Goal: Information Seeking & Learning: Learn about a topic

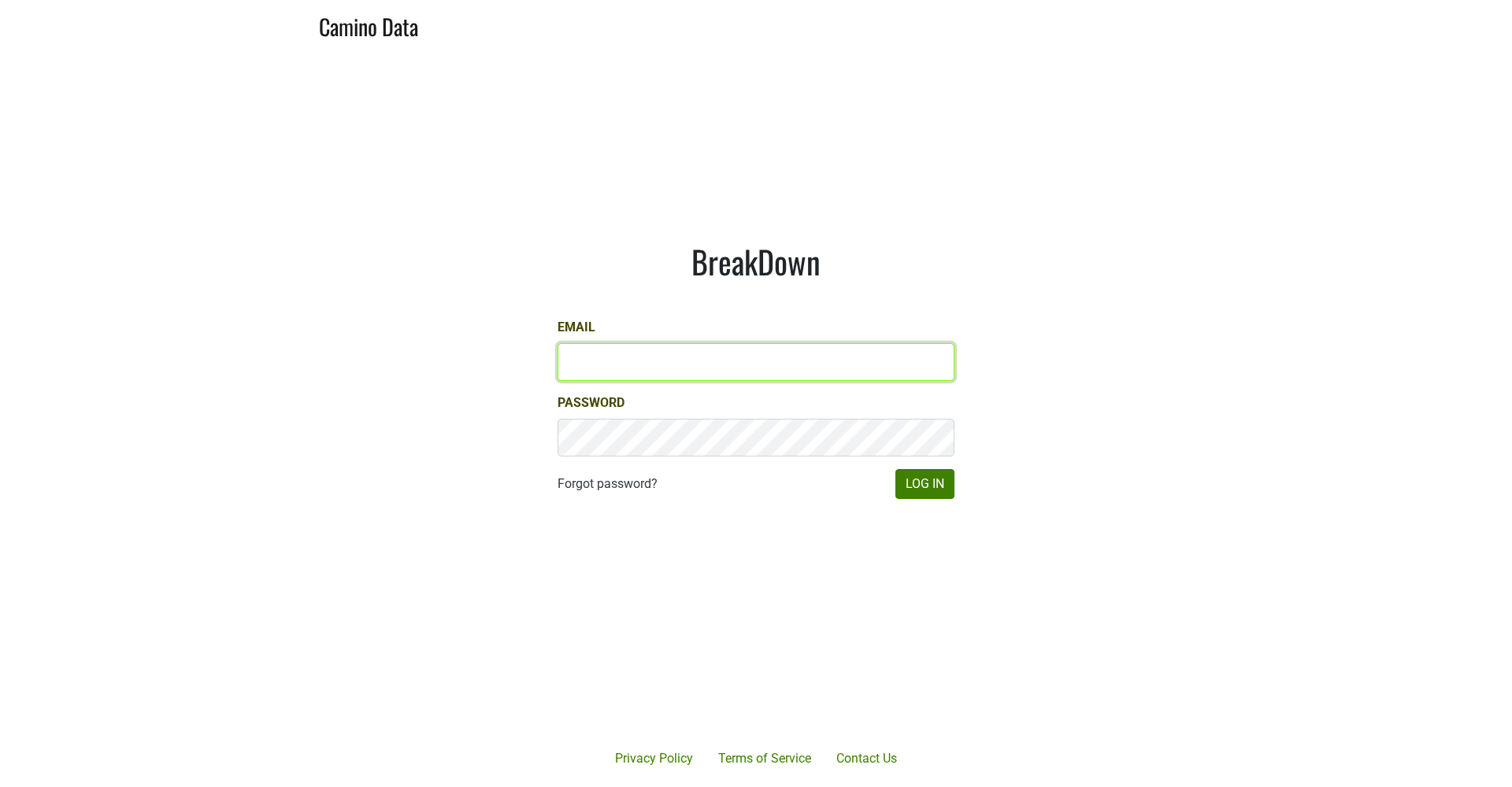
type input "[EMAIL_ADDRESS][DOMAIN_NAME]"
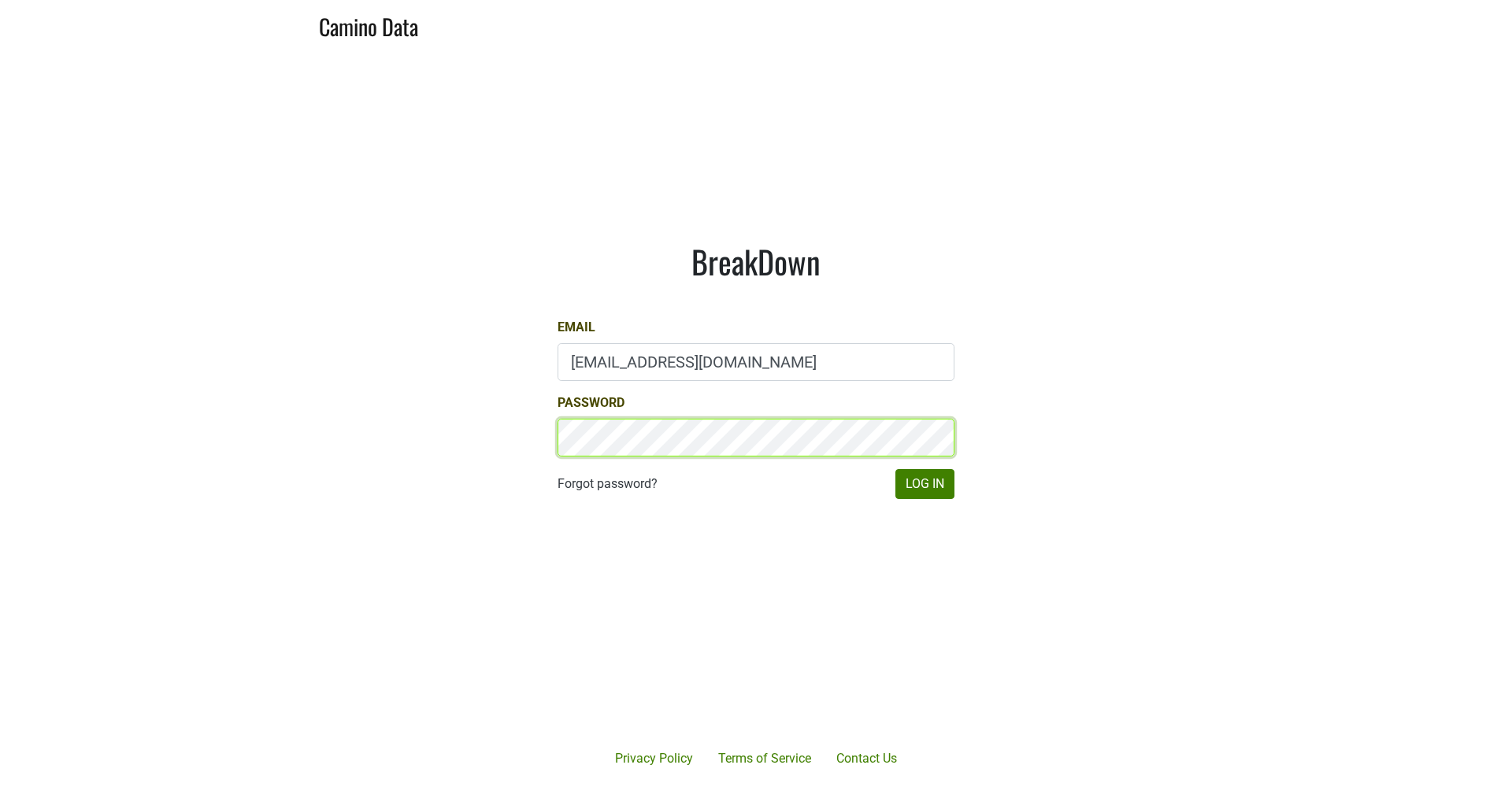
click at [924, 483] on button "Log In" at bounding box center [924, 483] width 59 height 30
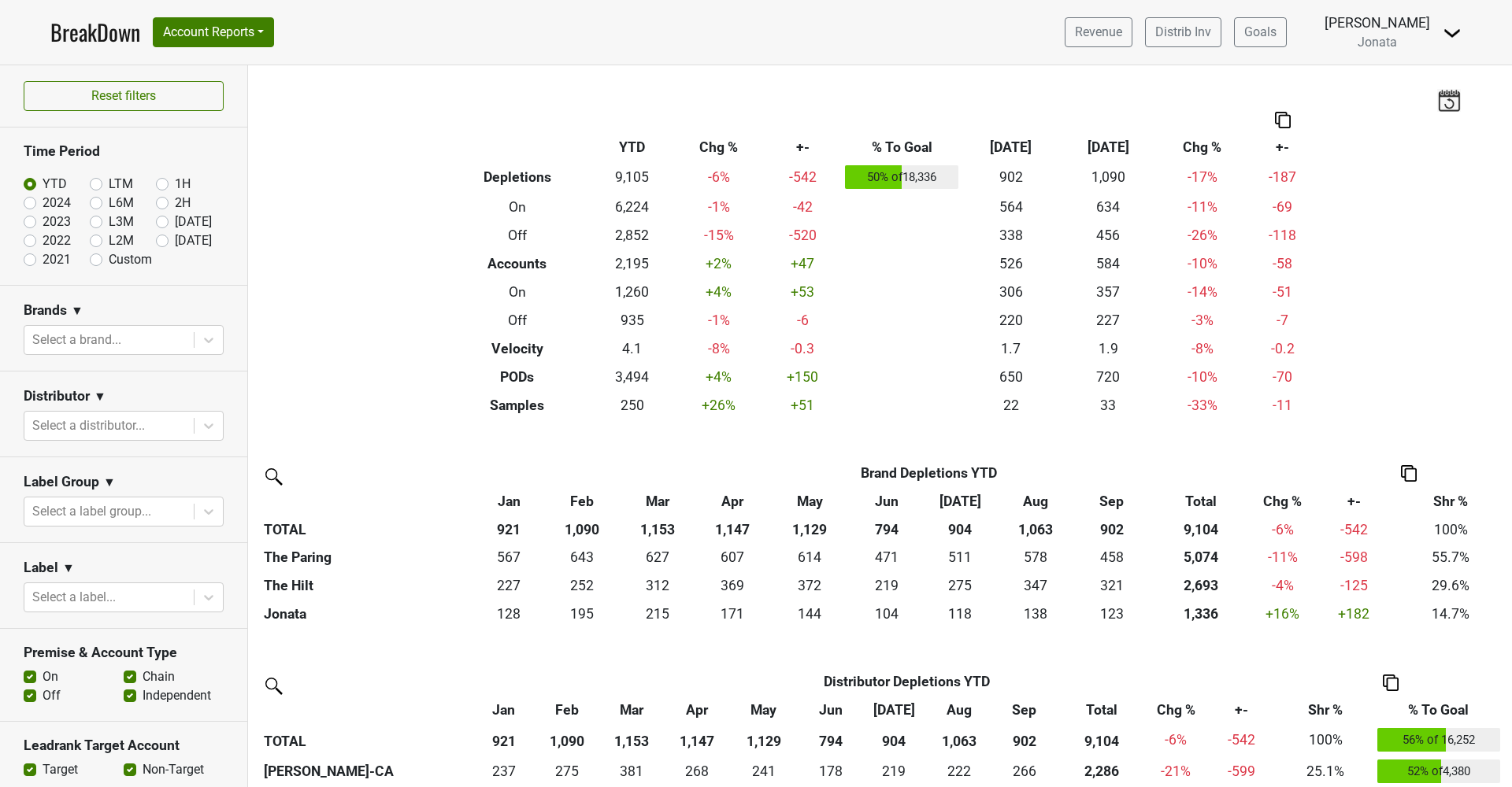
click at [1284, 121] on img at bounding box center [1282, 120] width 15 height 16
click at [1288, 68] on div "Copy as Image" at bounding box center [1281, 69] width 79 height 23
click at [1285, 123] on img at bounding box center [1282, 120] width 15 height 16
click at [1284, 66] on div "Copy as Image" at bounding box center [1281, 69] width 79 height 23
click at [1284, 117] on img at bounding box center [1282, 120] width 15 height 16
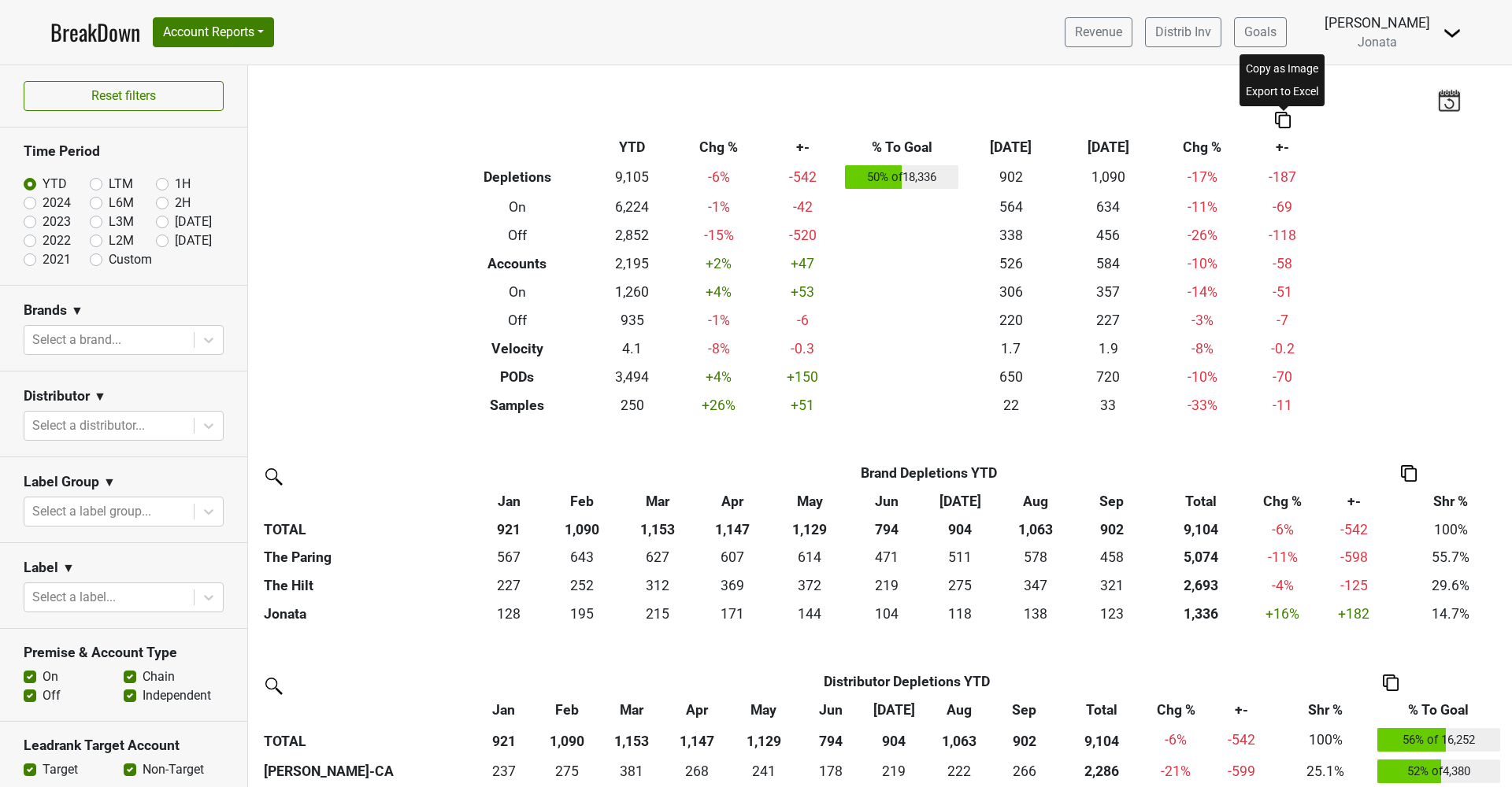
click at [1288, 93] on div "Export to Excel" at bounding box center [1281, 91] width 79 height 23
click at [1289, 116] on img at bounding box center [1282, 120] width 15 height 16
click at [1284, 69] on div "Copy as Image" at bounding box center [1281, 69] width 79 height 23
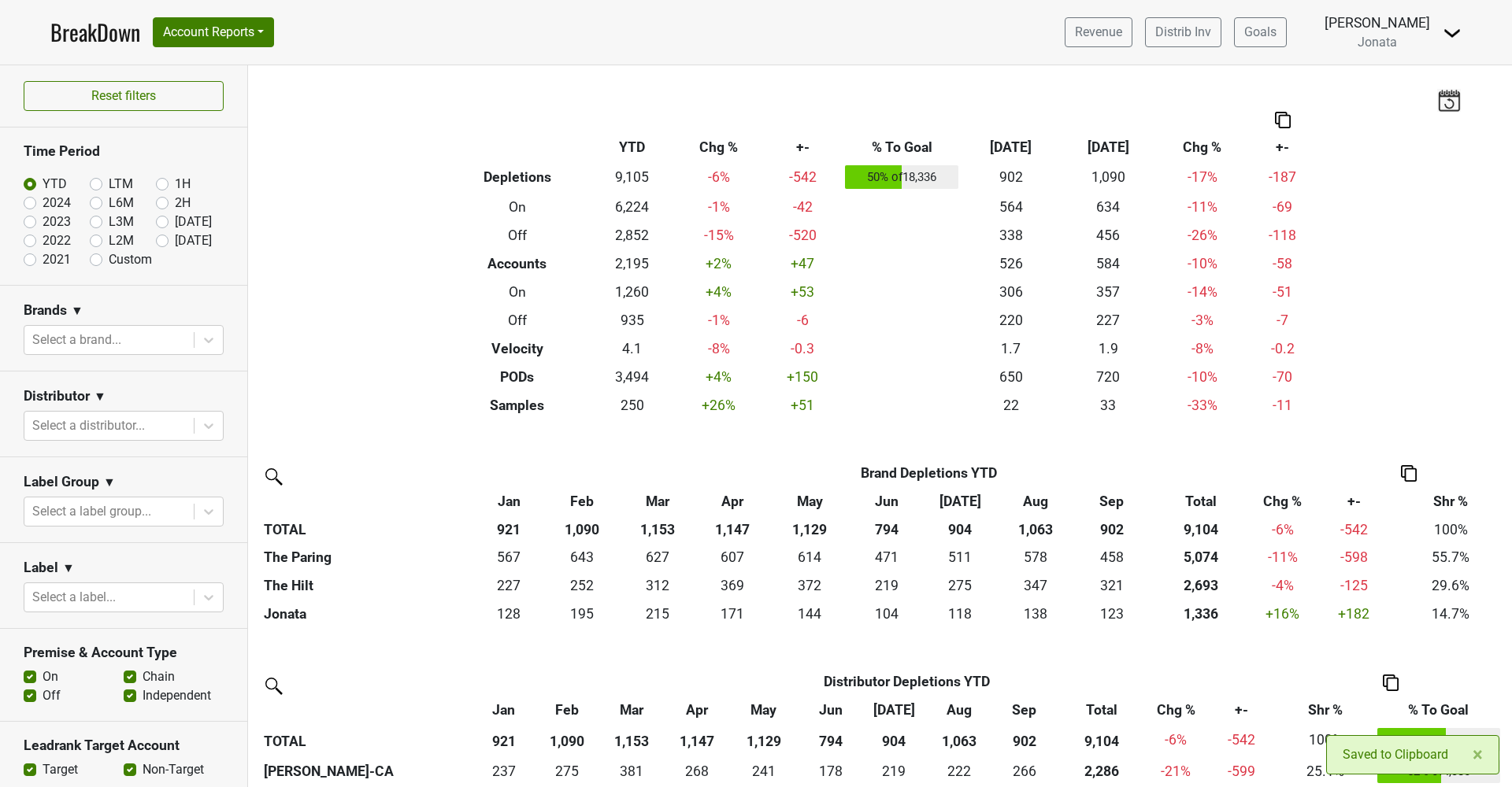
click at [1392, 759] on div "× Close alert Saved to Clipboard" at bounding box center [1412, 755] width 173 height 40
click at [109, 181] on label "LTM" at bounding box center [121, 184] width 24 height 19
click at [93, 181] on input "LTM" at bounding box center [121, 182] width 63 height 15
radio input "true"
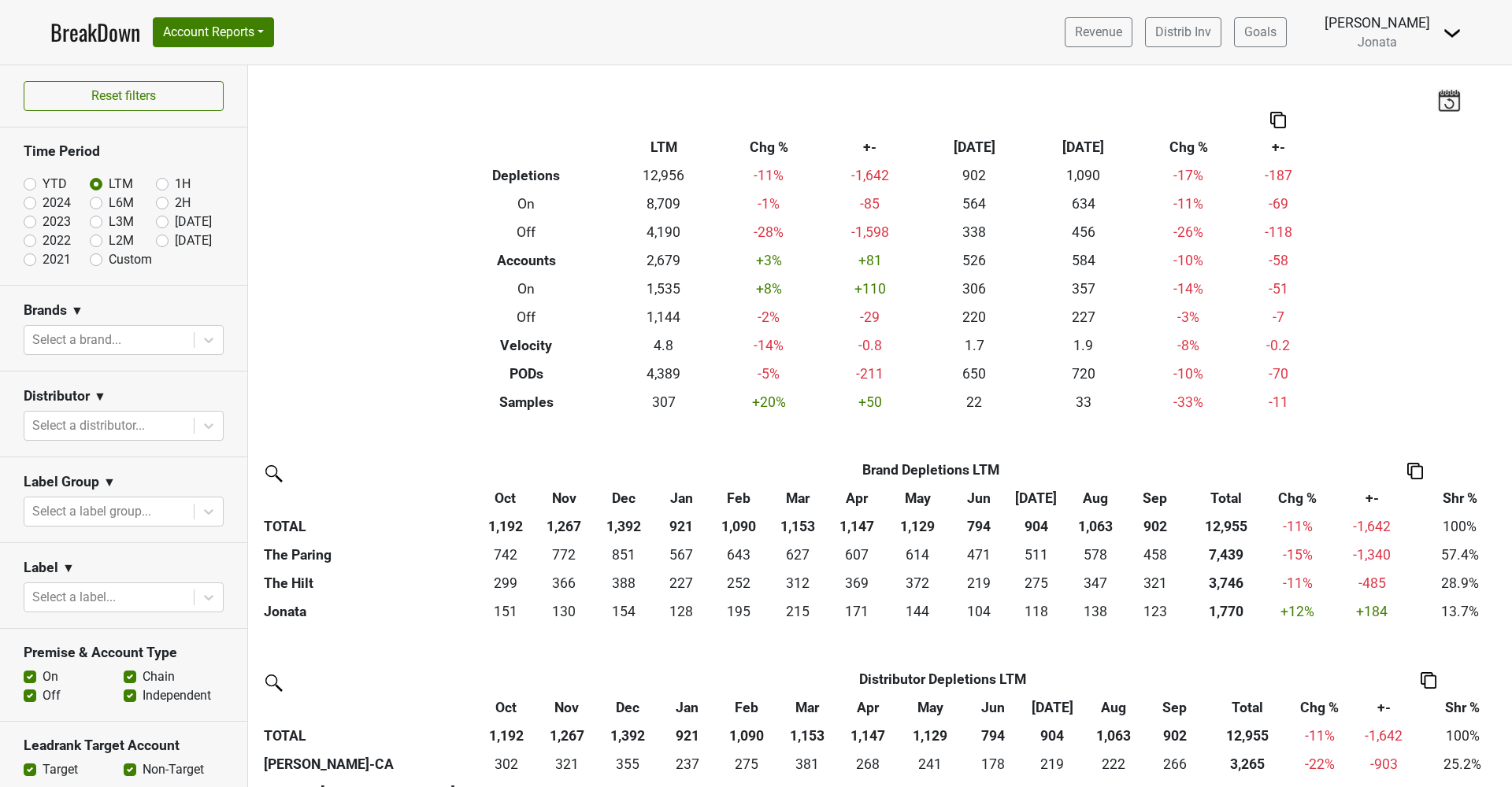
click at [175, 224] on label "[DATE]" at bounding box center [194, 221] width 37 height 19
click at [165, 224] on input "[DATE]" at bounding box center [187, 219] width 63 height 15
radio input "true"
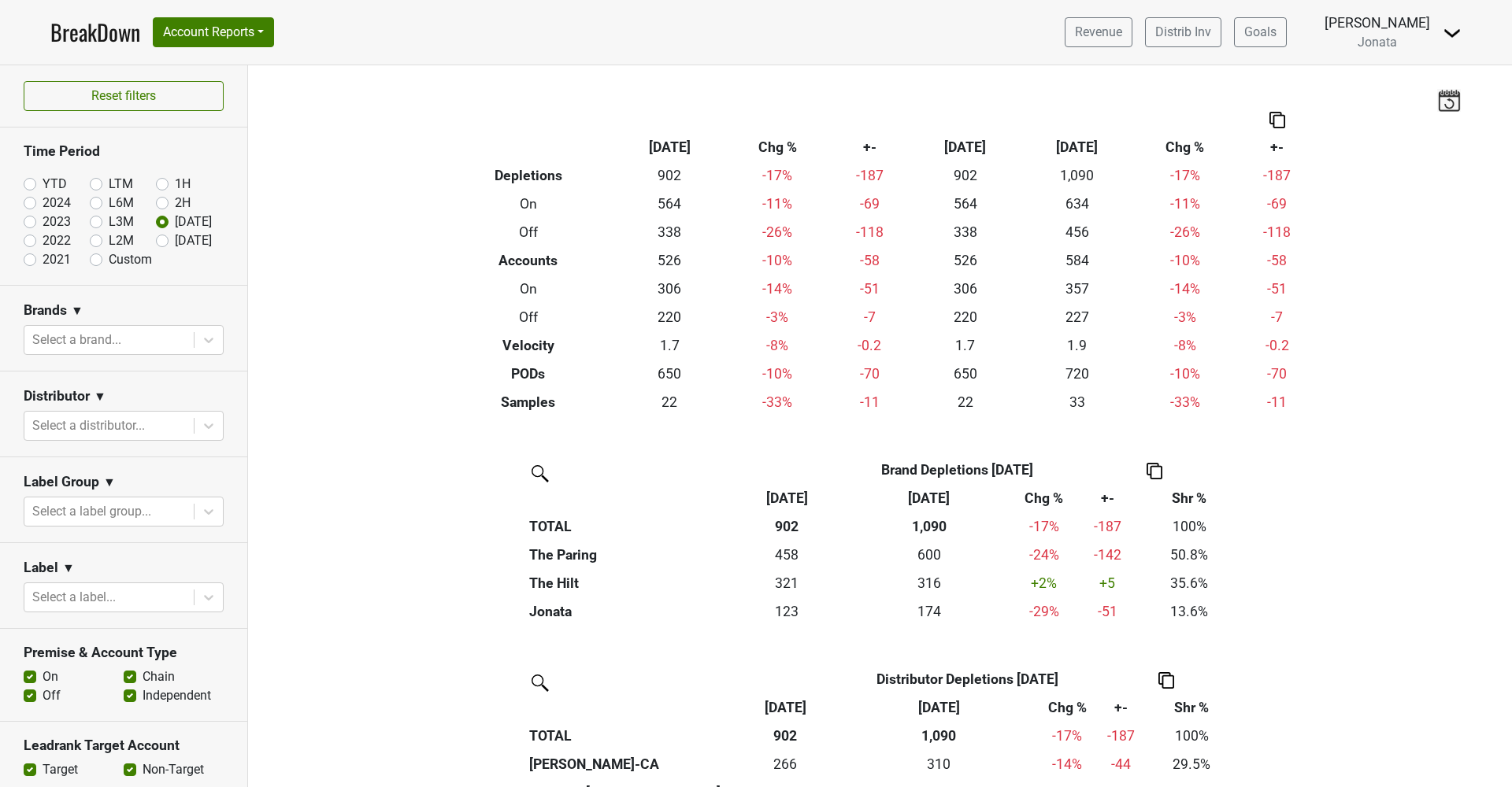
click at [1272, 121] on img at bounding box center [1276, 120] width 15 height 16
click at [1271, 91] on div "Export to Excel" at bounding box center [1276, 91] width 79 height 23
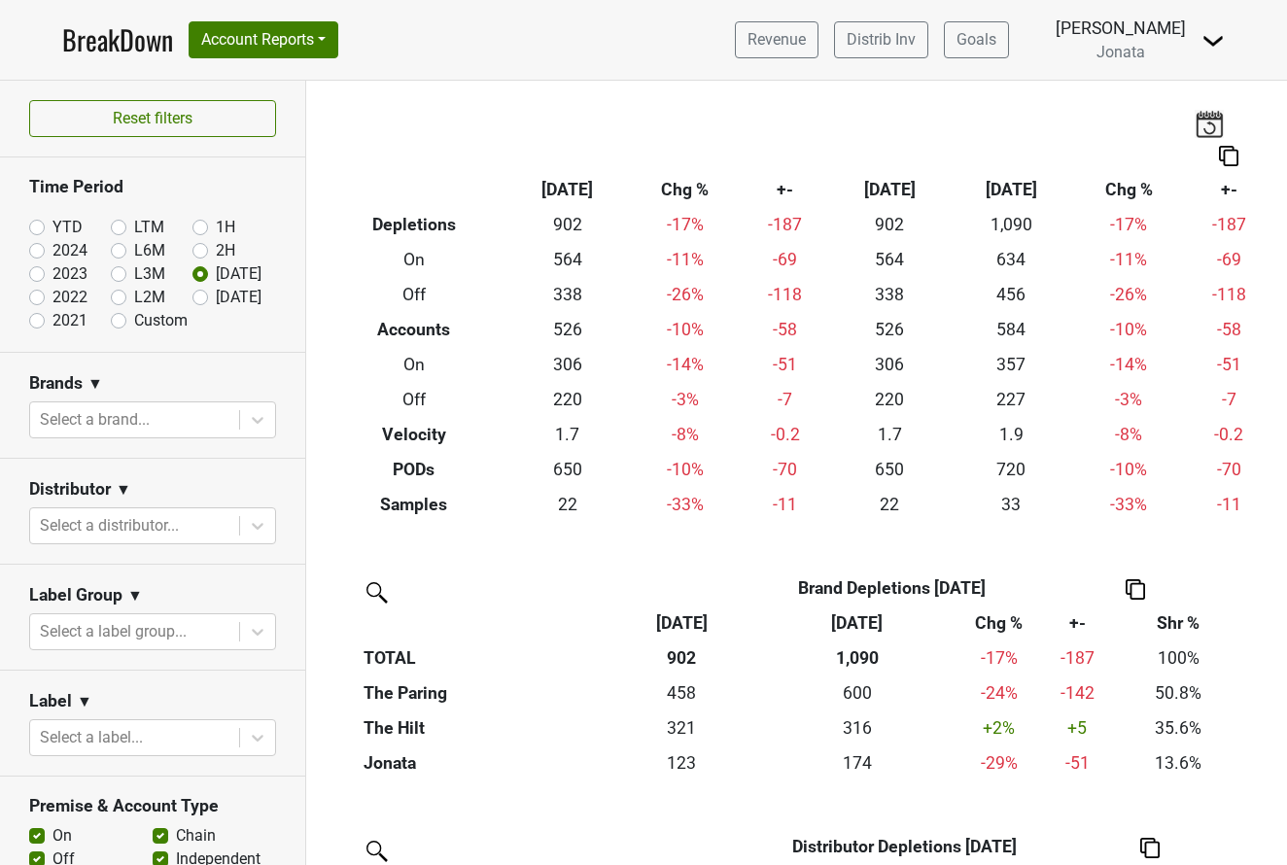
click at [45, 225] on input "YTD" at bounding box center [68, 225] width 78 height 19
radio input "true"
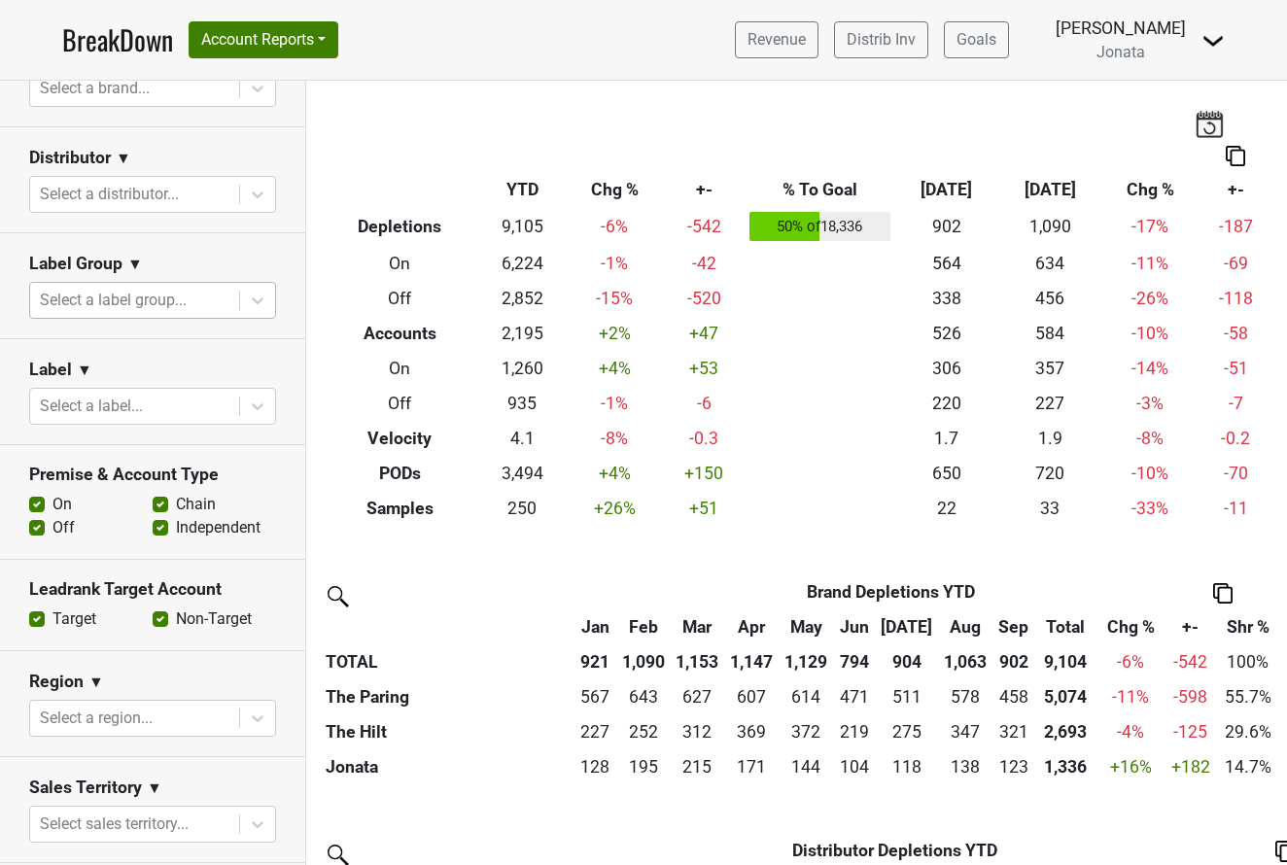
scroll to position [314, 0]
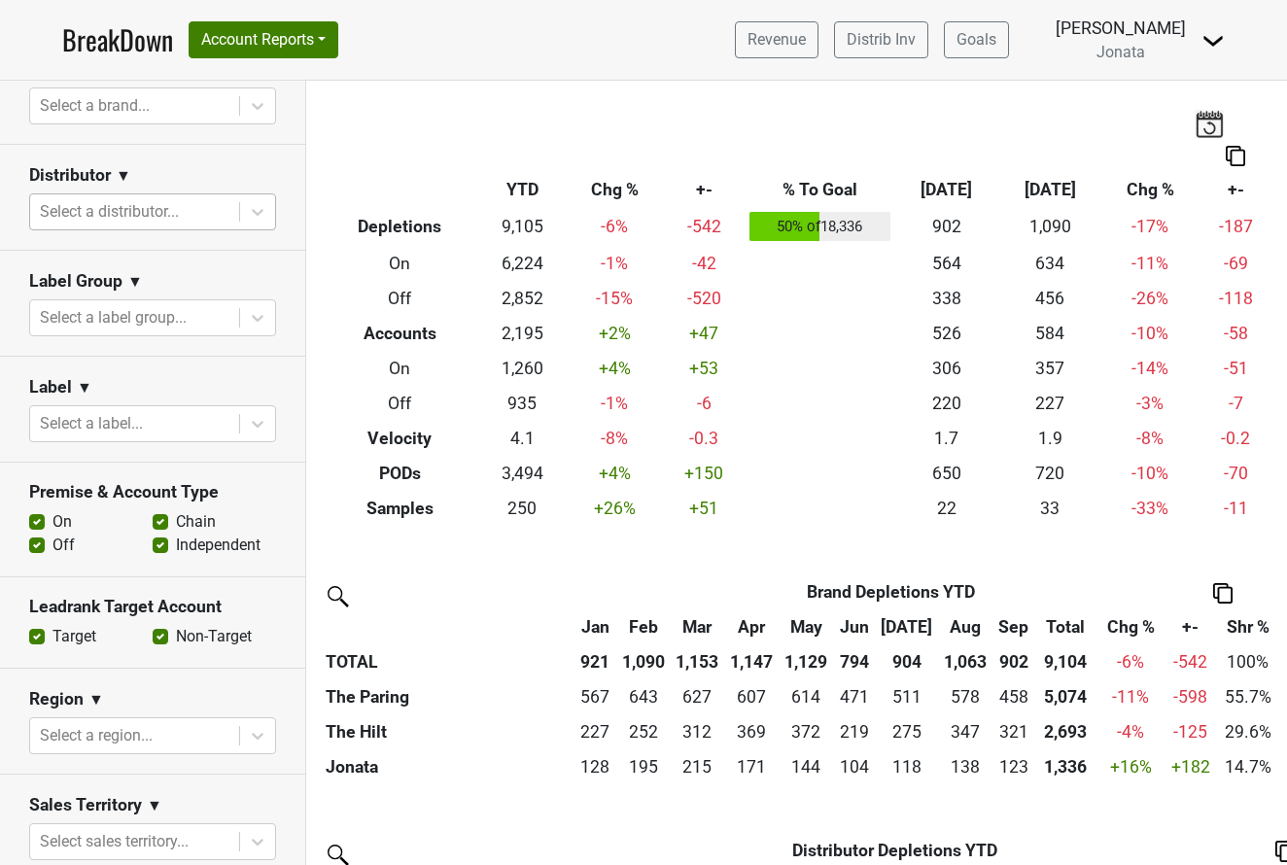
click at [98, 216] on div "Select a distributor..." at bounding box center [135, 211] width 190 height 23
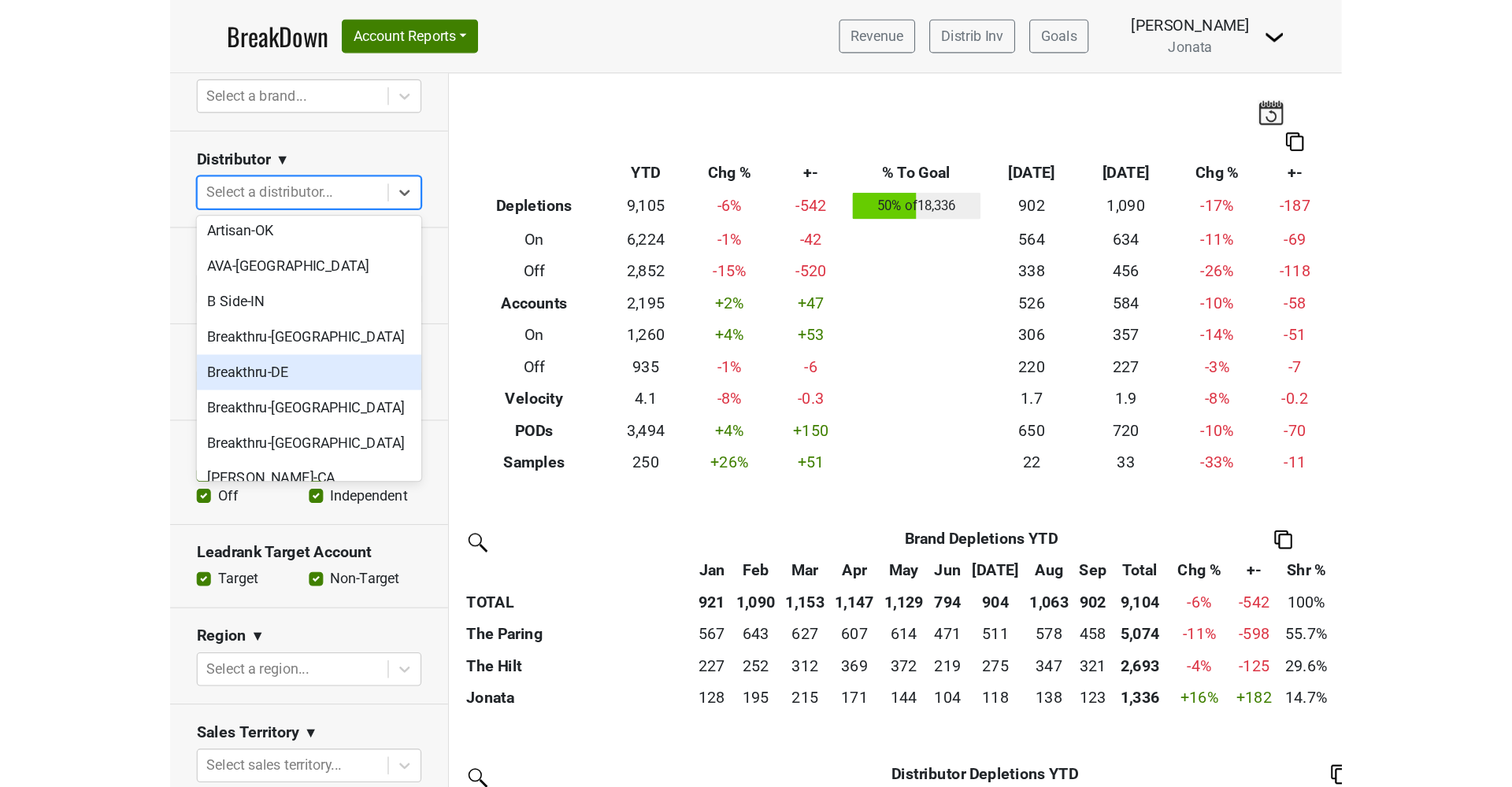
scroll to position [162, 0]
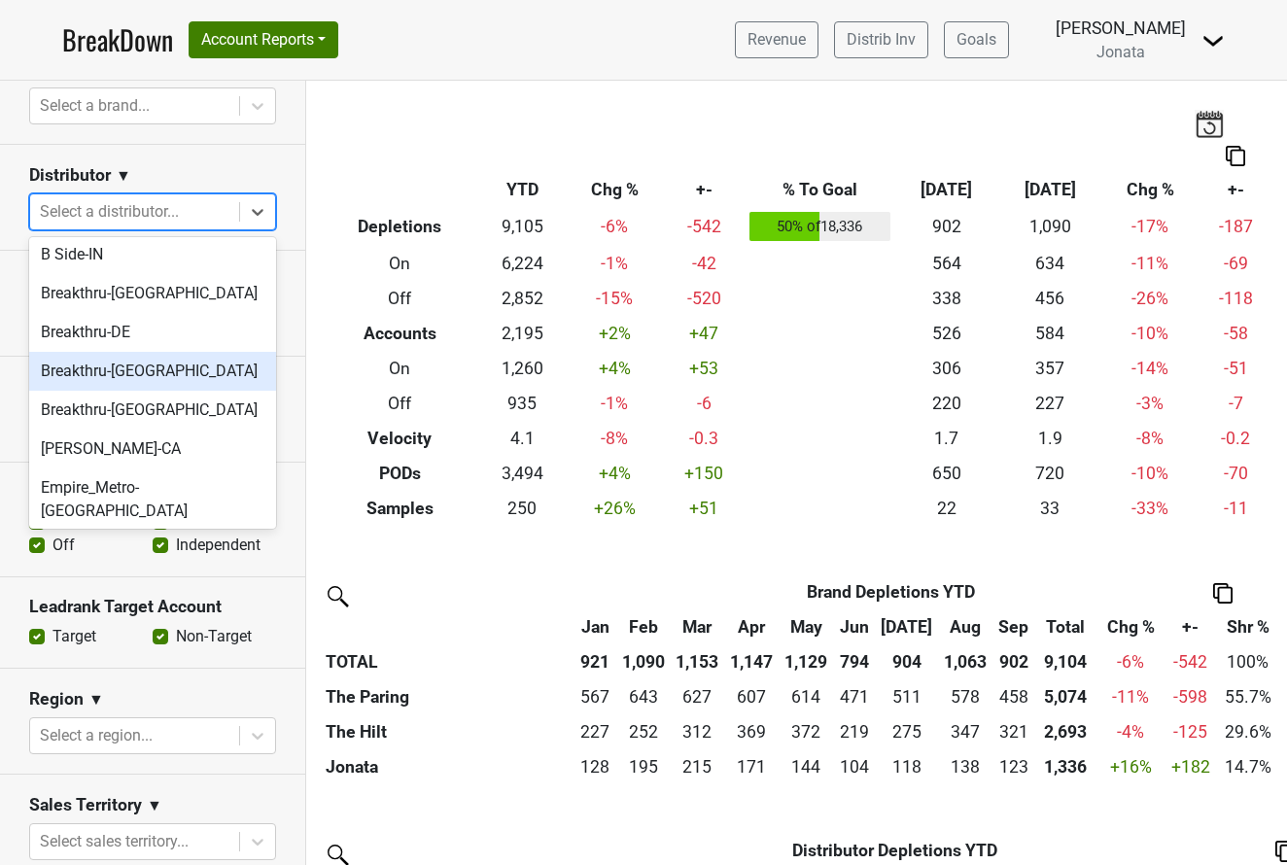
click at [84, 375] on div "Breakthru-[GEOGRAPHIC_DATA]" at bounding box center [152, 371] width 247 height 39
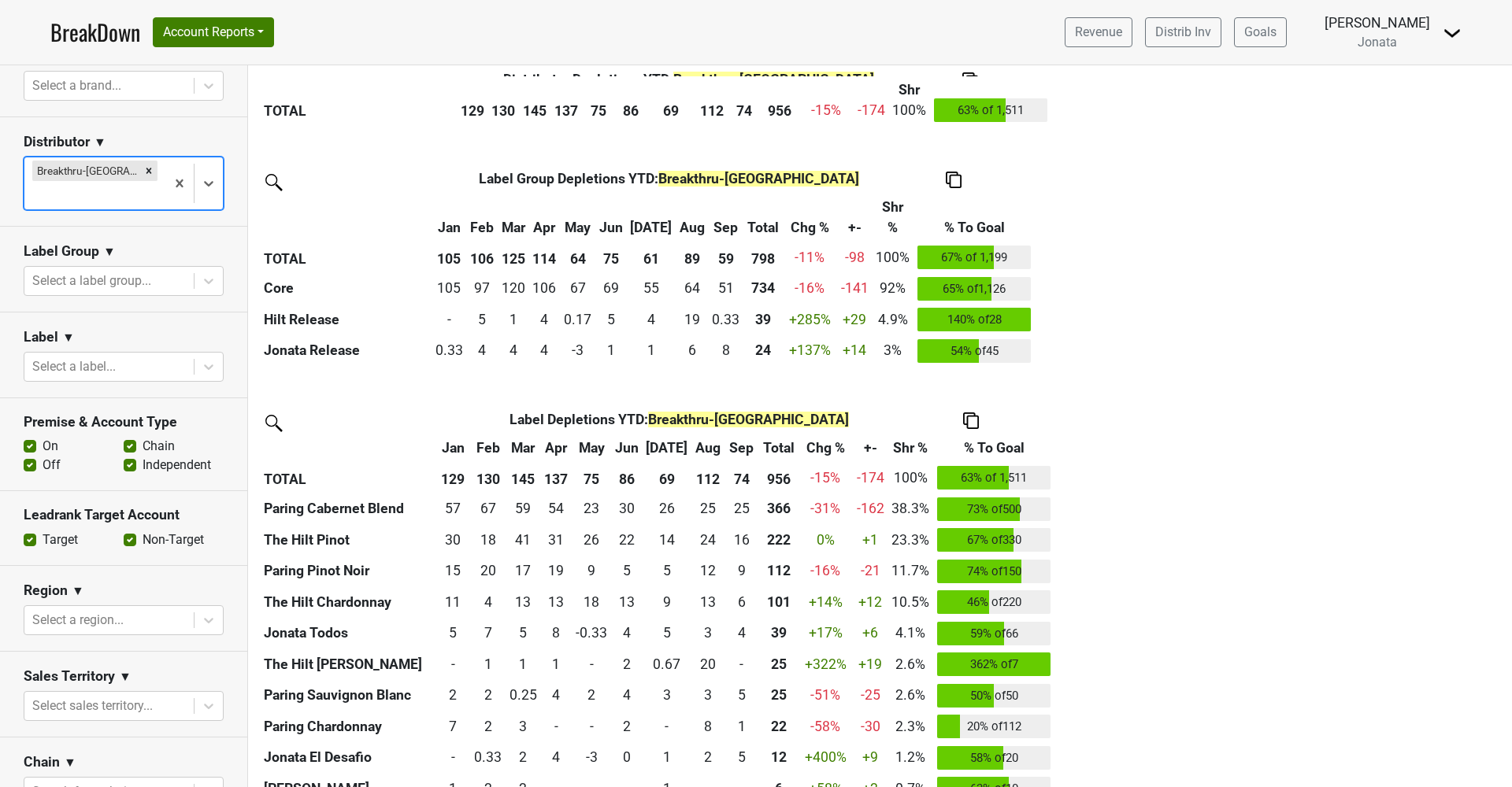
scroll to position [677, 0]
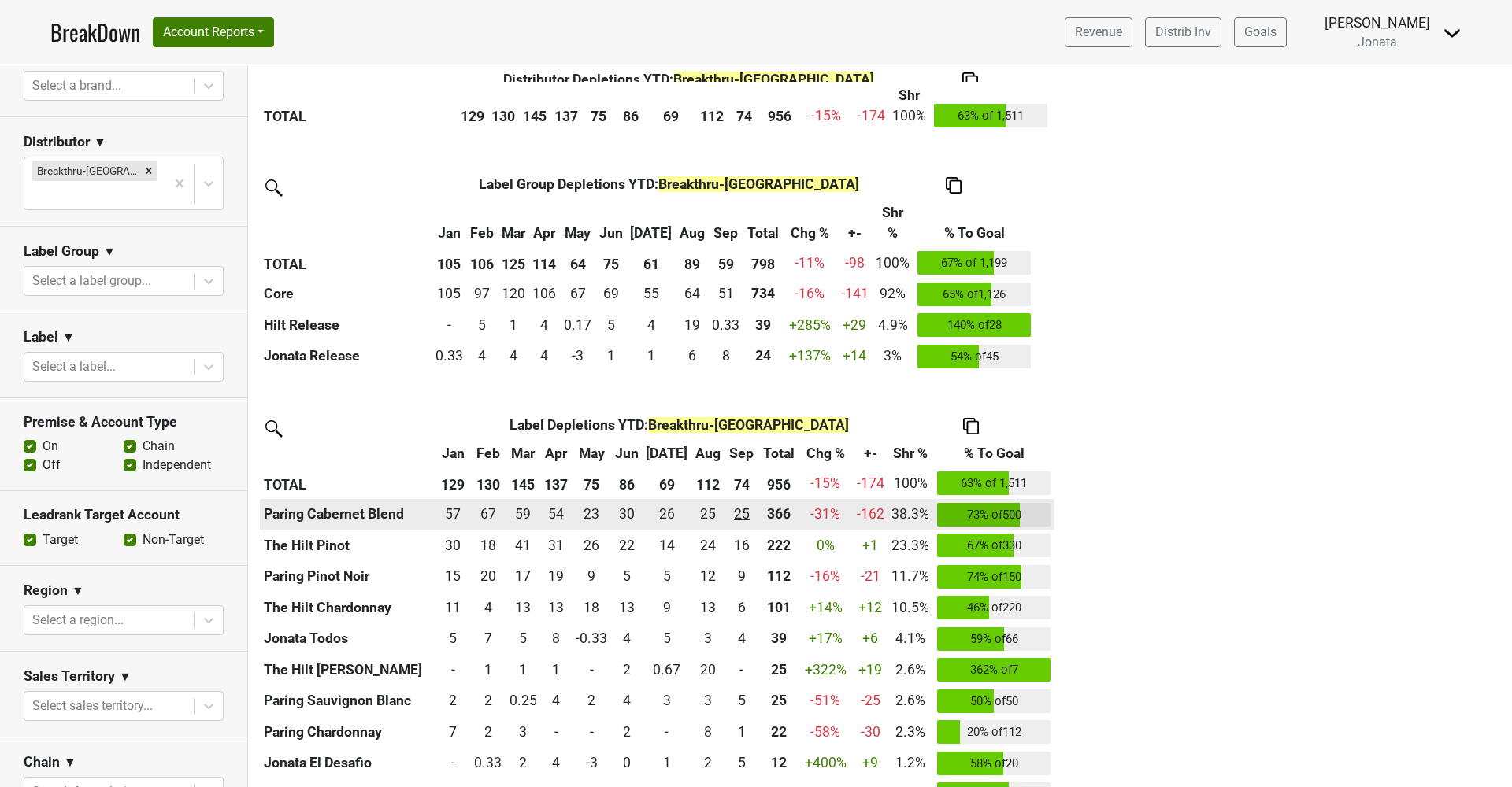
click at [744, 511] on div "24.917 25" at bounding box center [741, 513] width 28 height 20
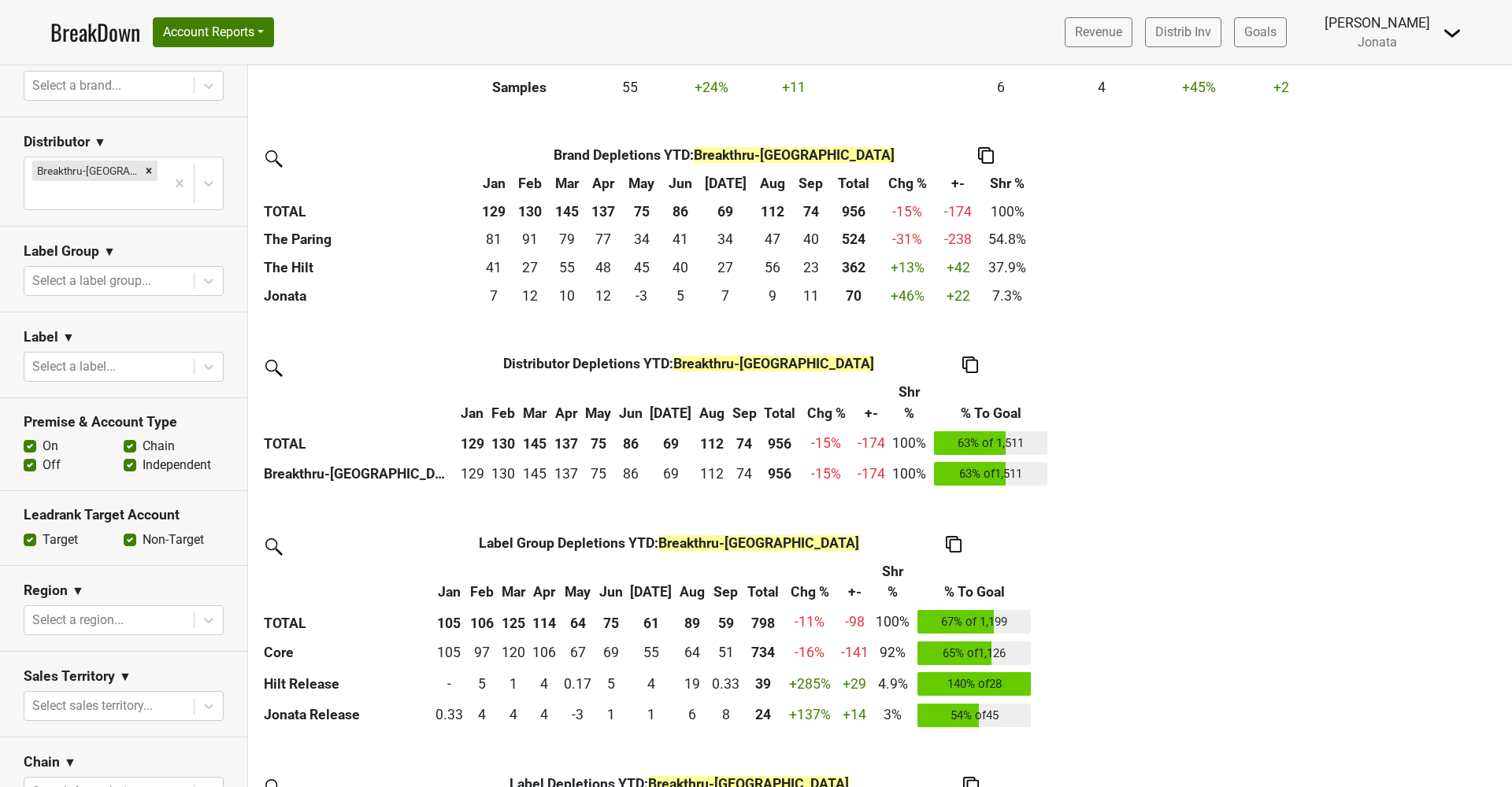
scroll to position [317, 0]
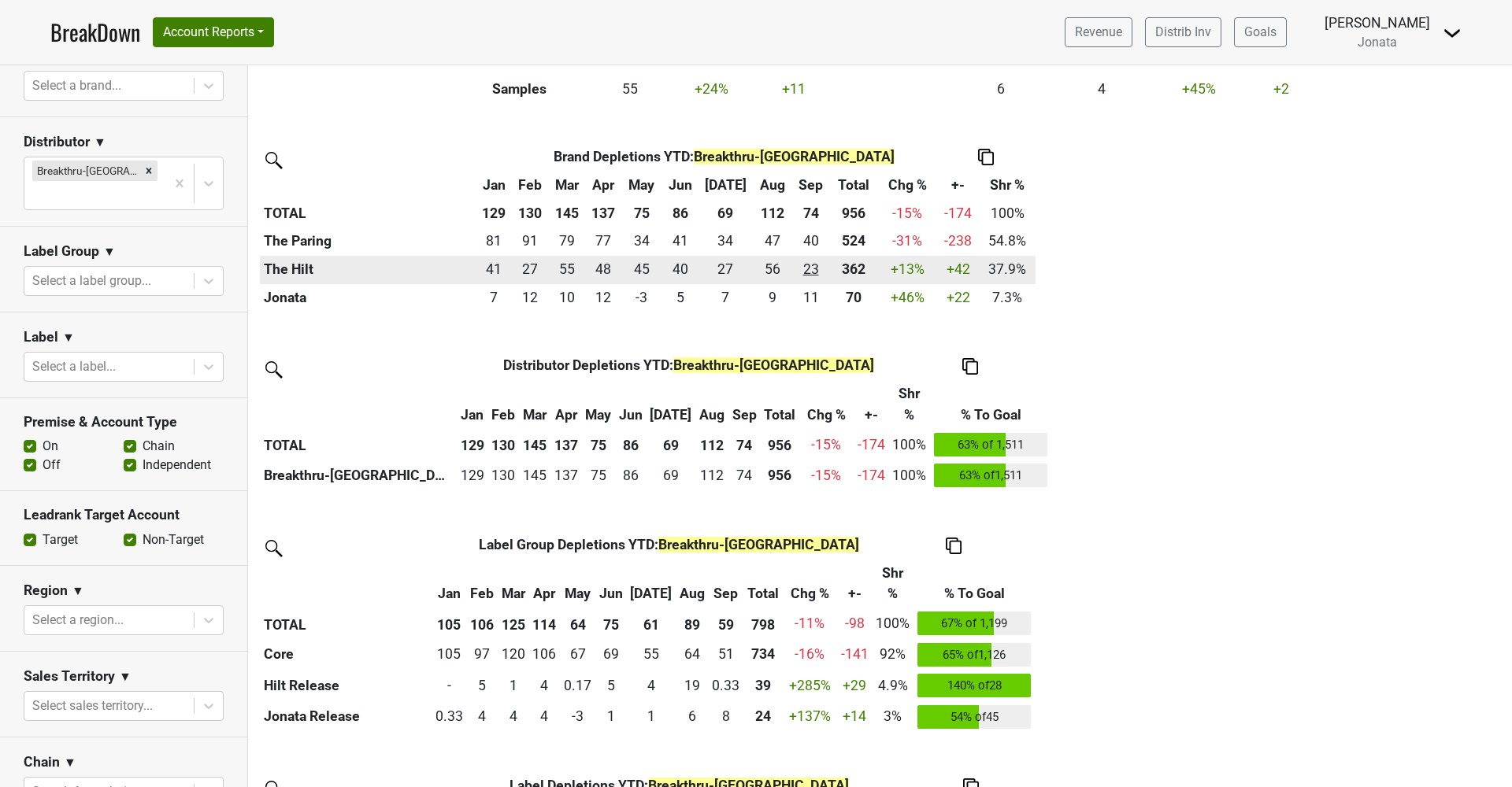
click at [800, 267] on div "22.751 23" at bounding box center [811, 269] width 30 height 20
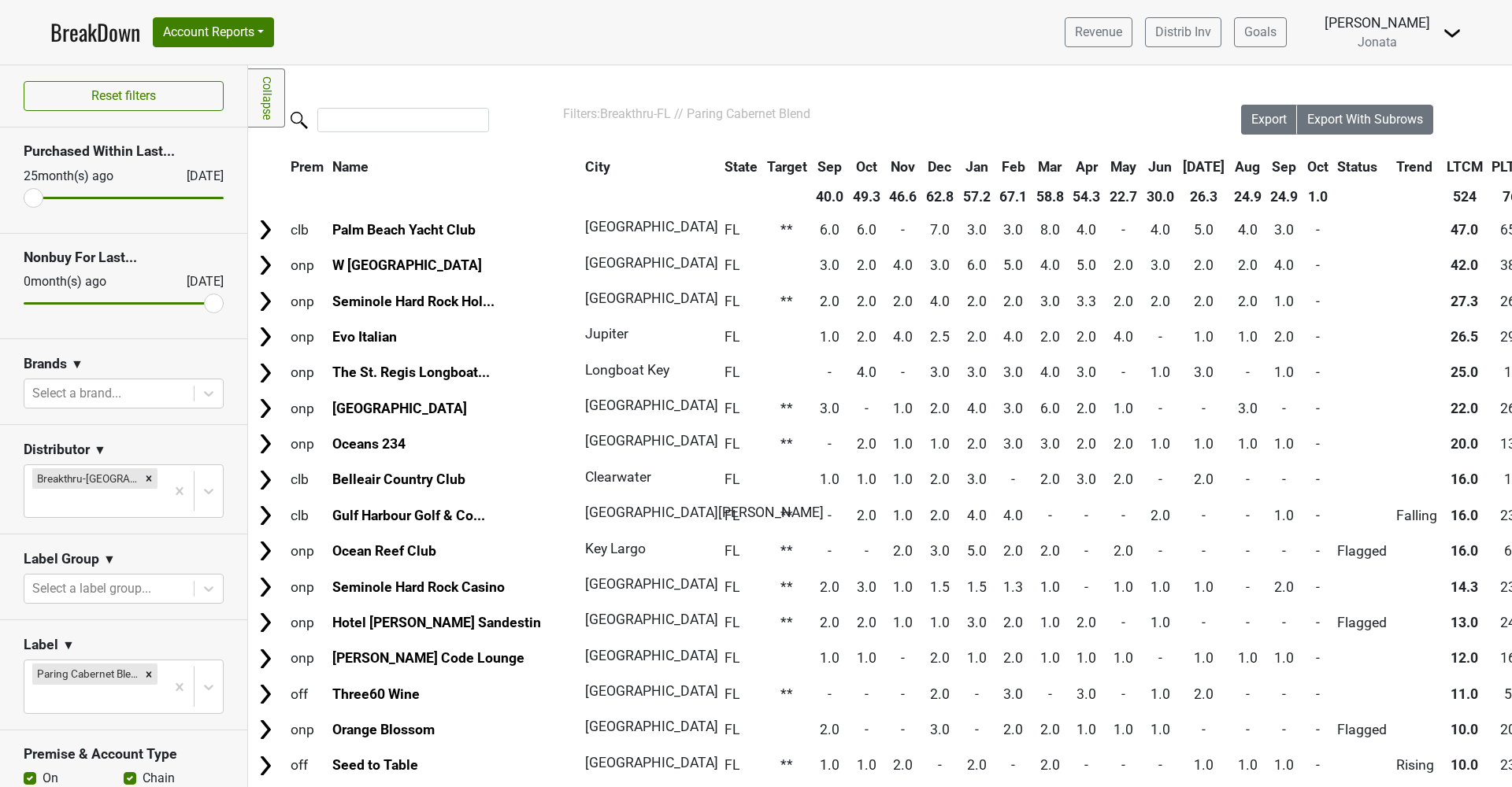
click at [1267, 166] on th "Sep" at bounding box center [1284, 167] width 36 height 28
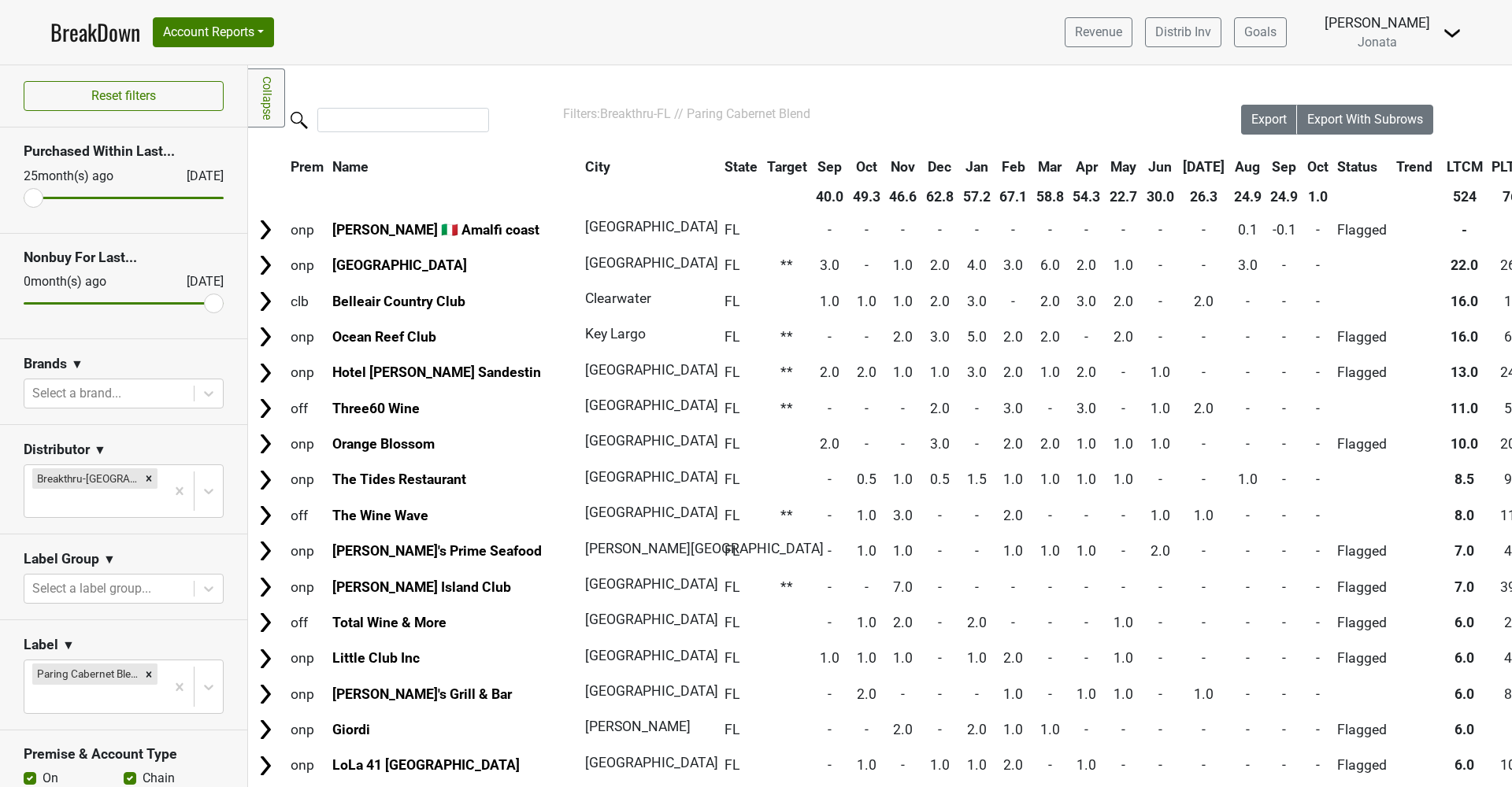
click at [1267, 166] on th "Sep" at bounding box center [1284, 167] width 36 height 28
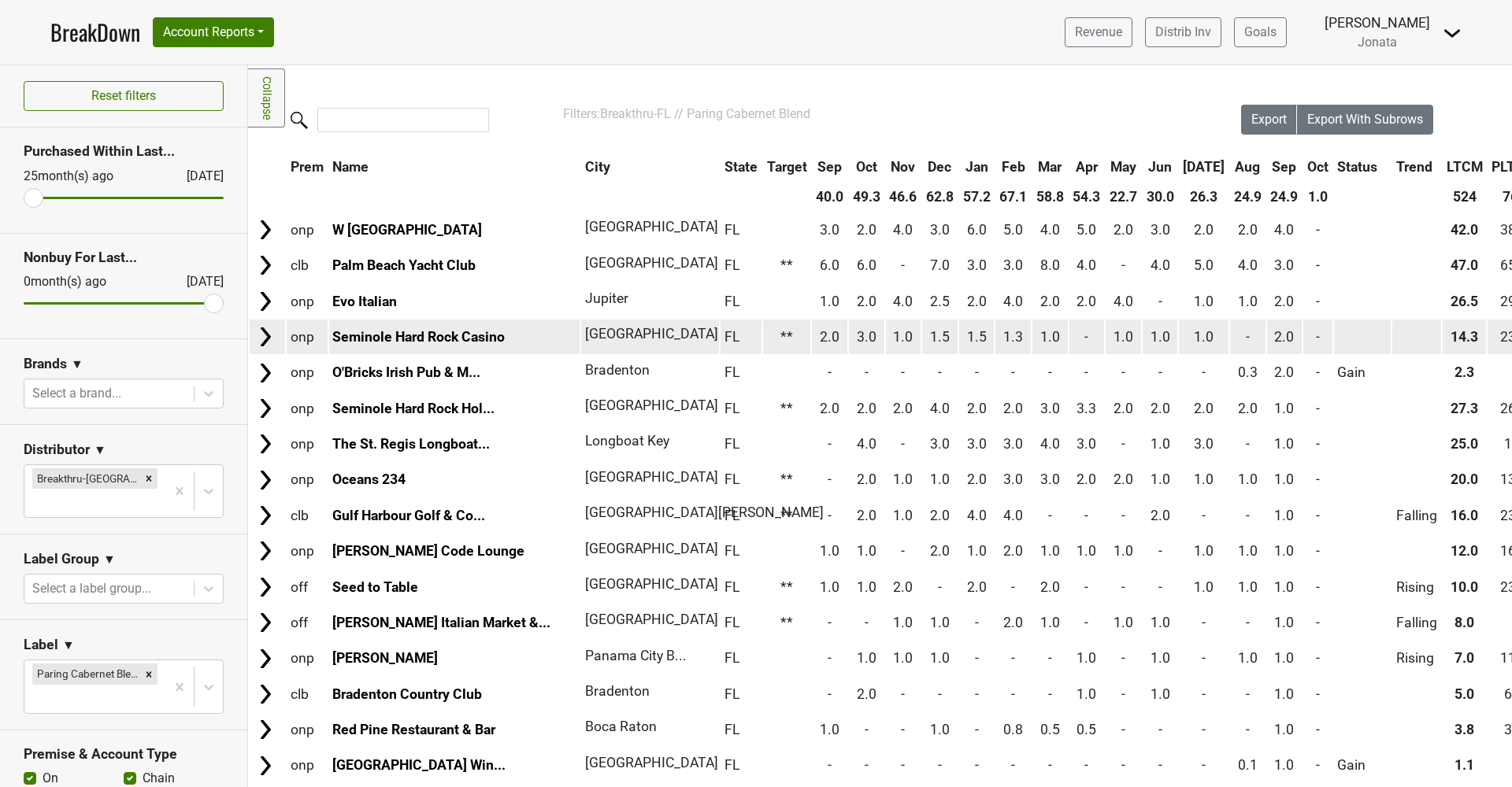
click at [267, 331] on img at bounding box center [265, 337] width 23 height 23
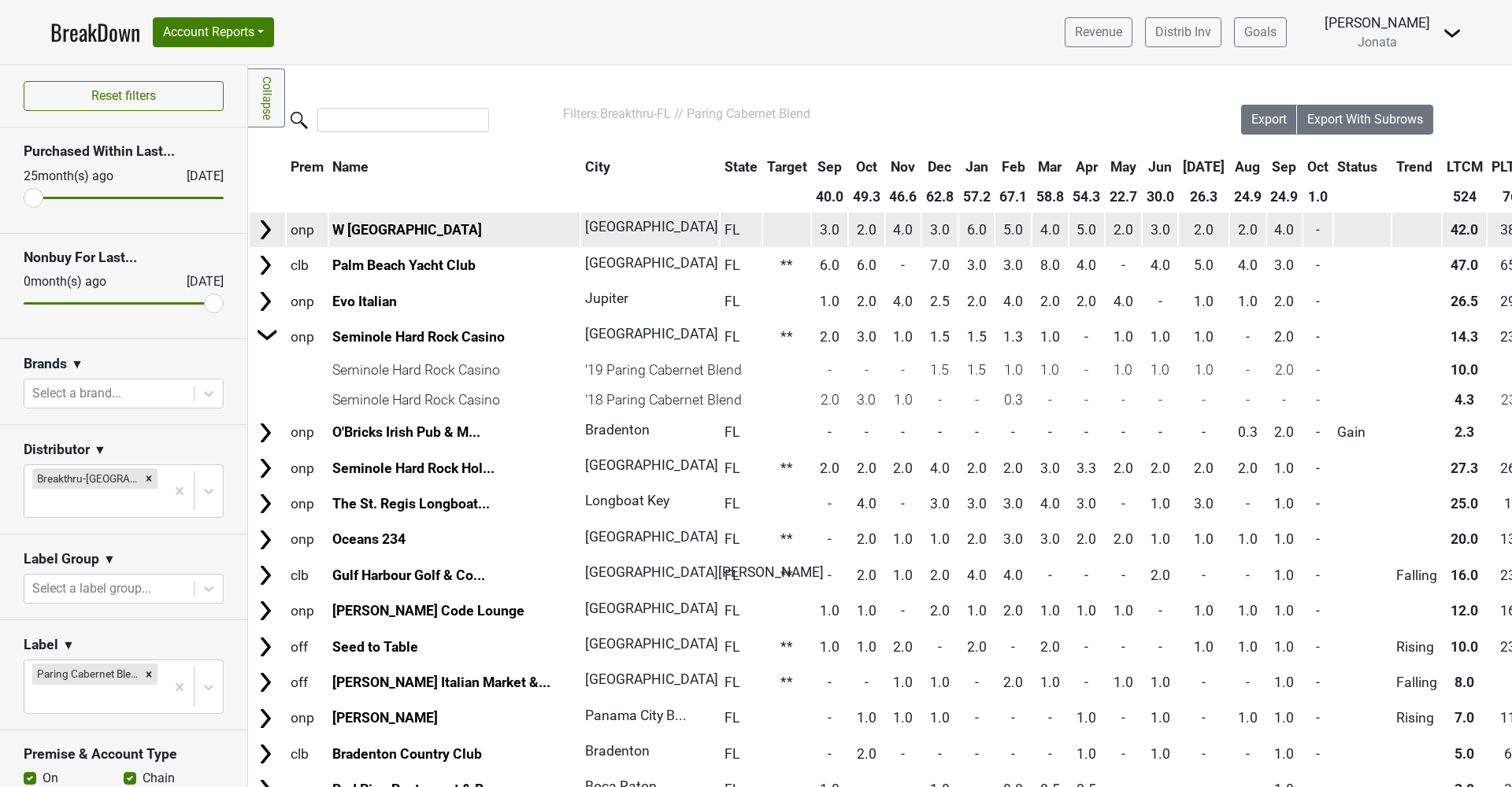
click at [269, 231] on img at bounding box center [265, 229] width 23 height 23
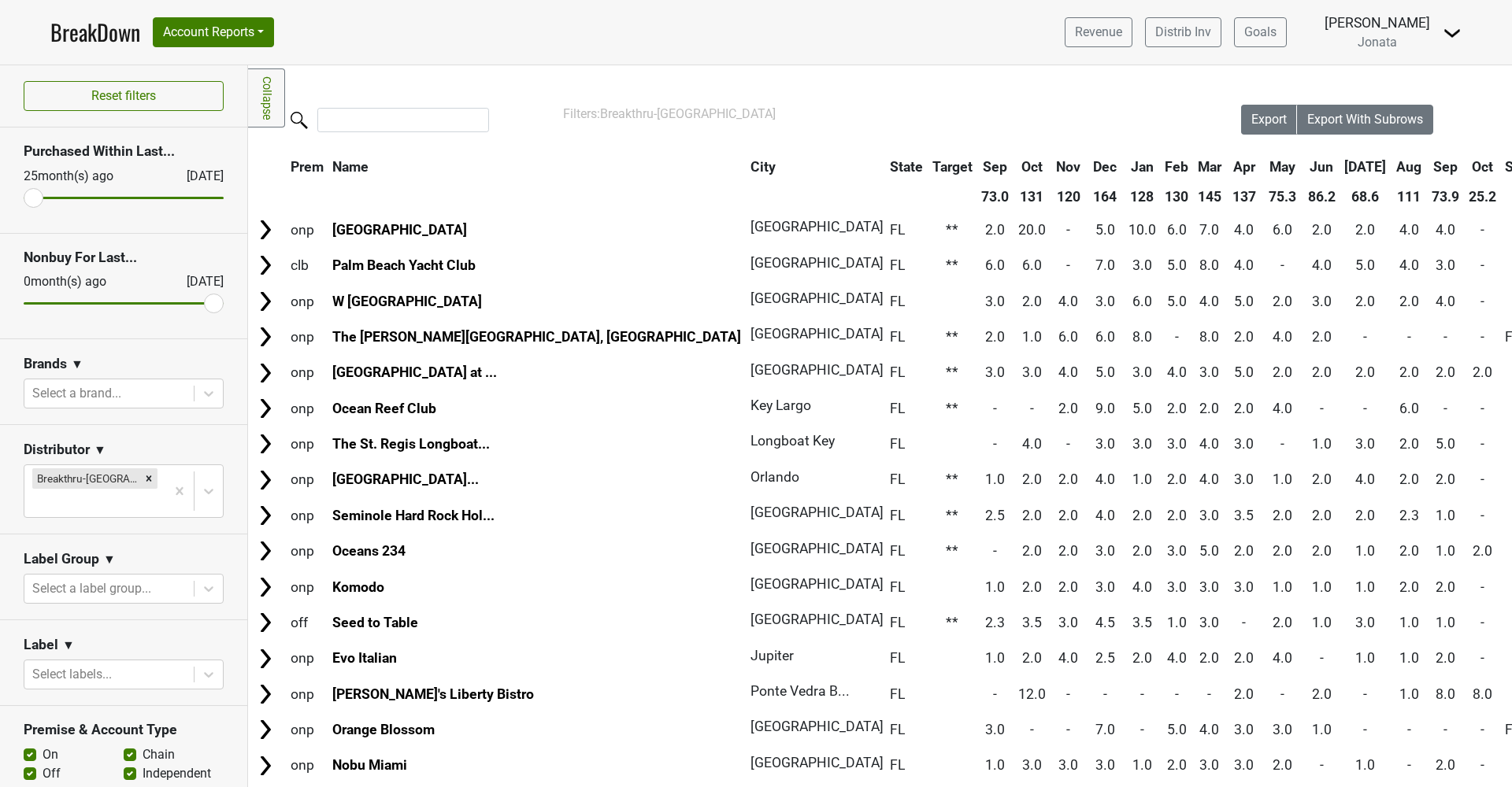
click at [1429, 164] on th "Sep" at bounding box center [1446, 167] width 36 height 28
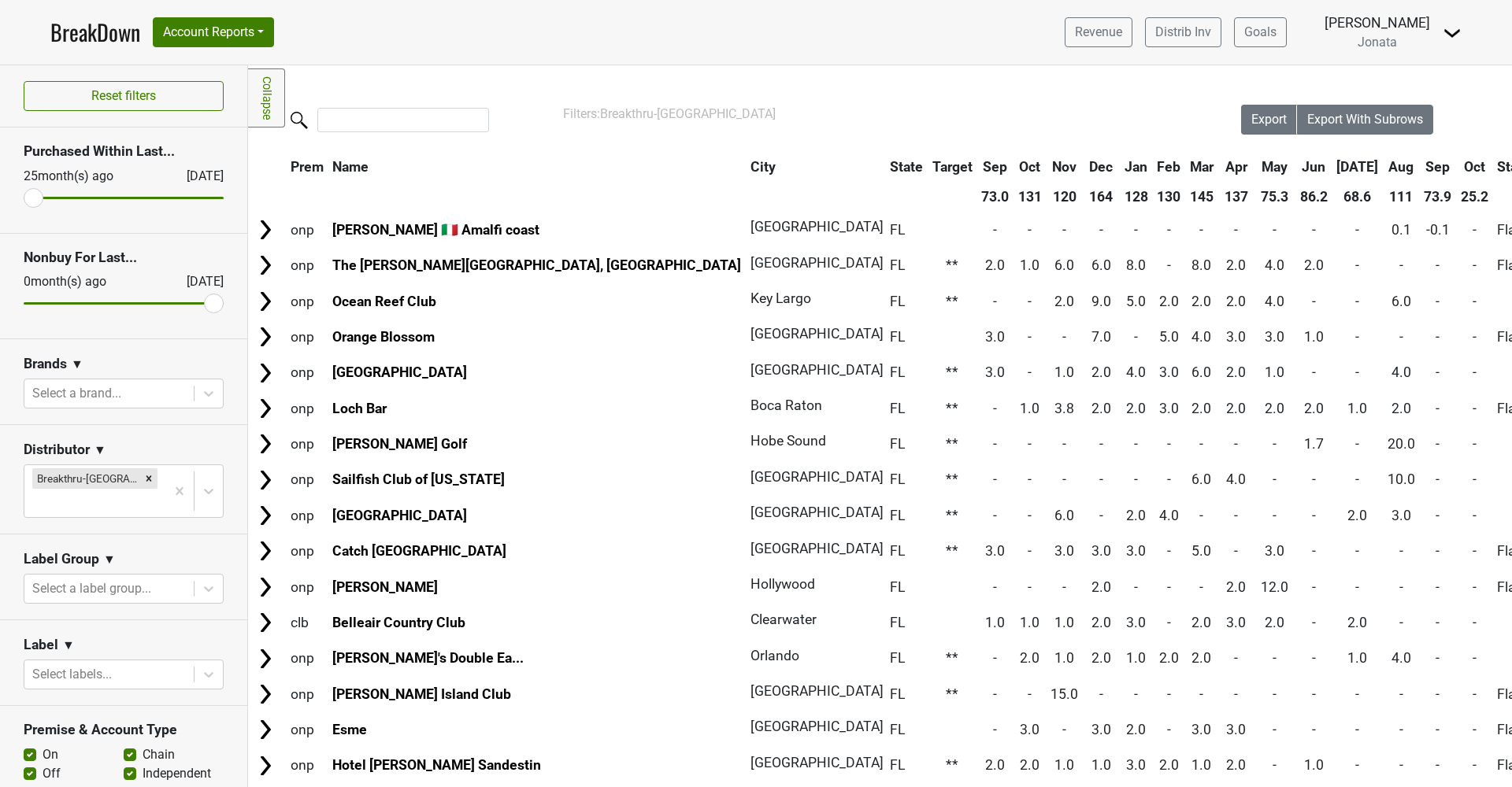
click at [1420, 164] on th "Sep" at bounding box center [1438, 167] width 36 height 28
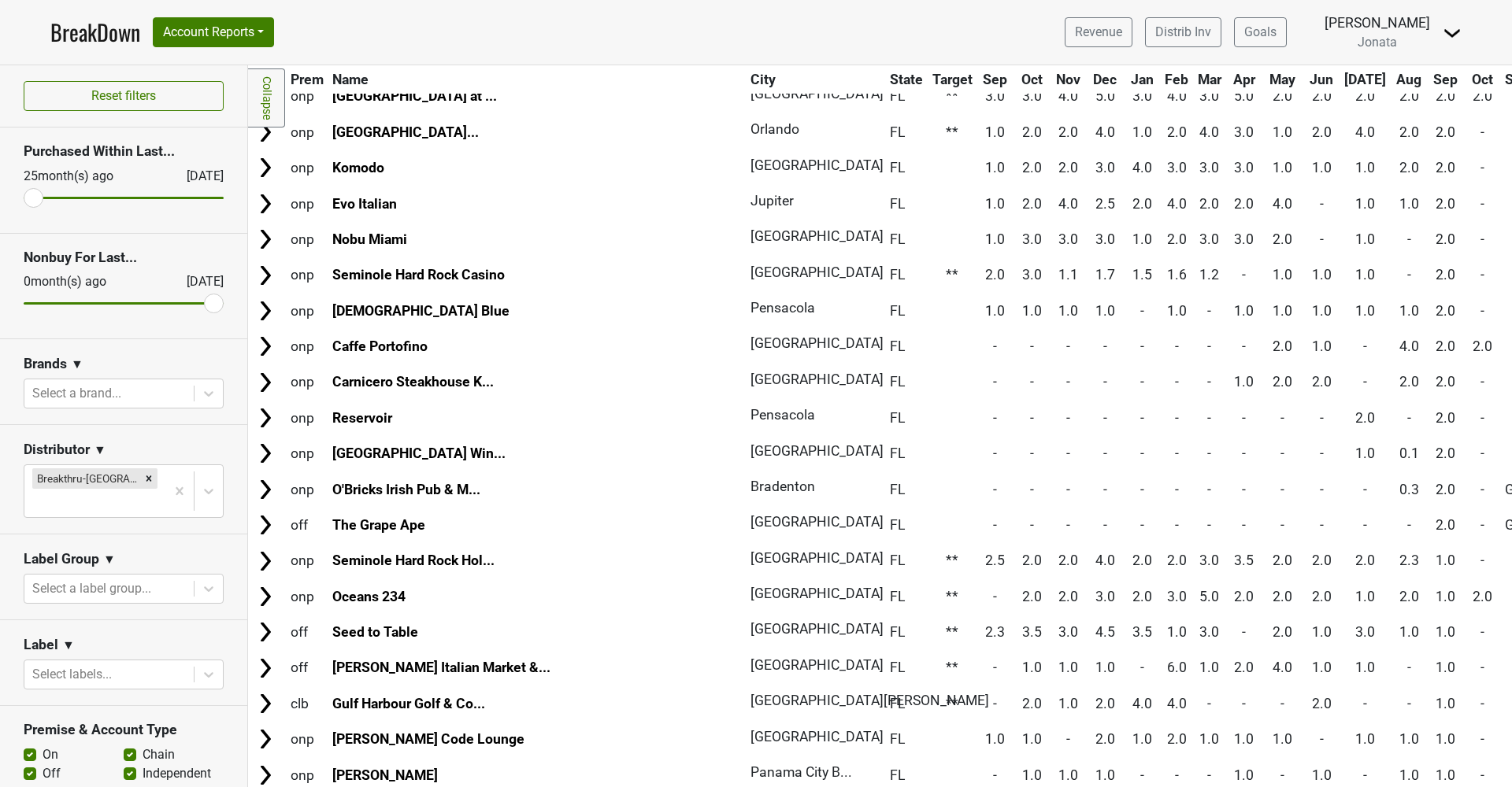
scroll to position [394, 0]
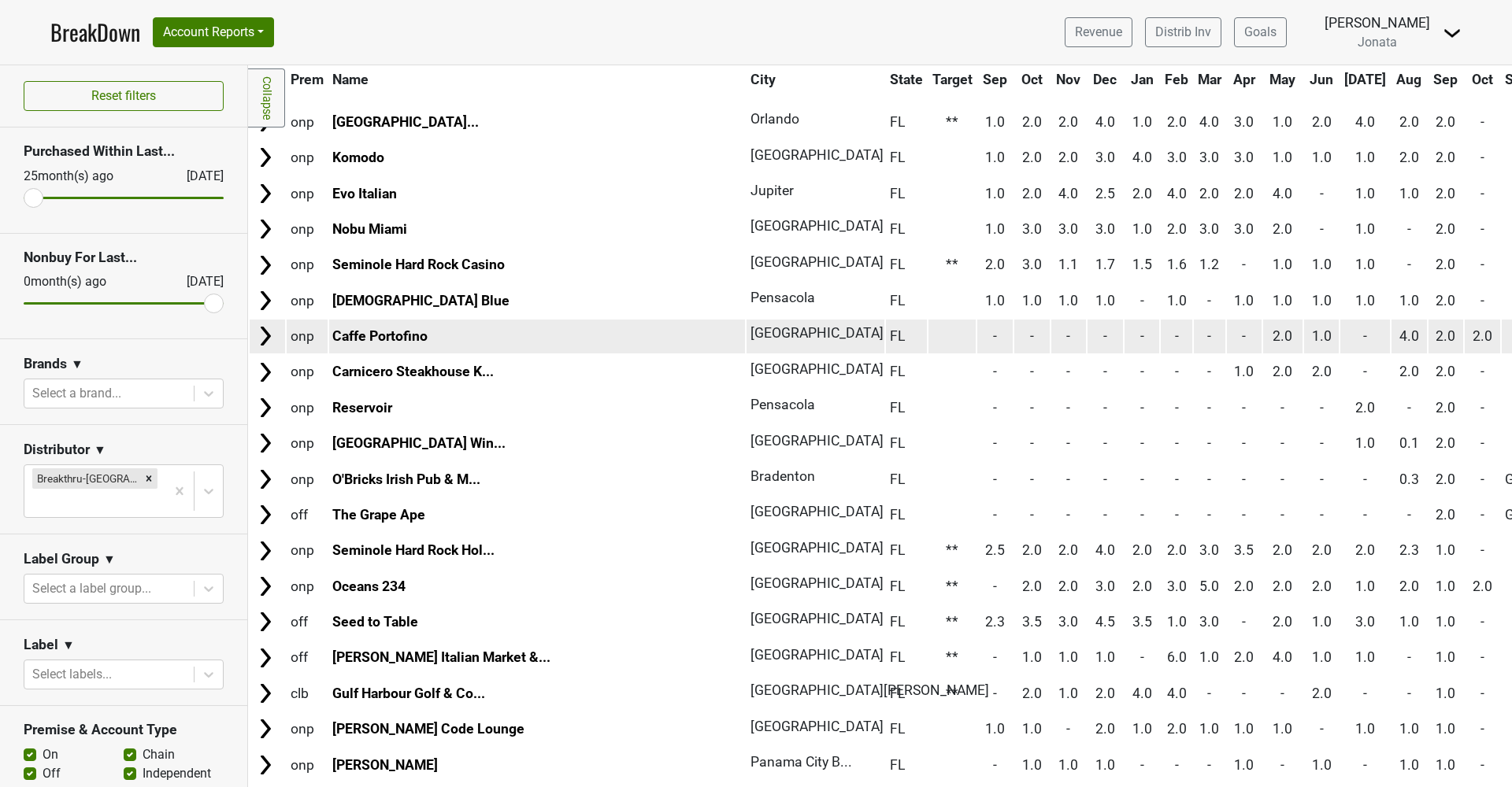
click at [269, 325] on img at bounding box center [265, 336] width 23 height 23
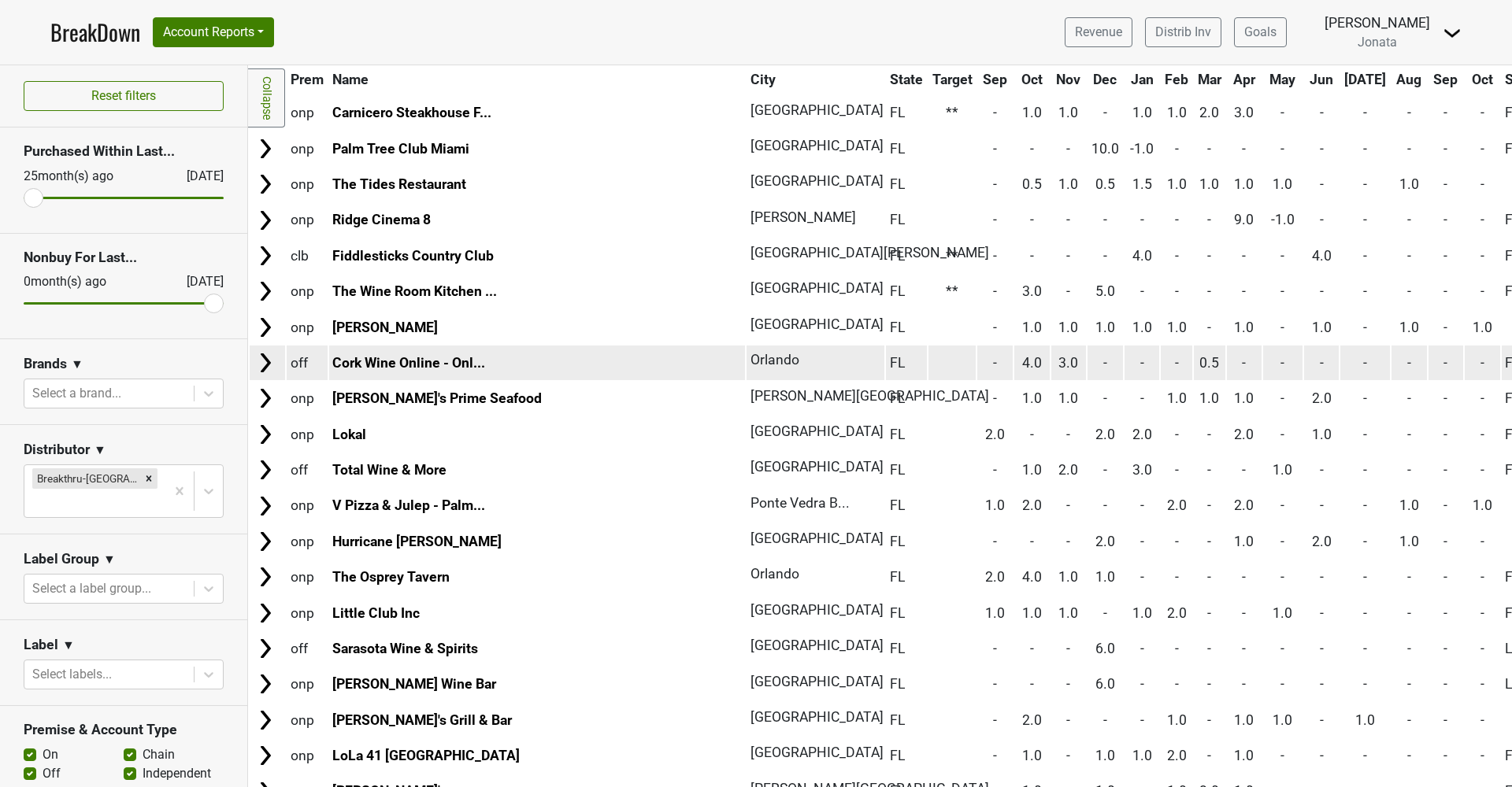
scroll to position [2380, 0]
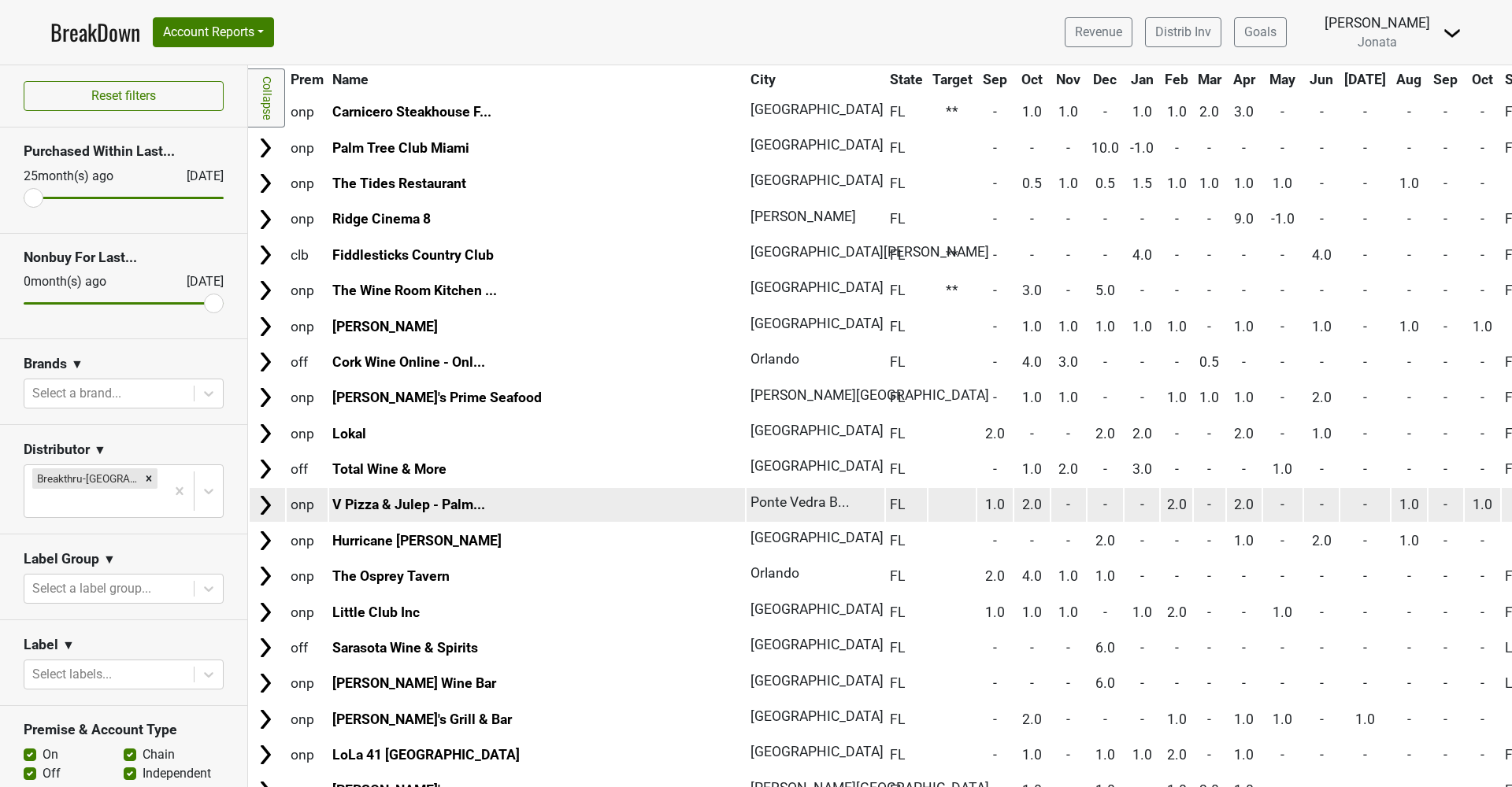
click at [267, 494] on img at bounding box center [265, 505] width 23 height 23
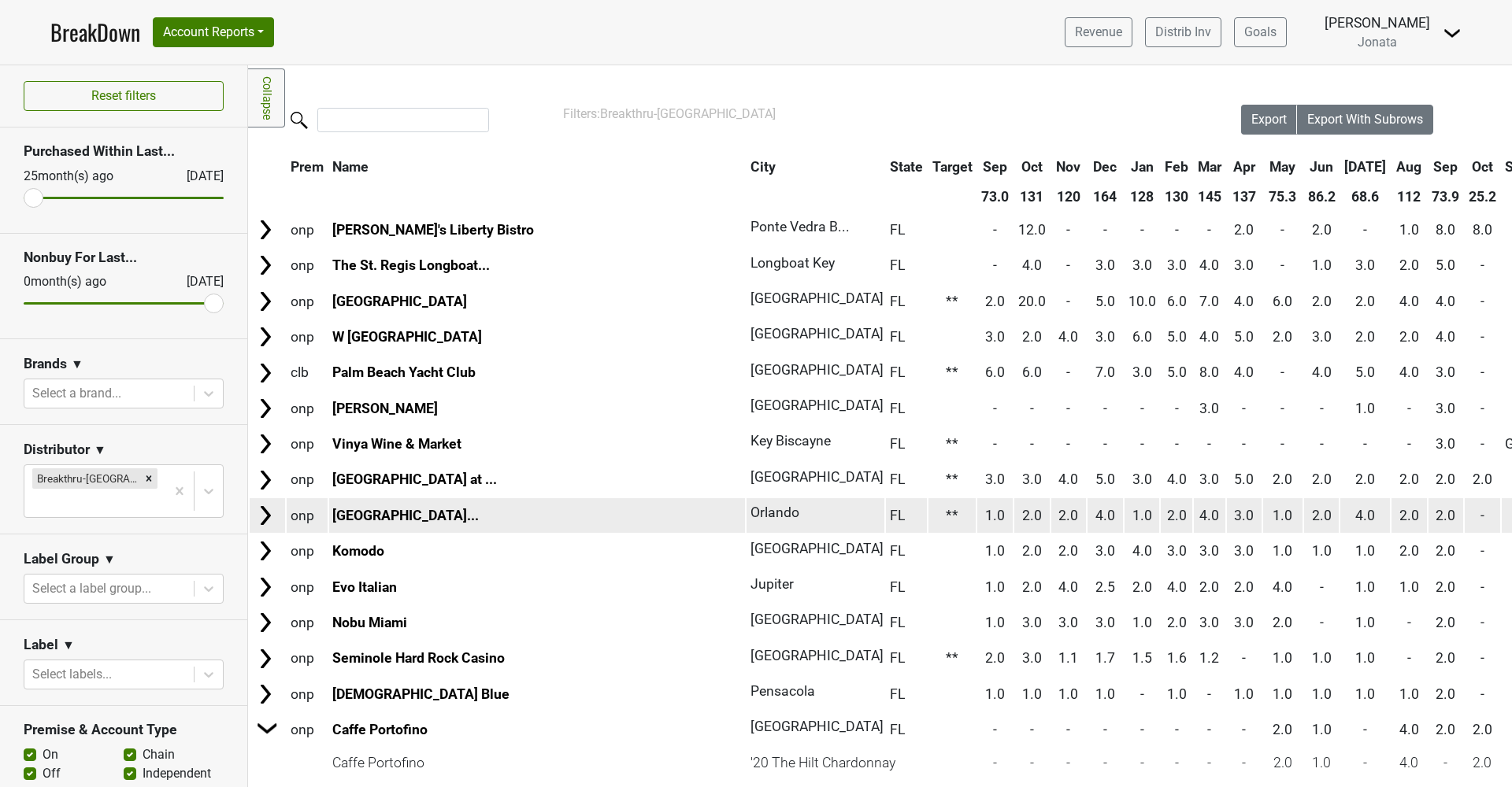
scroll to position [0, 0]
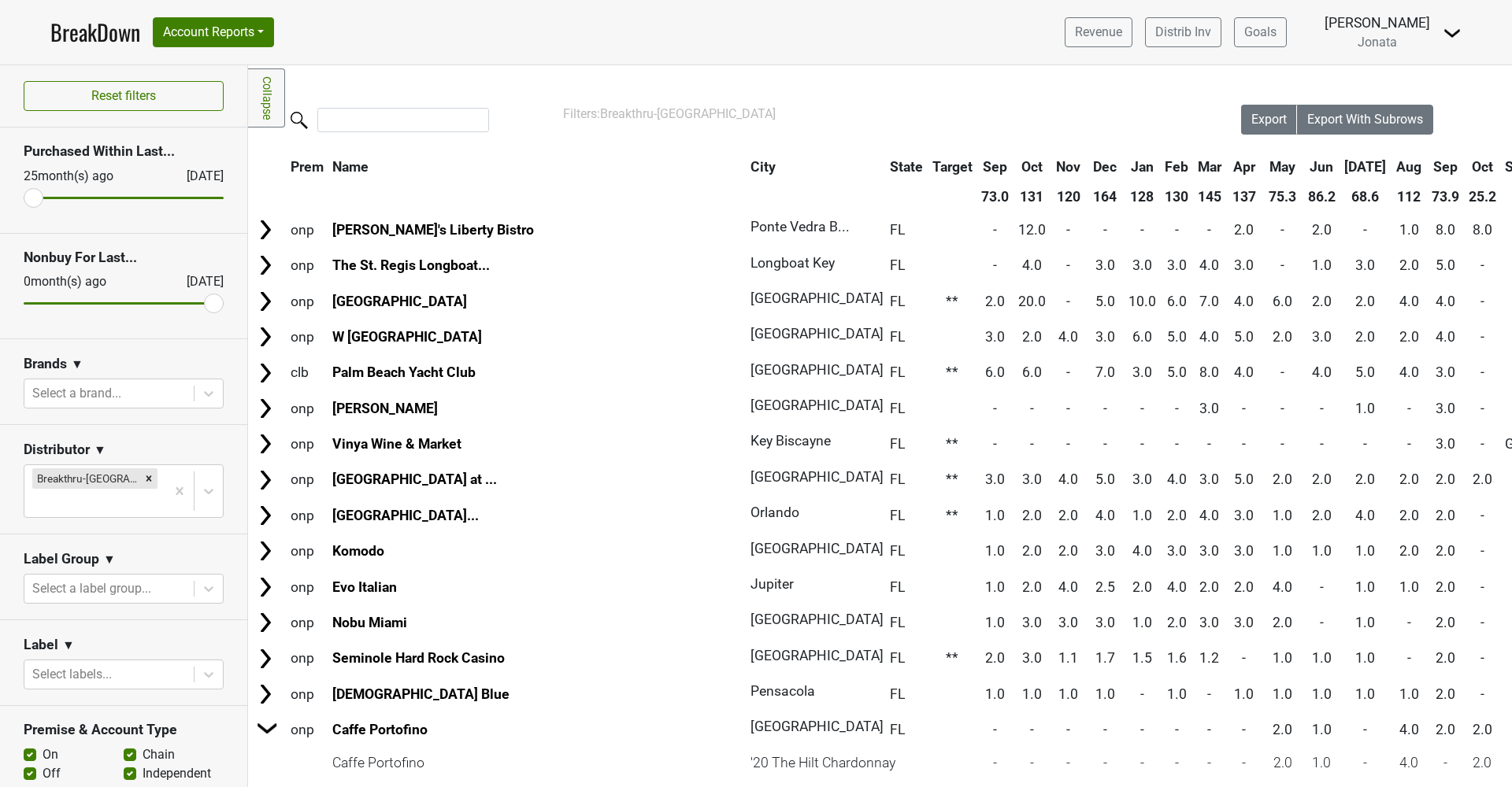
click at [1429, 169] on th "Sep" at bounding box center [1446, 167] width 36 height 28
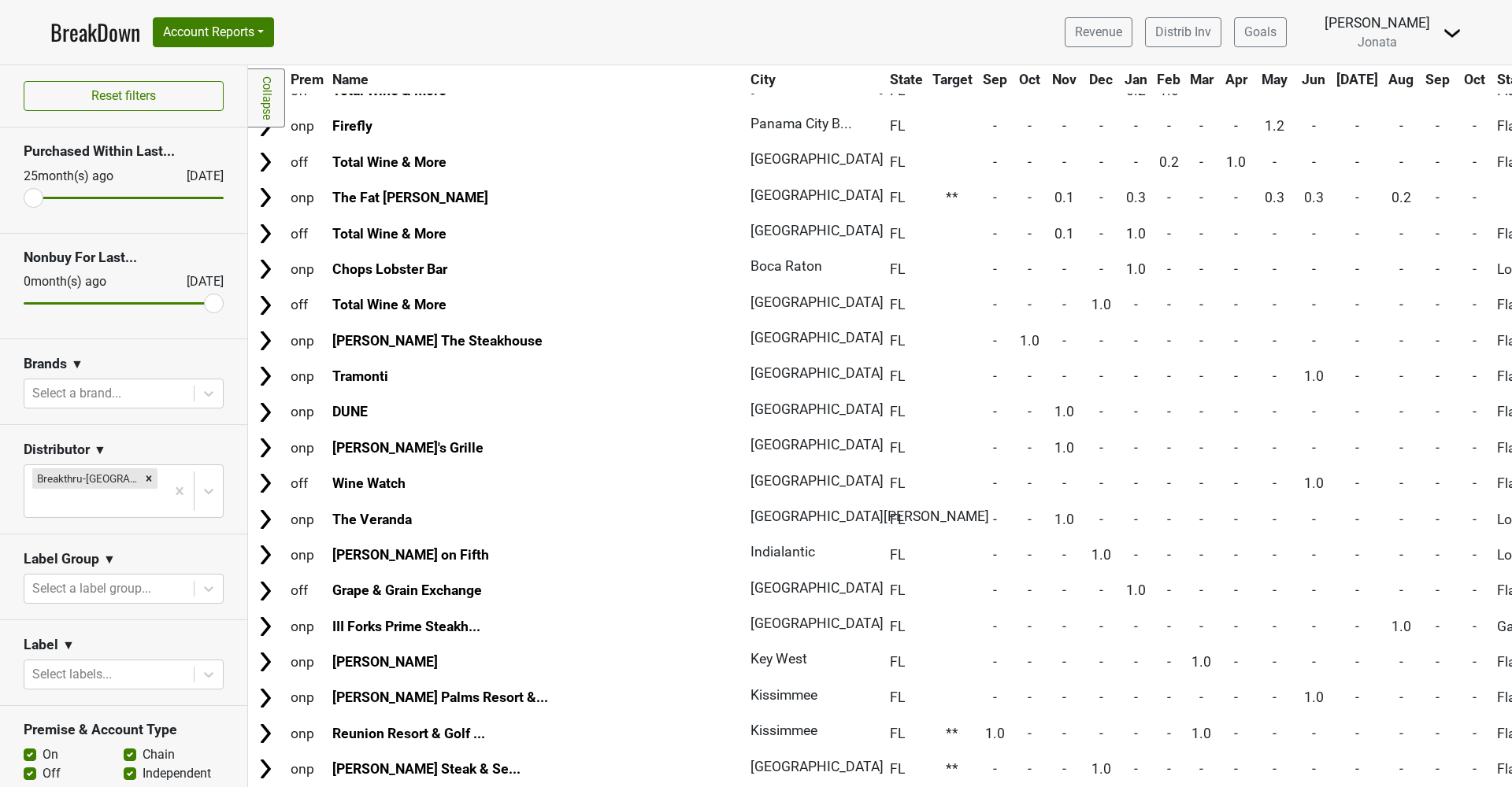
scroll to position [4147, 0]
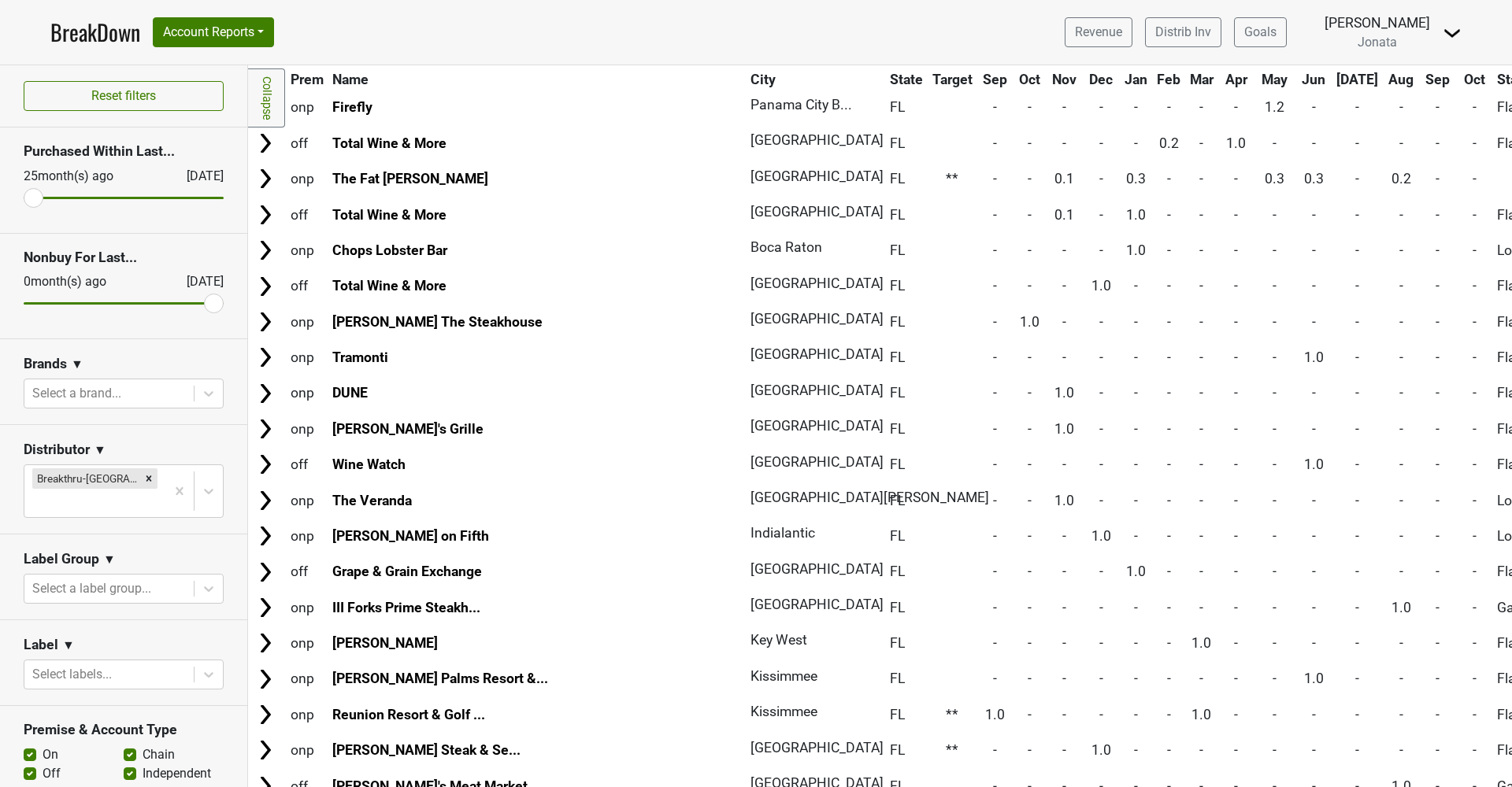
click at [1420, 83] on th "Sep" at bounding box center [1438, 79] width 36 height 28
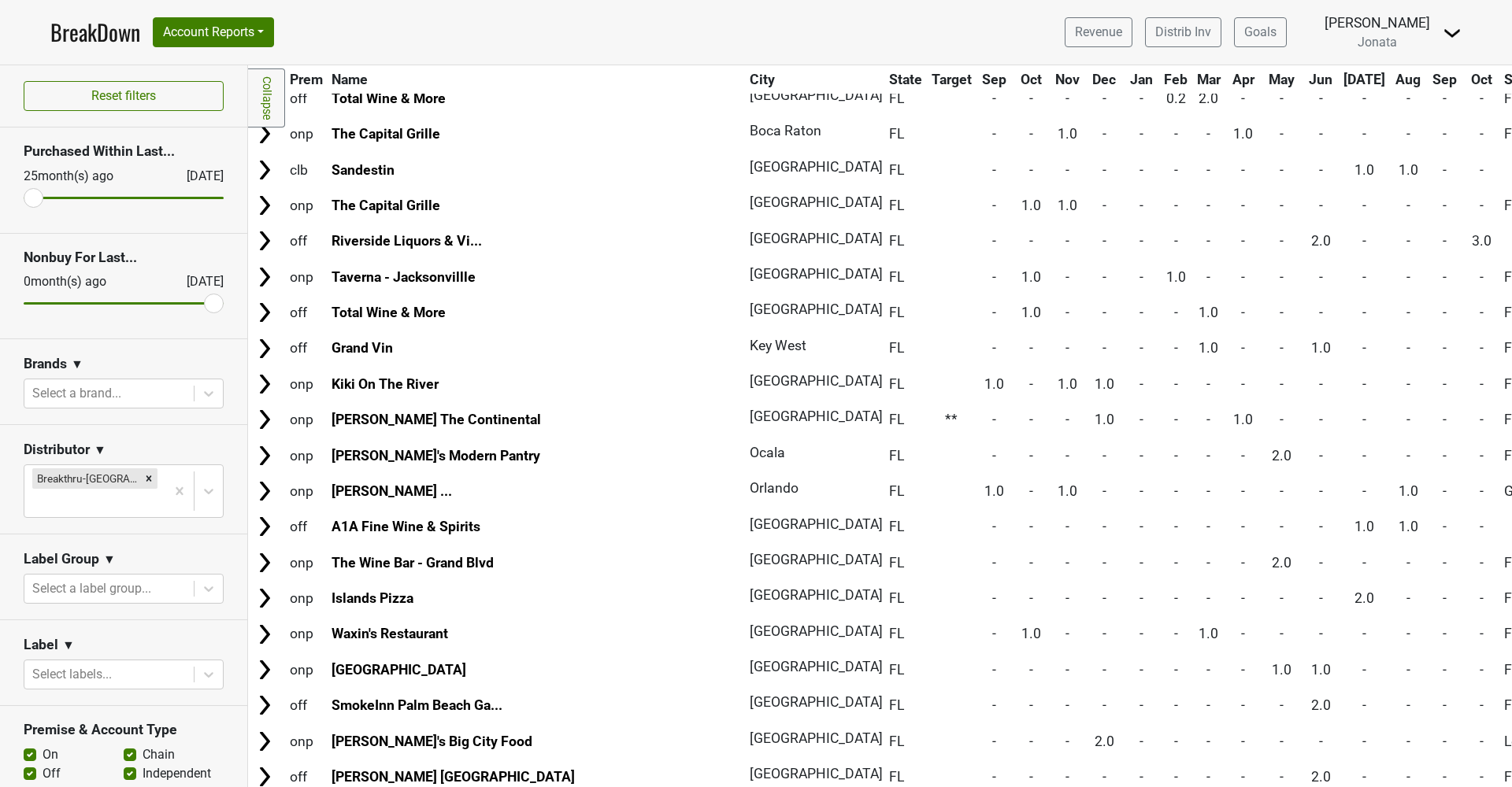
scroll to position [4598, 1]
click at [221, 477] on div at bounding box center [208, 491] width 28 height 28
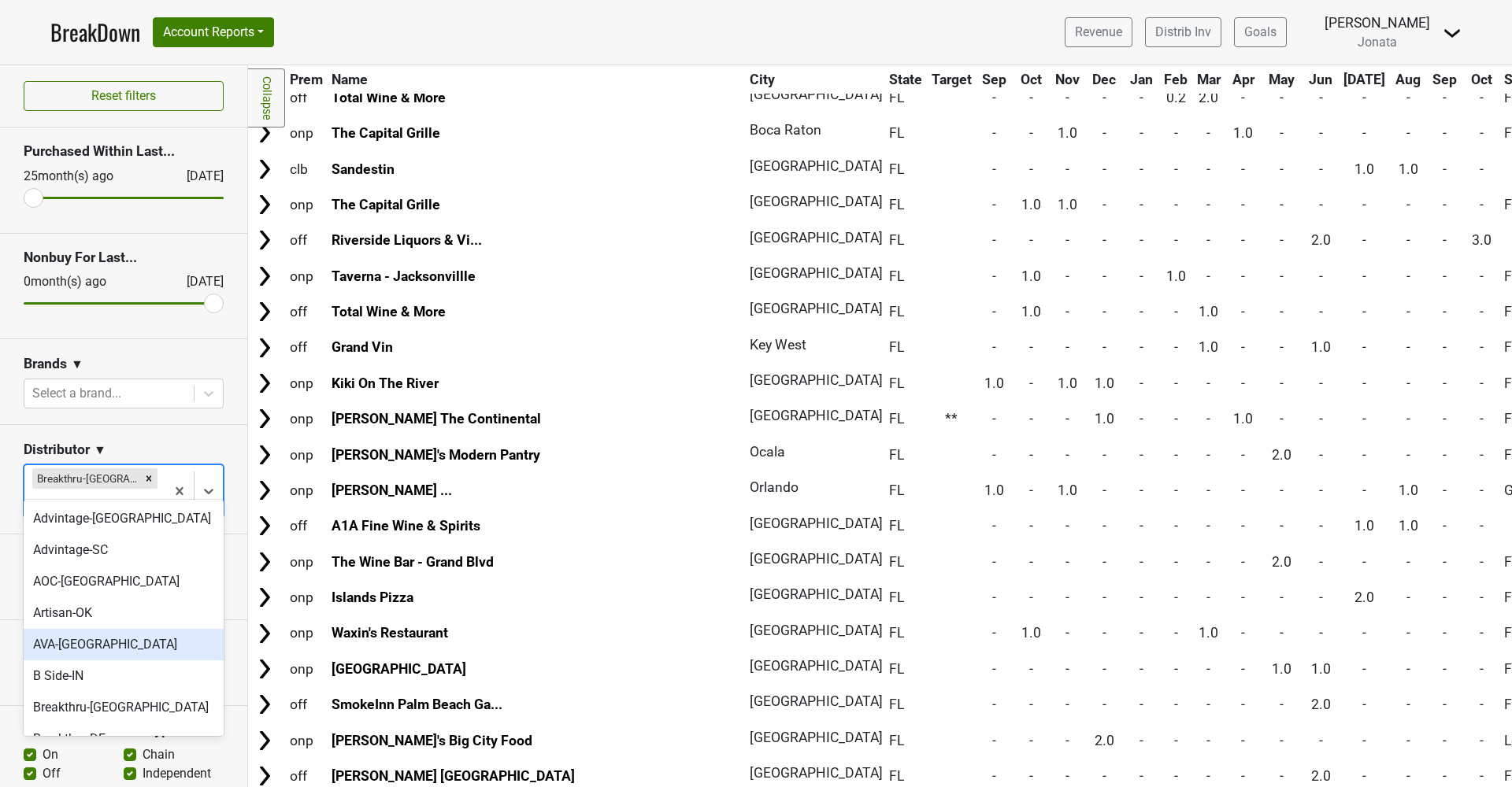
scroll to position [41, 0]
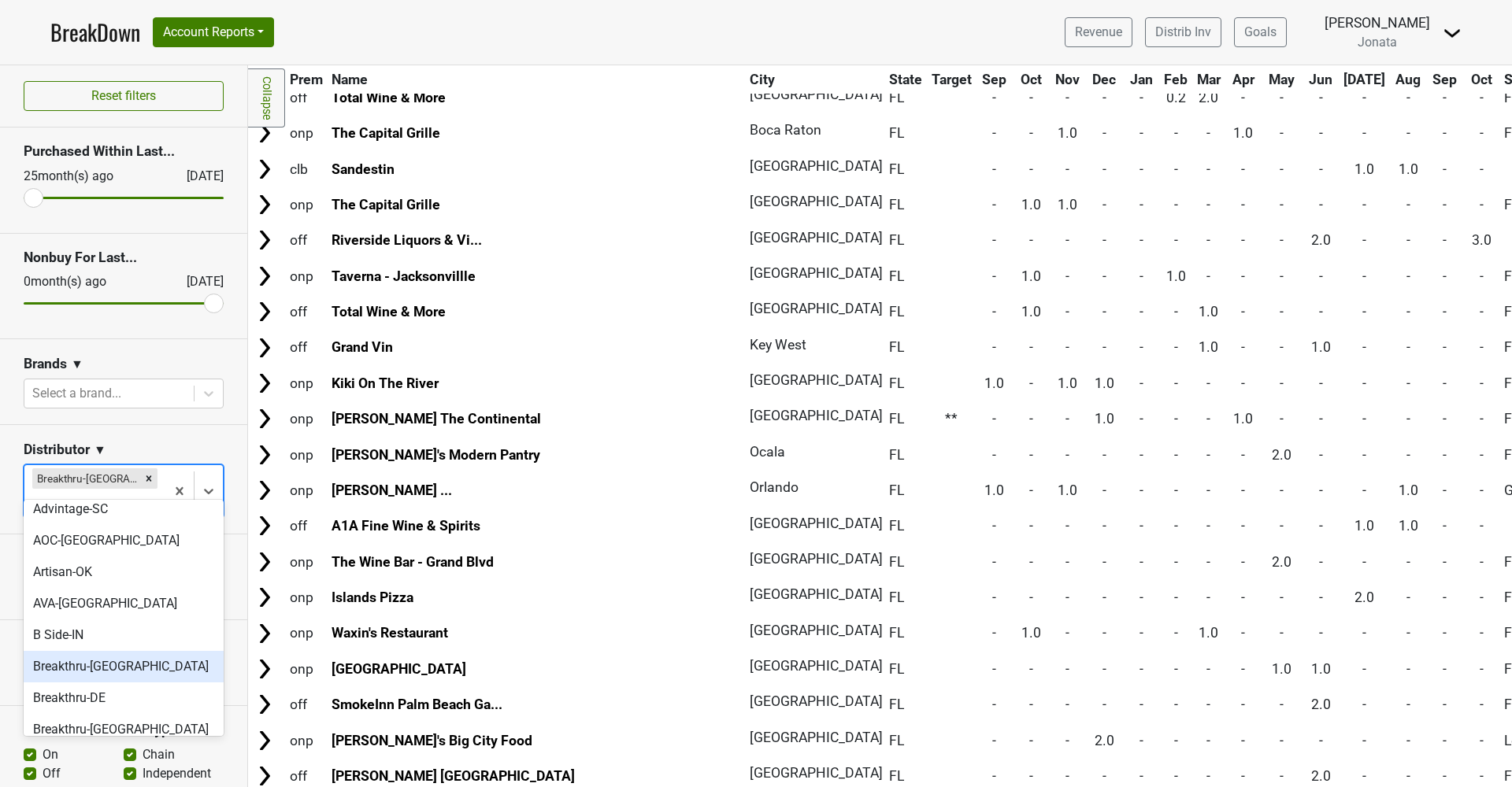
click at [86, 661] on div "Breakthru-[GEOGRAPHIC_DATA]" at bounding box center [123, 666] width 200 height 32
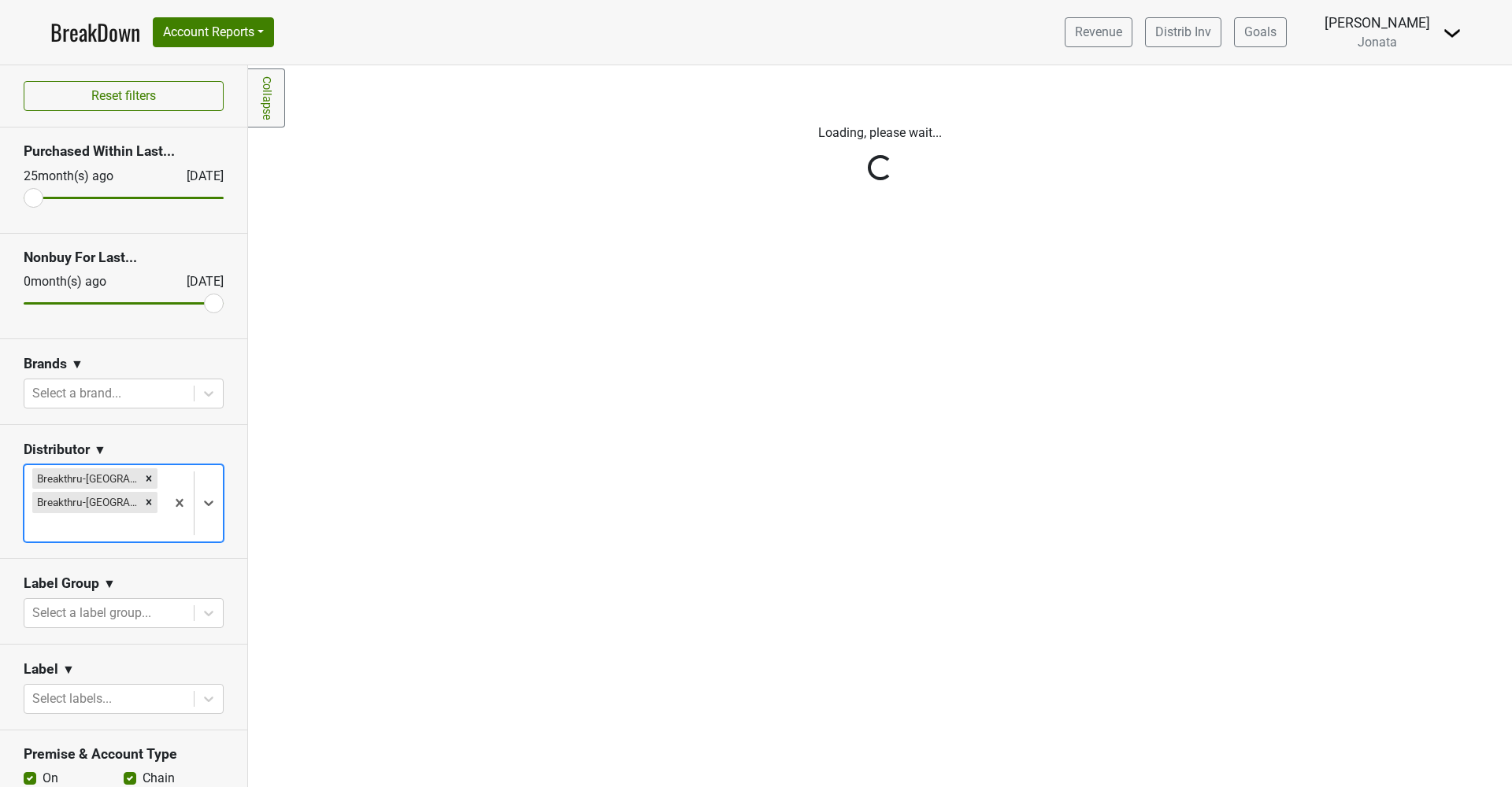
scroll to position [0, 0]
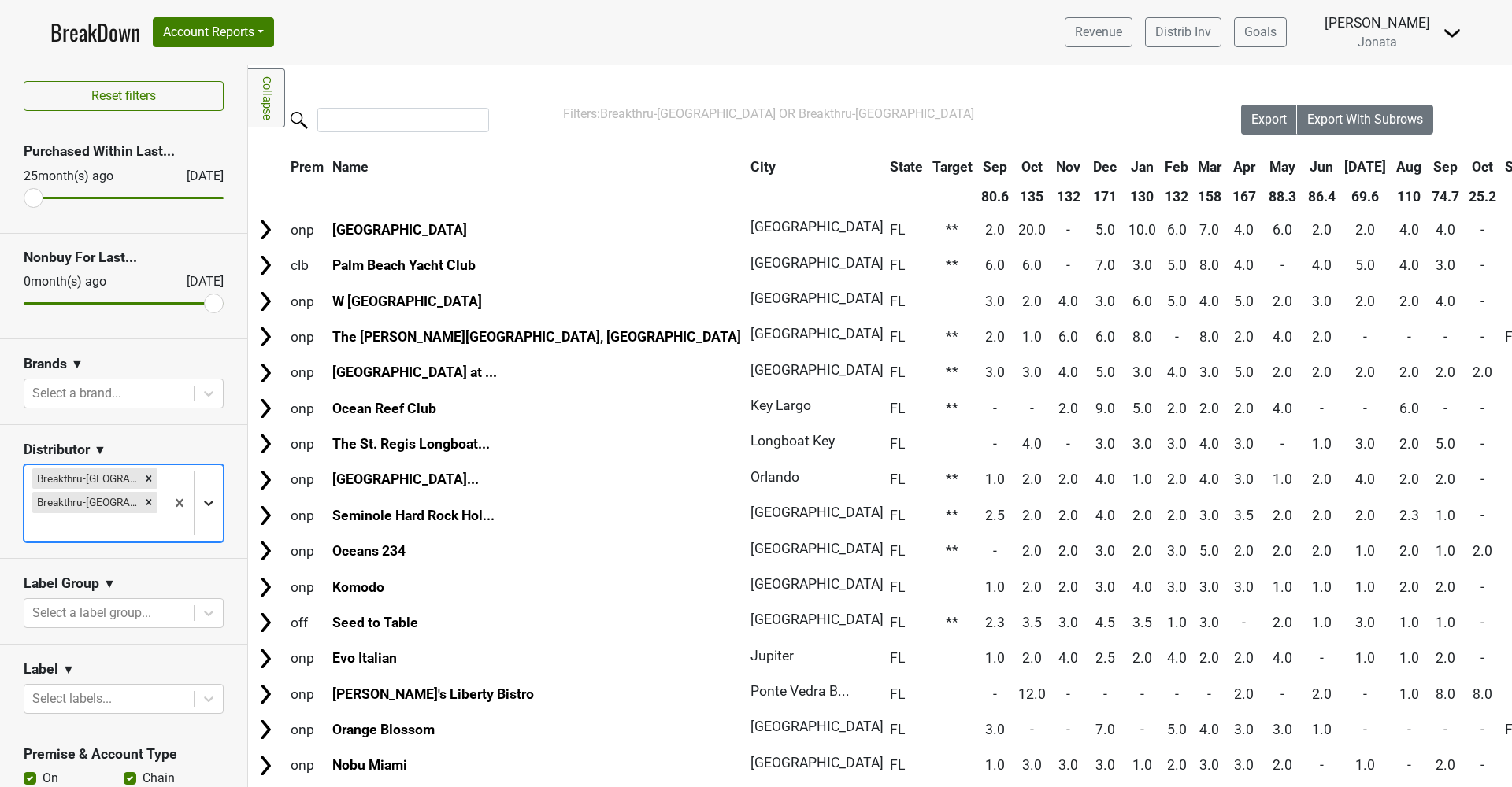
click at [211, 496] on icon at bounding box center [208, 503] width 15 height 15
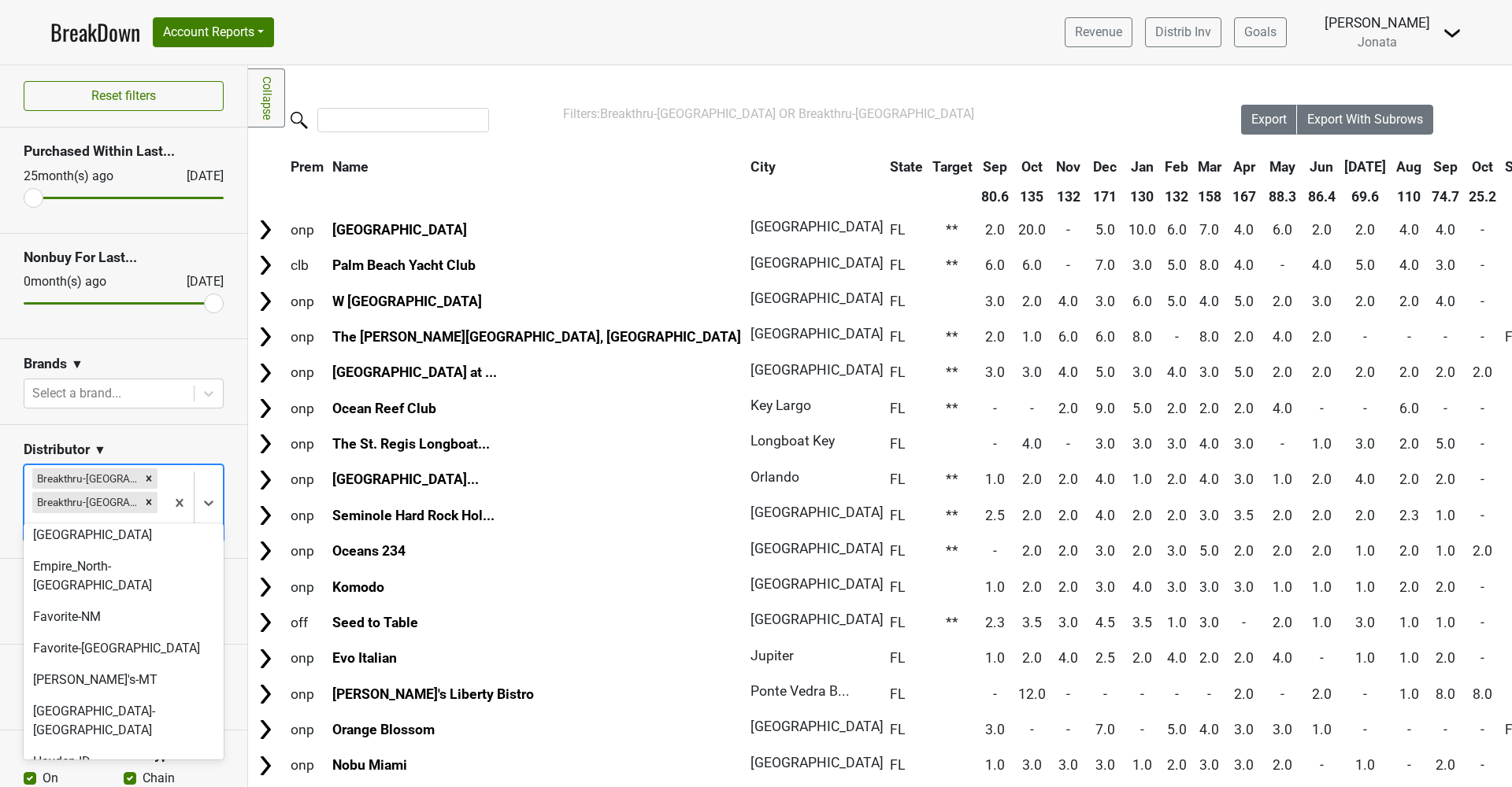
scroll to position [312, 0]
click at [117, 549] on div "Empire_North-[GEOGRAPHIC_DATA]" at bounding box center [123, 574] width 200 height 50
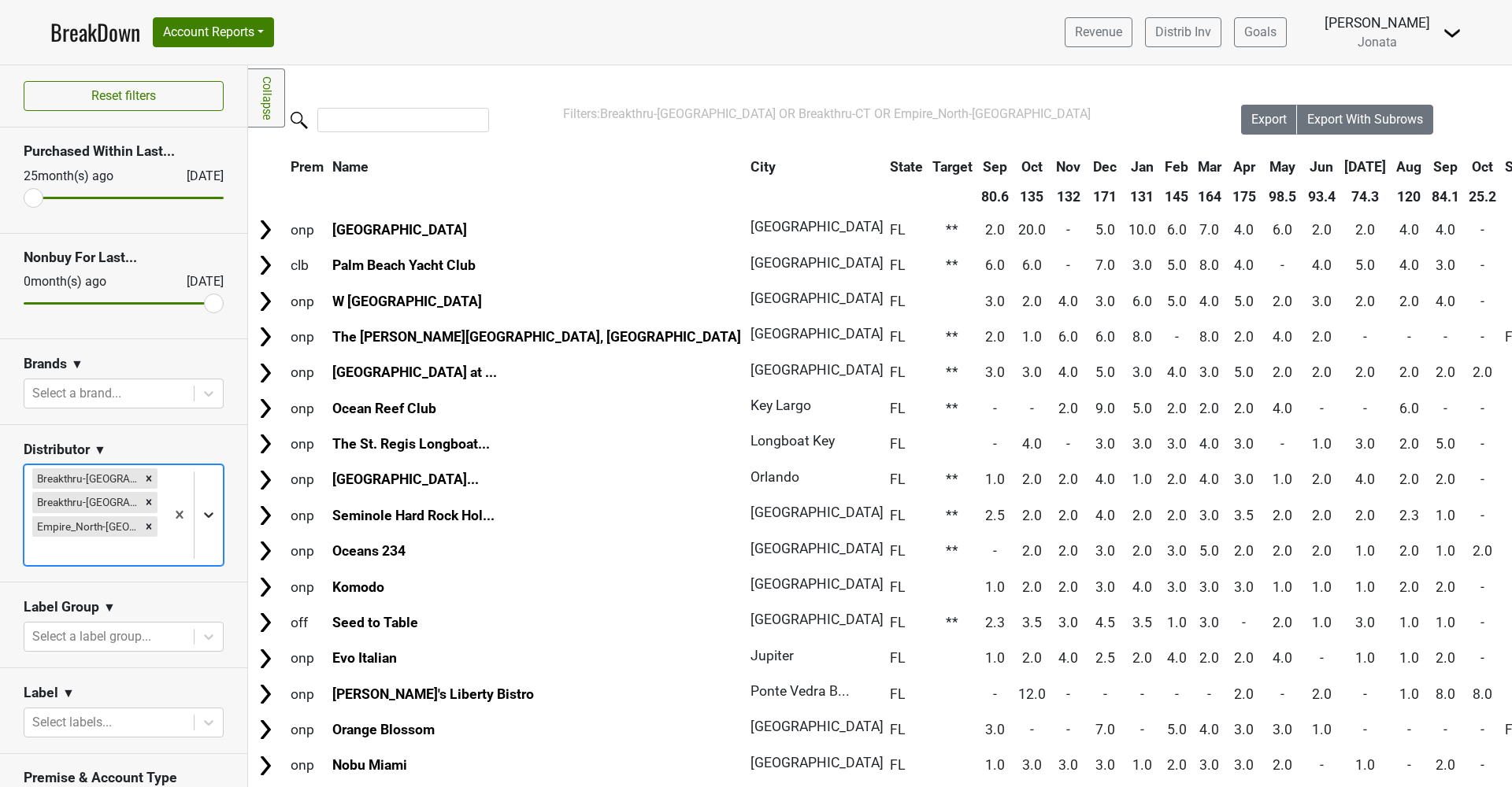
click at [207, 507] on icon at bounding box center [208, 514] width 15 height 15
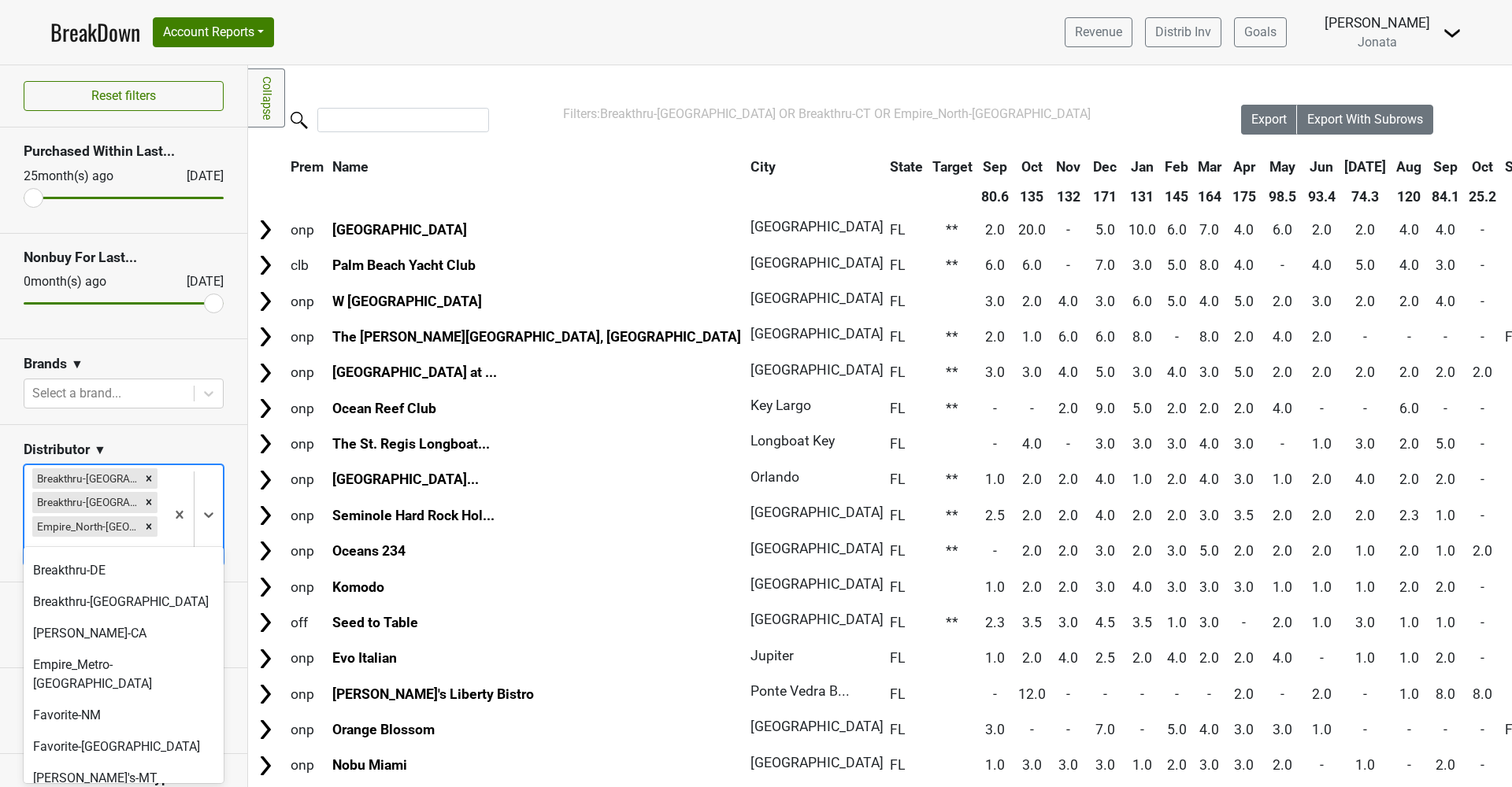
scroll to position [188, 0]
click at [107, 568] on div "Breakthru-DE" at bounding box center [123, 567] width 200 height 32
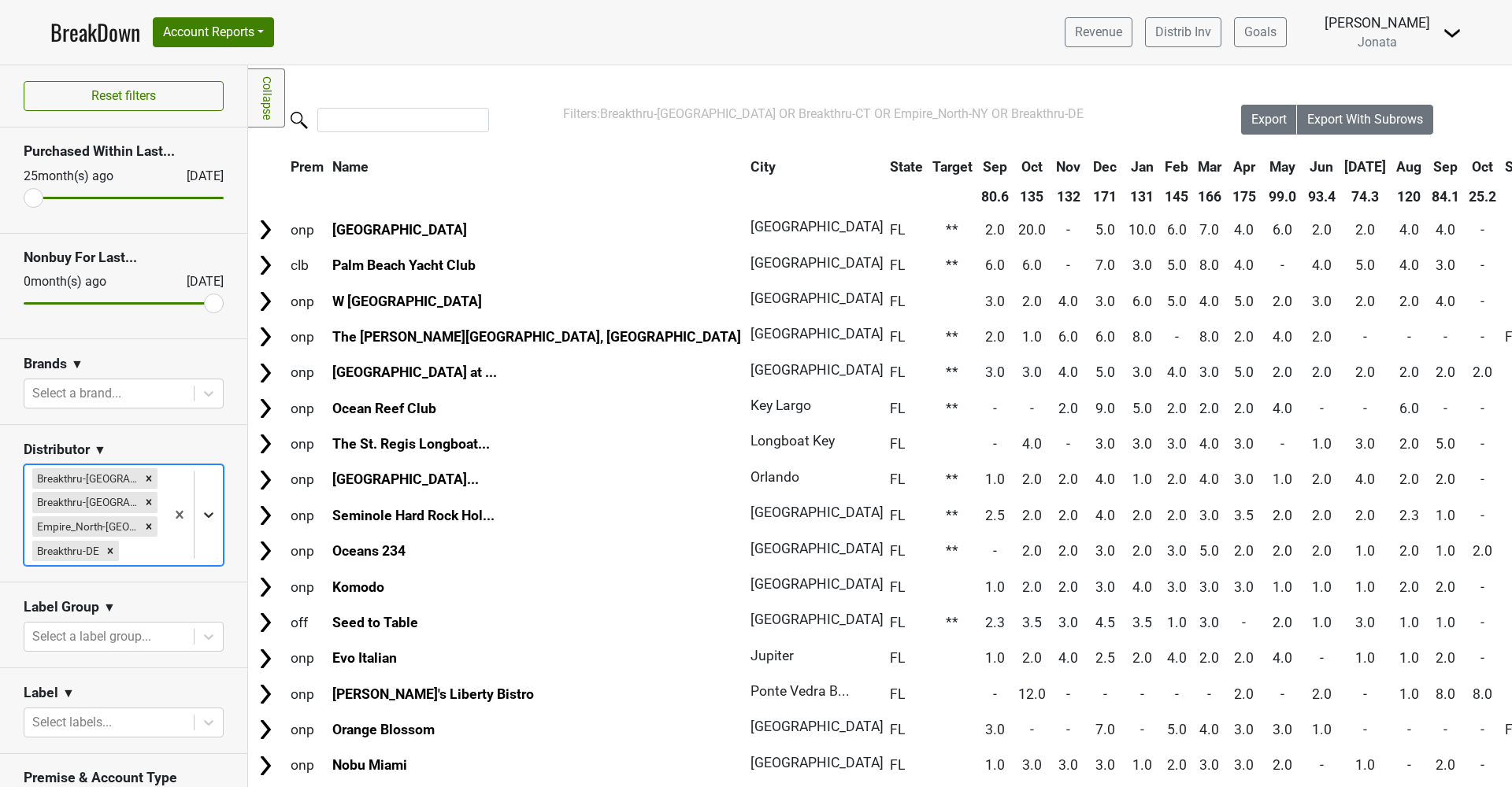
click at [217, 509] on div at bounding box center [208, 514] width 28 height 28
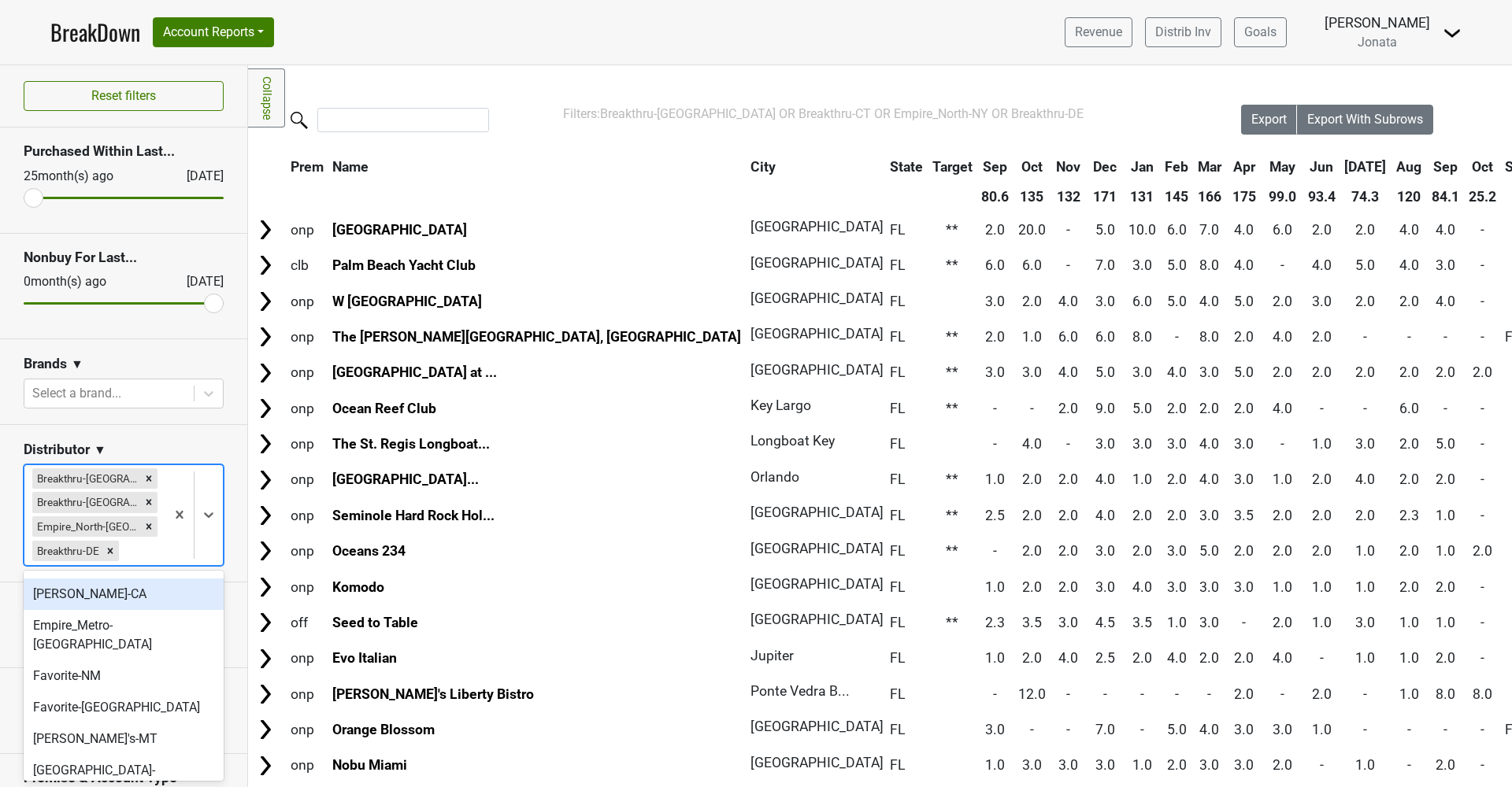
scroll to position [216, 0]
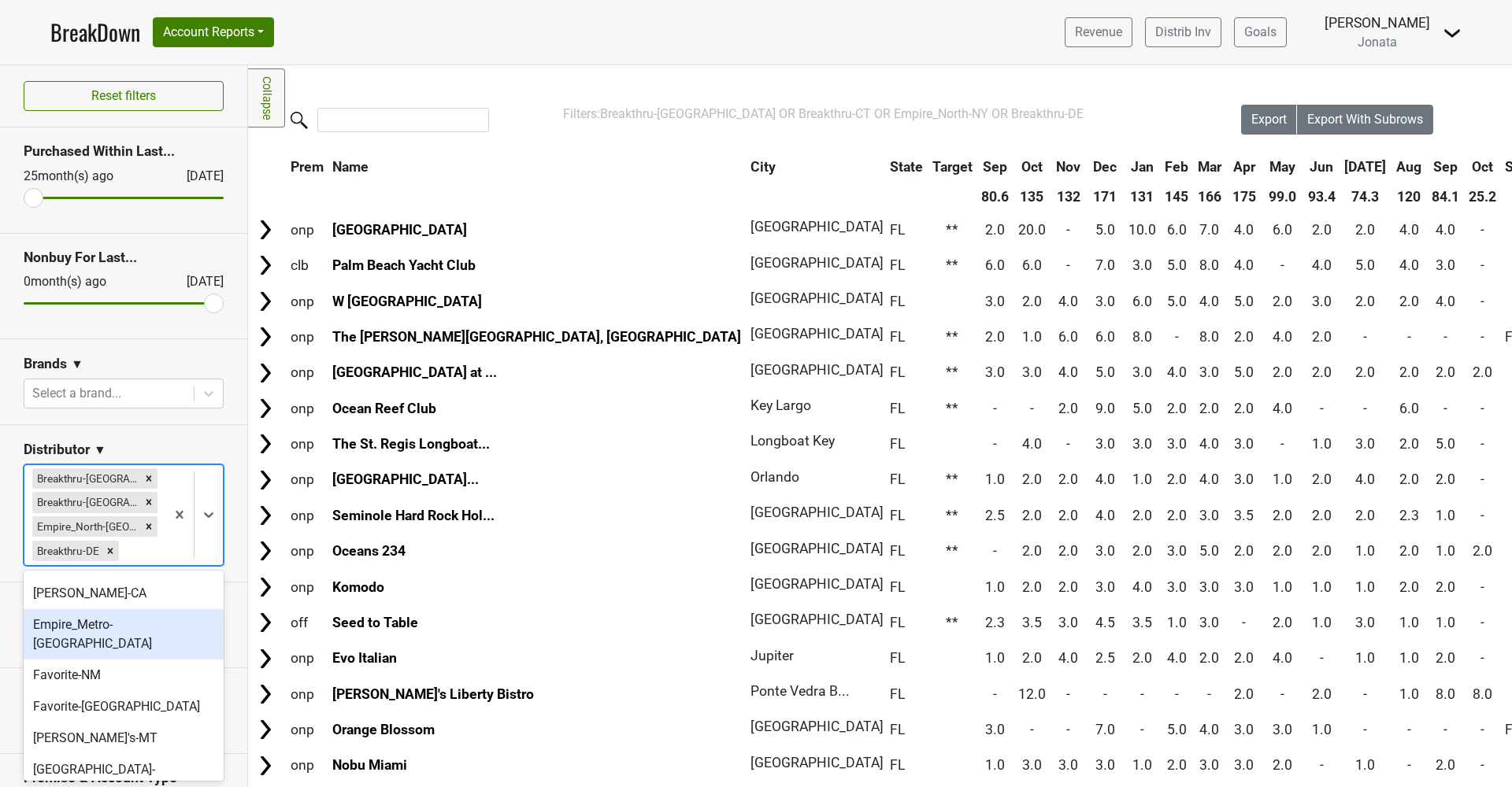
click at [106, 637] on div "Empire_Metro-[GEOGRAPHIC_DATA]" at bounding box center [123, 634] width 200 height 50
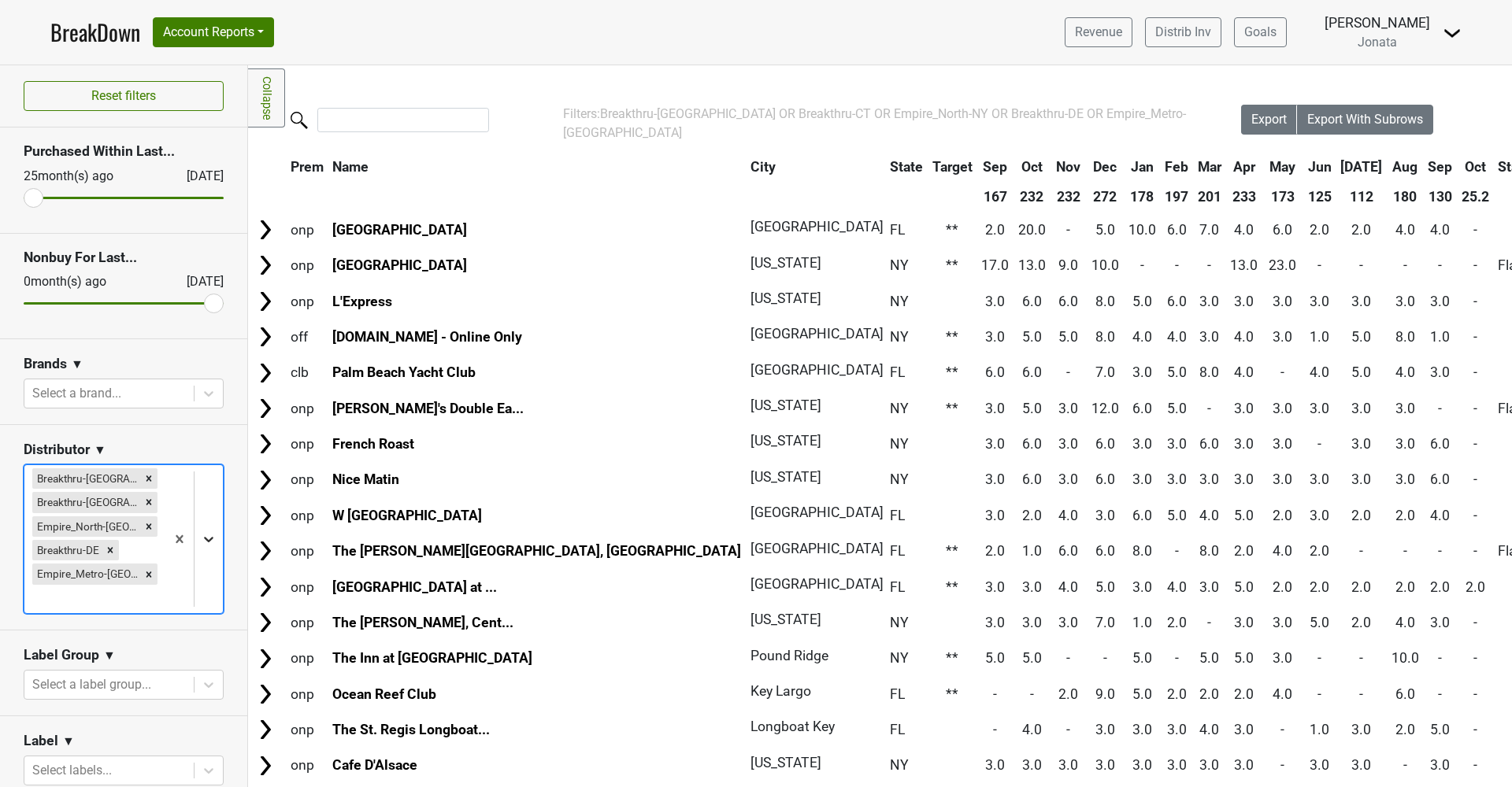
click at [212, 531] on icon at bounding box center [208, 538] width 15 height 15
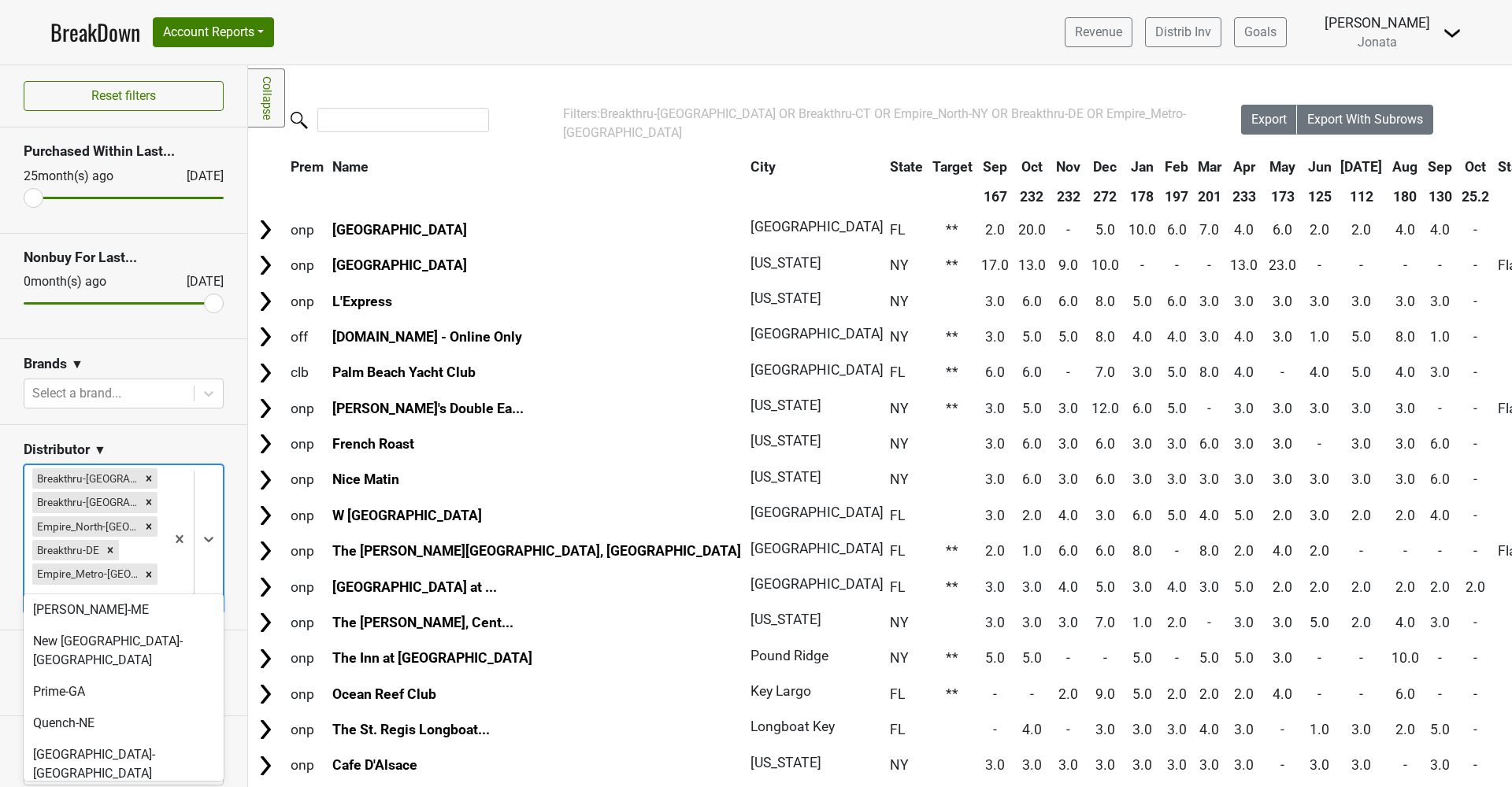
scroll to position [646, 0]
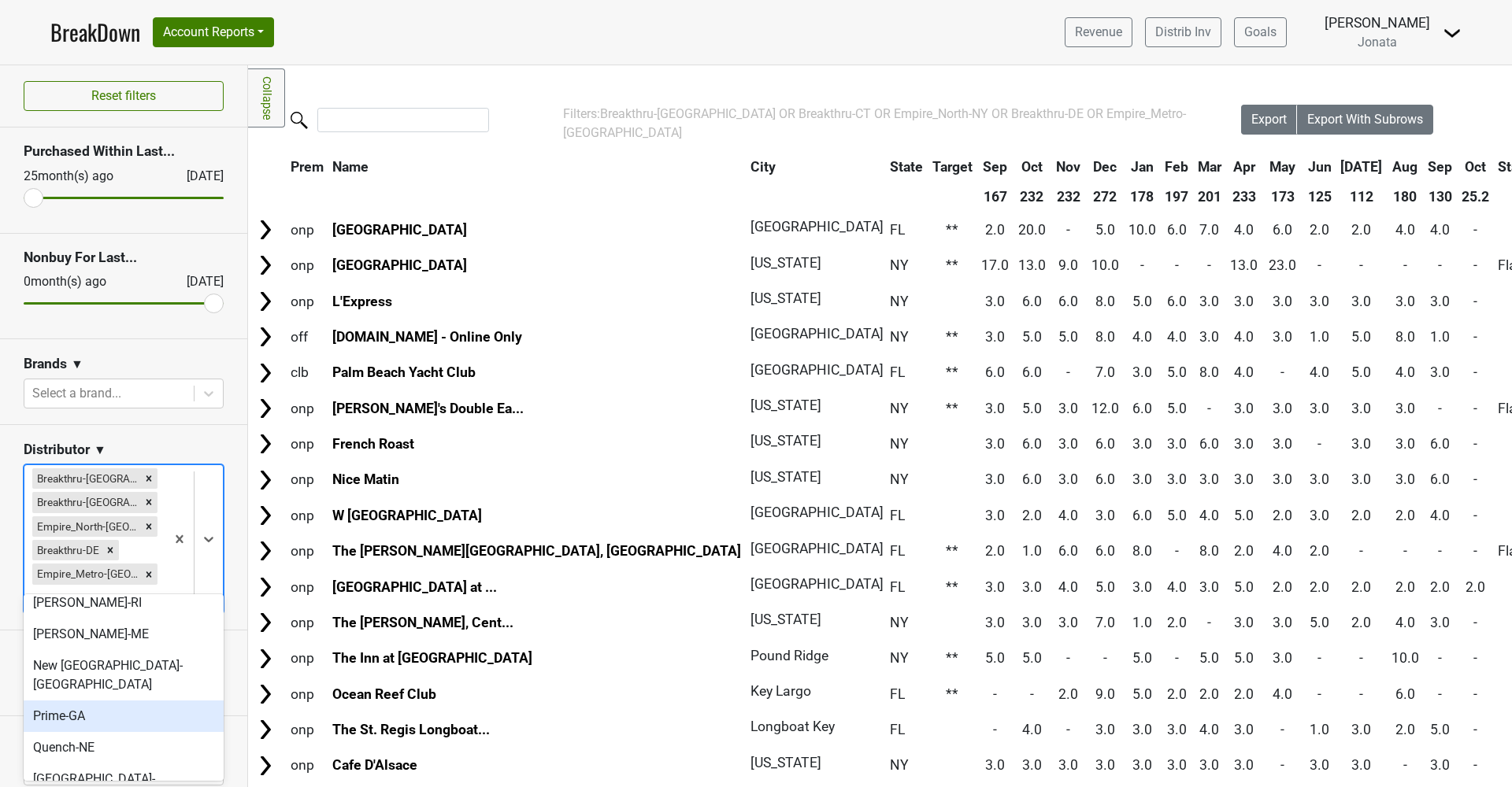
click at [70, 700] on div "Prime-GA" at bounding box center [123, 716] width 200 height 32
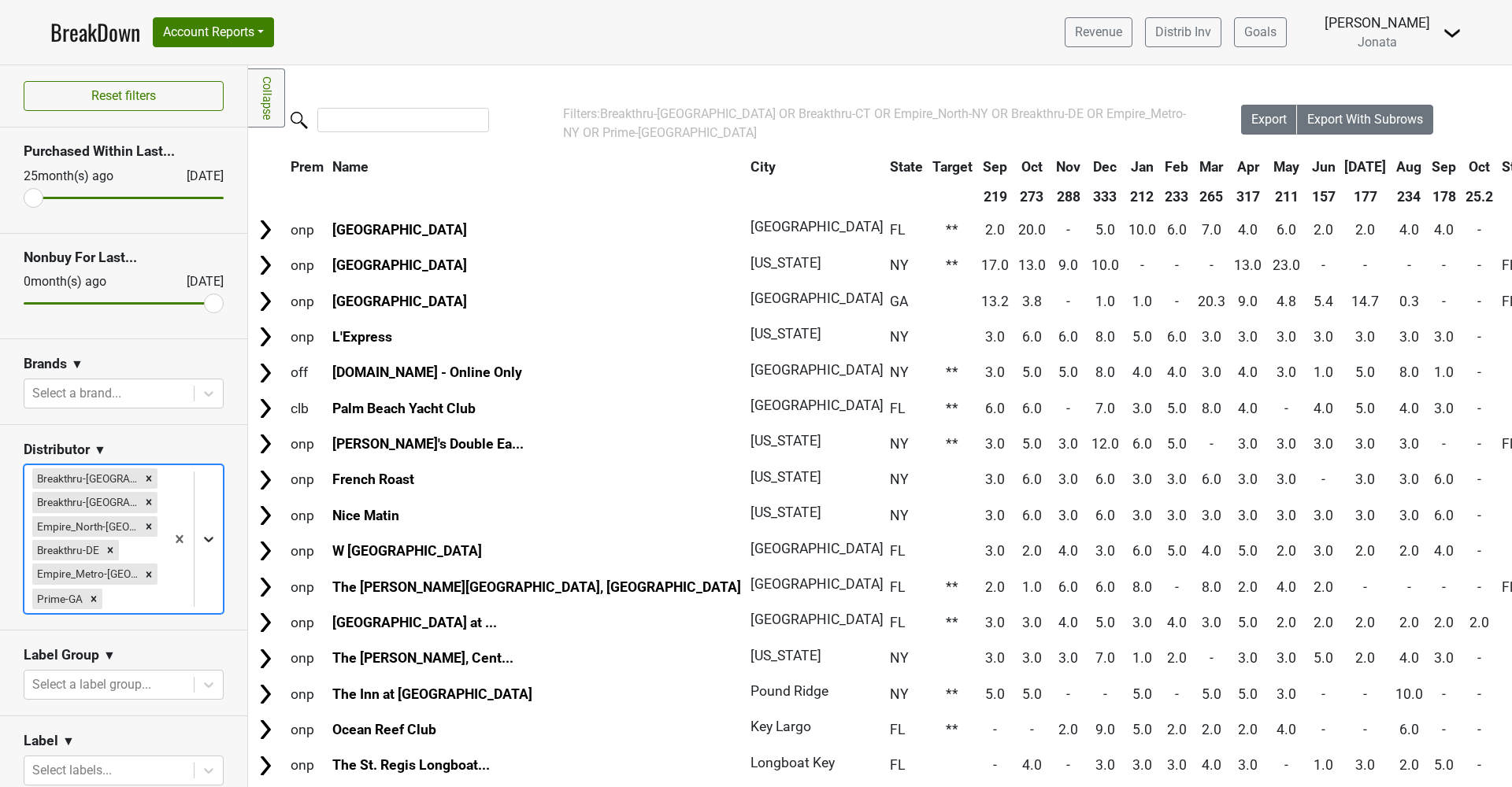
click at [209, 543] on icon at bounding box center [208, 538] width 15 height 15
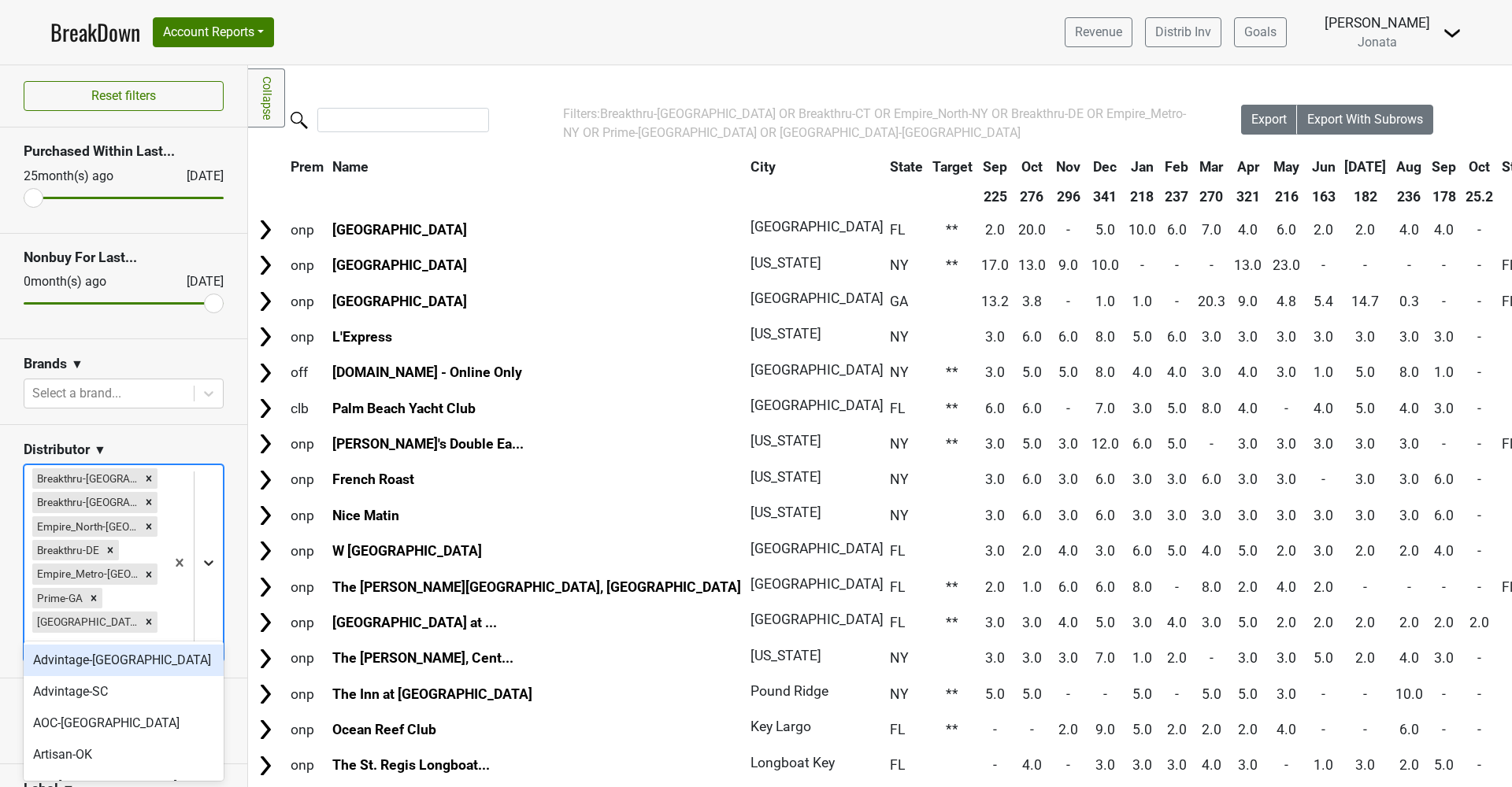
click at [202, 555] on icon at bounding box center [208, 562] width 15 height 15
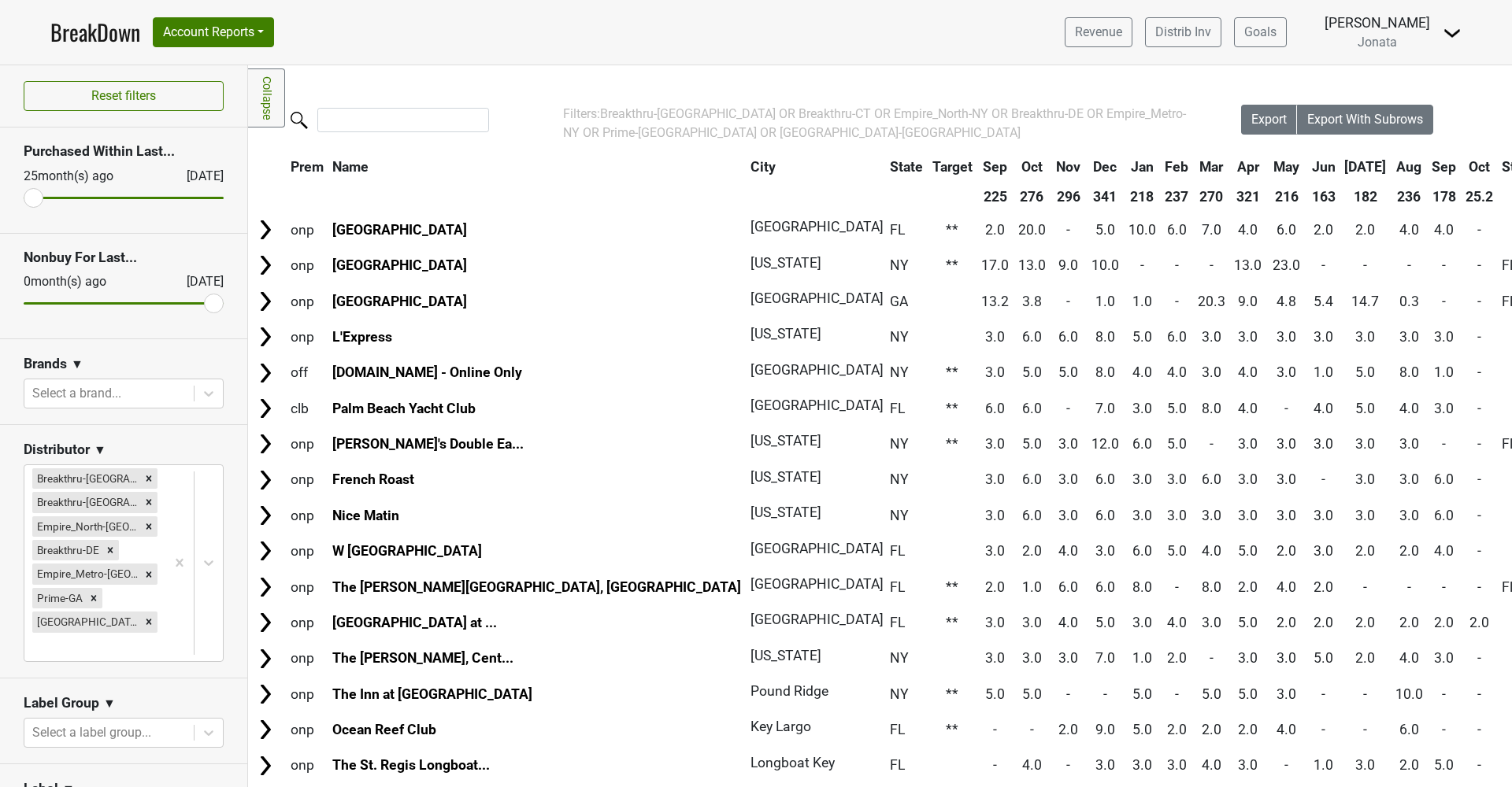
click at [211, 428] on section "Distributor ▼ Breakthru-FL Breakthru-CT Empire_North-NY Breakthru-DE Empire_Met…" at bounding box center [123, 551] width 247 height 253
click at [1429, 168] on th "Sep" at bounding box center [1445, 167] width 32 height 28
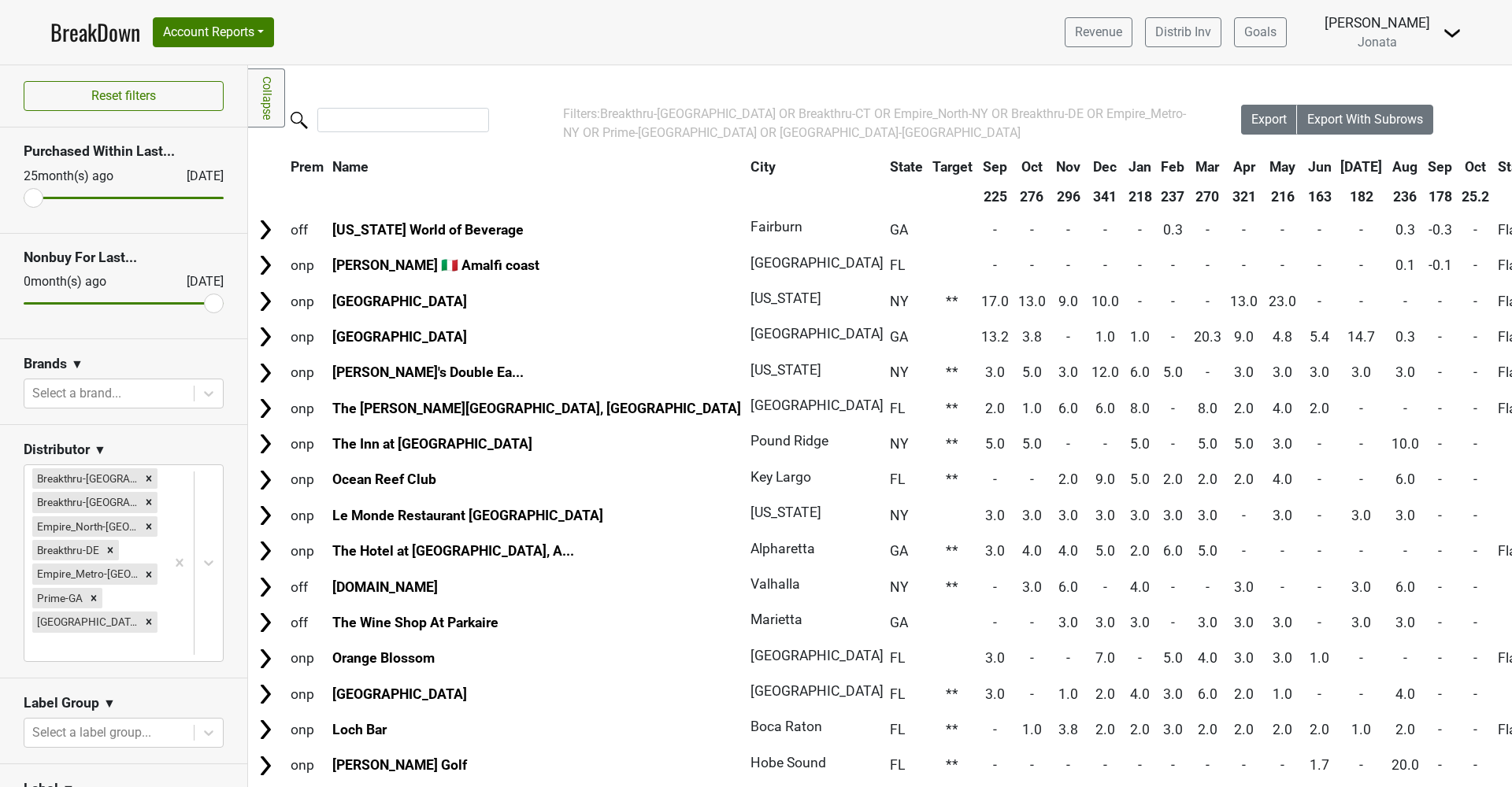
click at [1425, 168] on th "Sep" at bounding box center [1441, 167] width 32 height 28
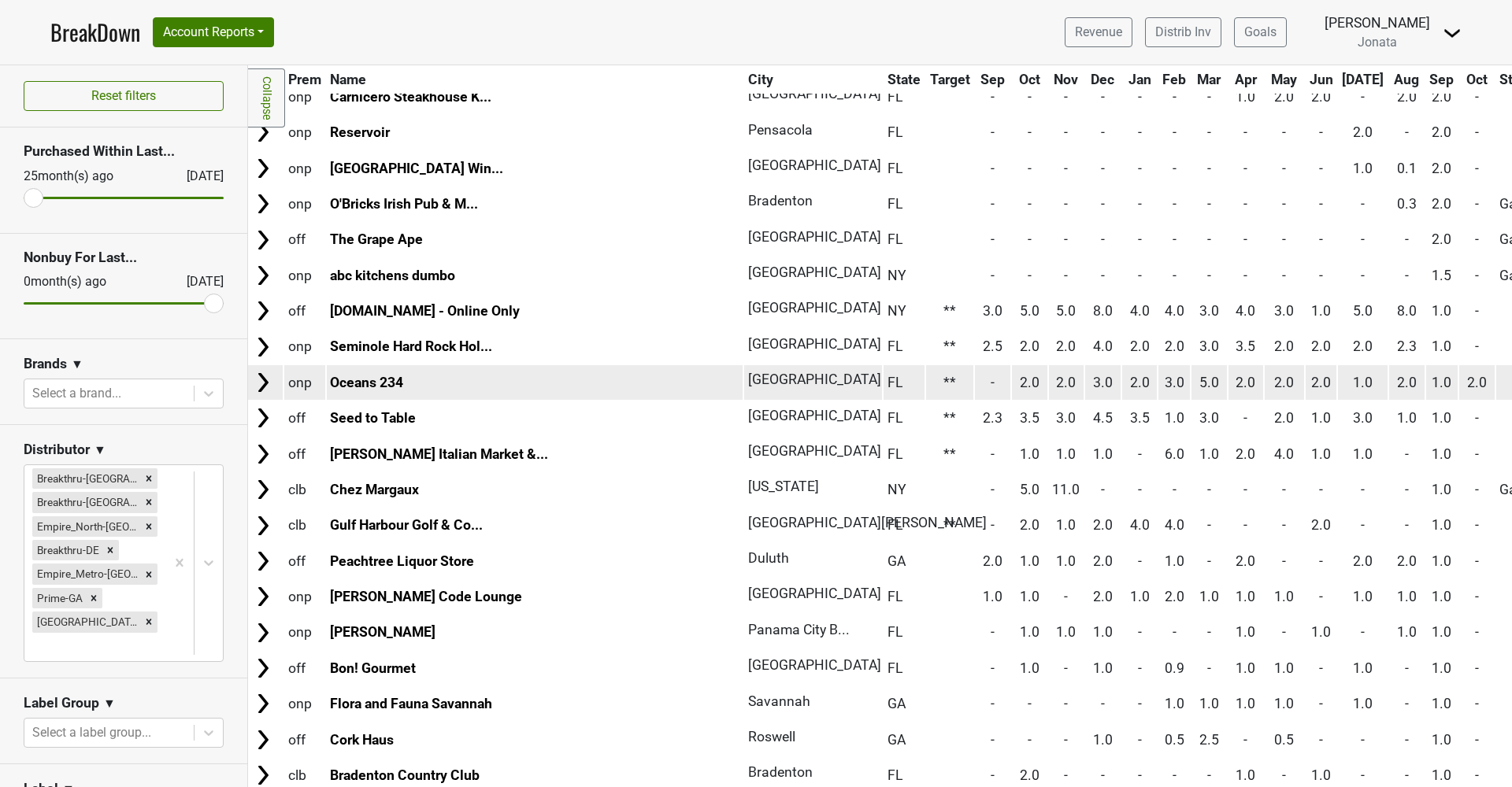
scroll to position [1397, 2]
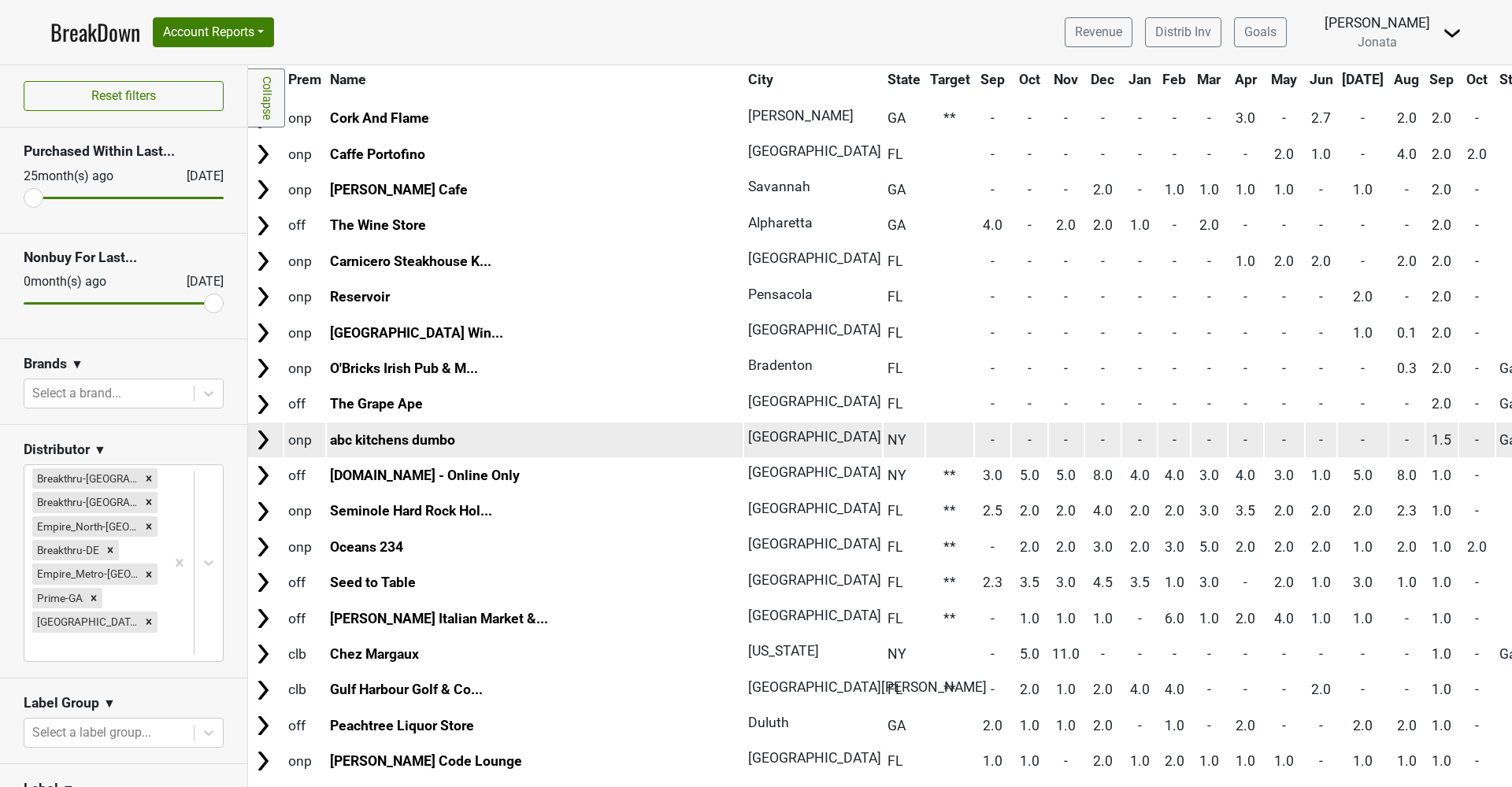
click at [253, 428] on img at bounding box center [262, 440] width 23 height 23
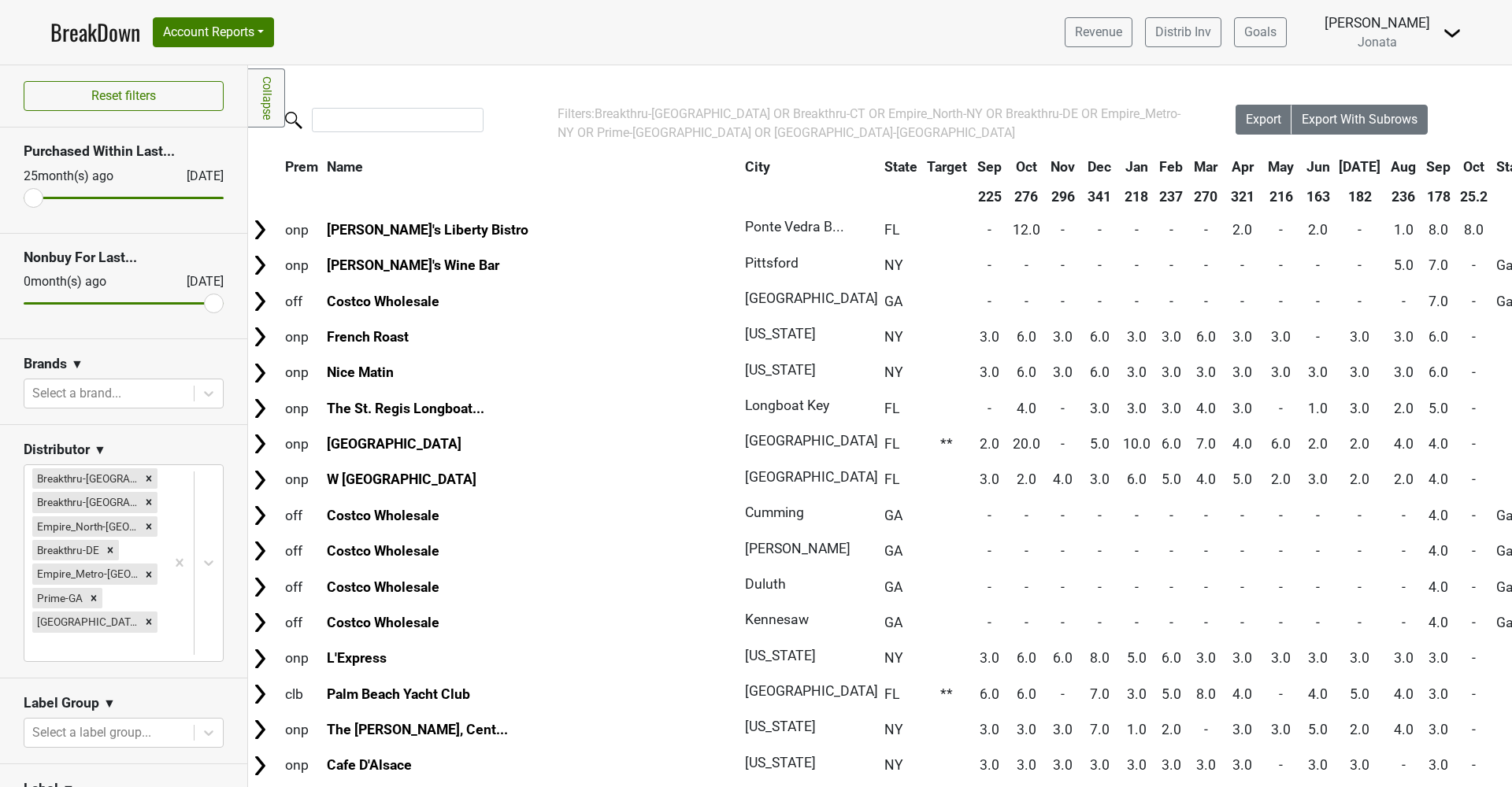
scroll to position [0, 6]
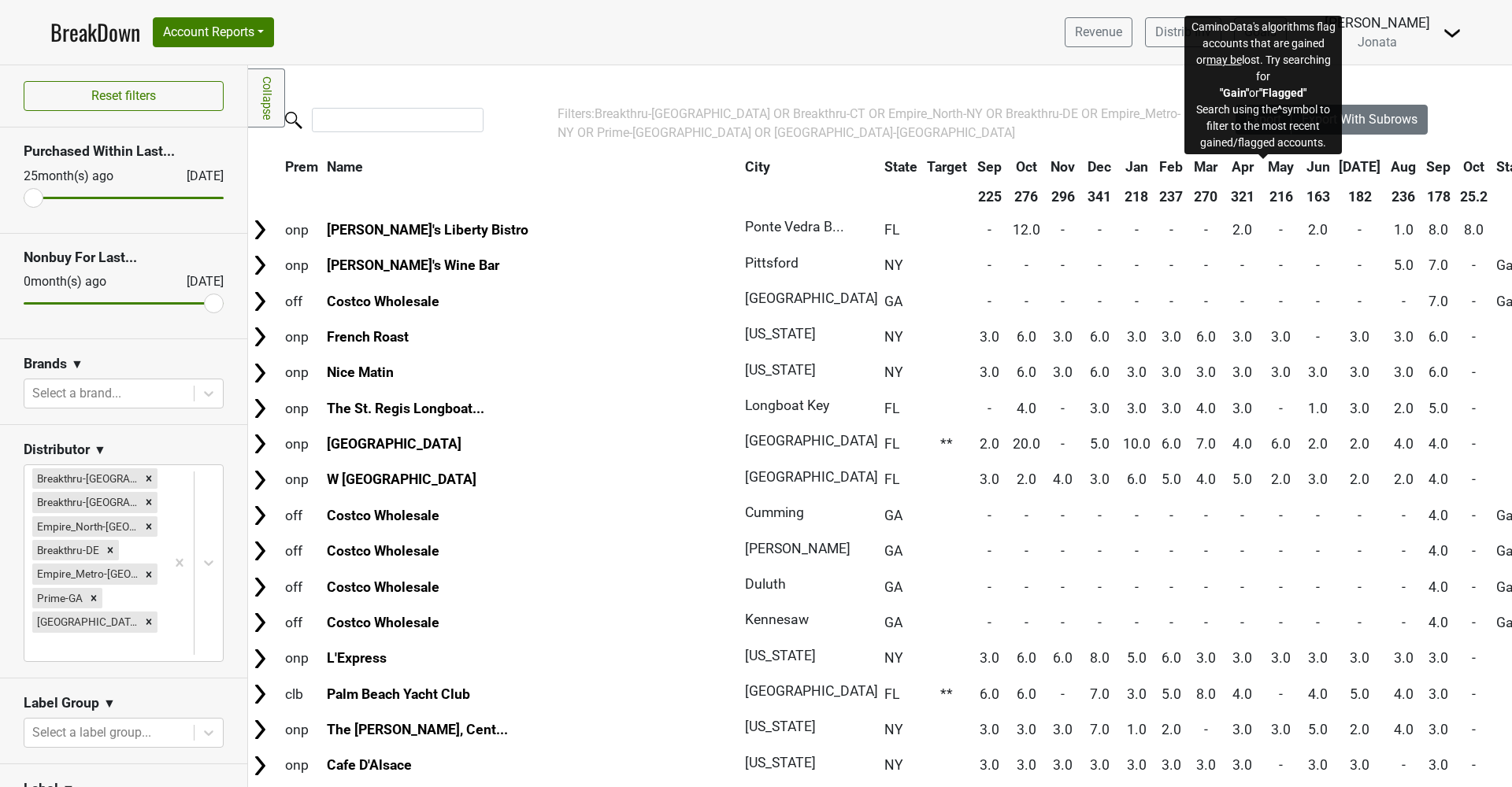
click at [1496, 166] on span "Status" at bounding box center [1516, 166] width 40 height 15
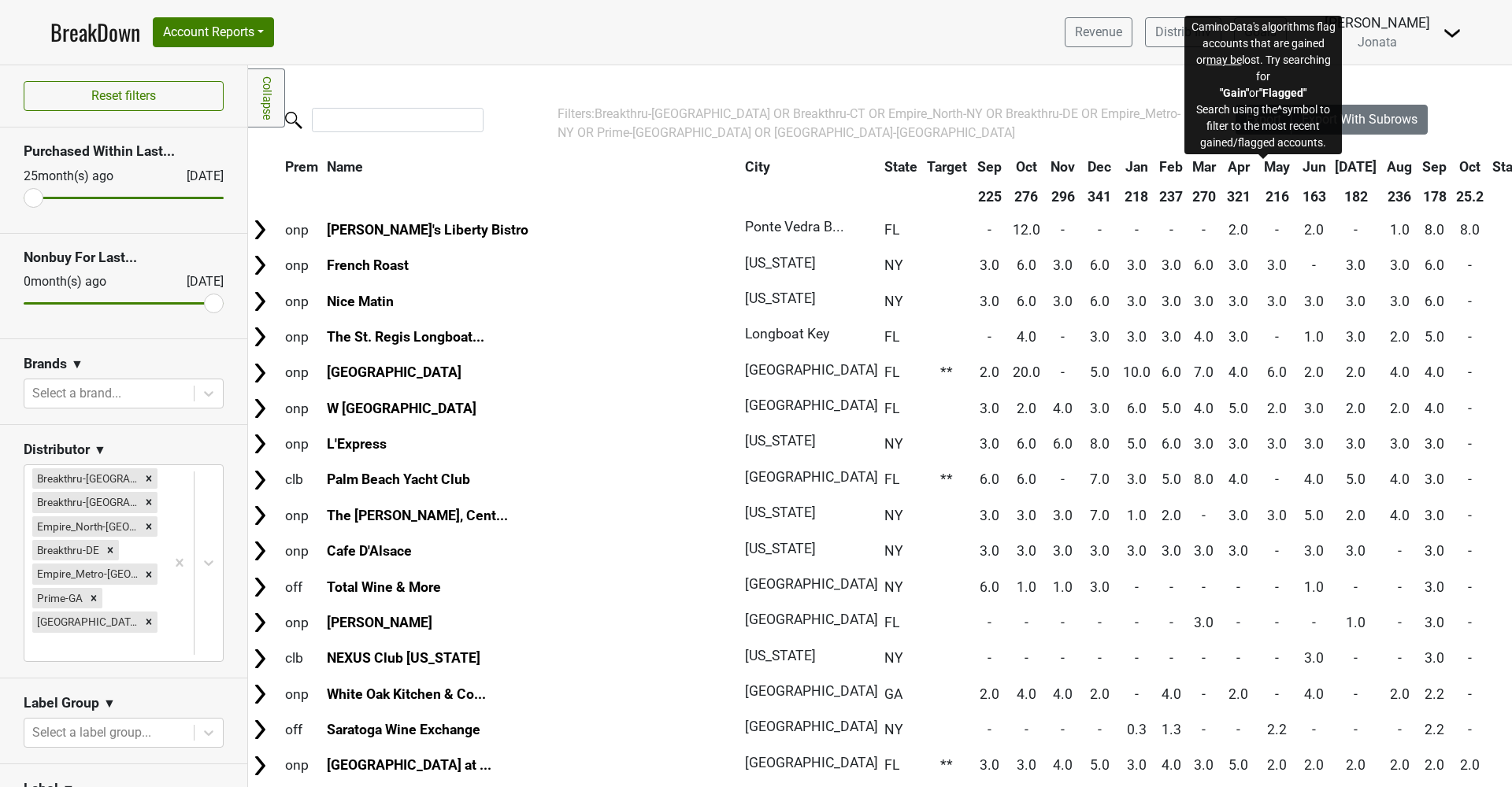
click at [1492, 166] on span "Status" at bounding box center [1512, 166] width 40 height 15
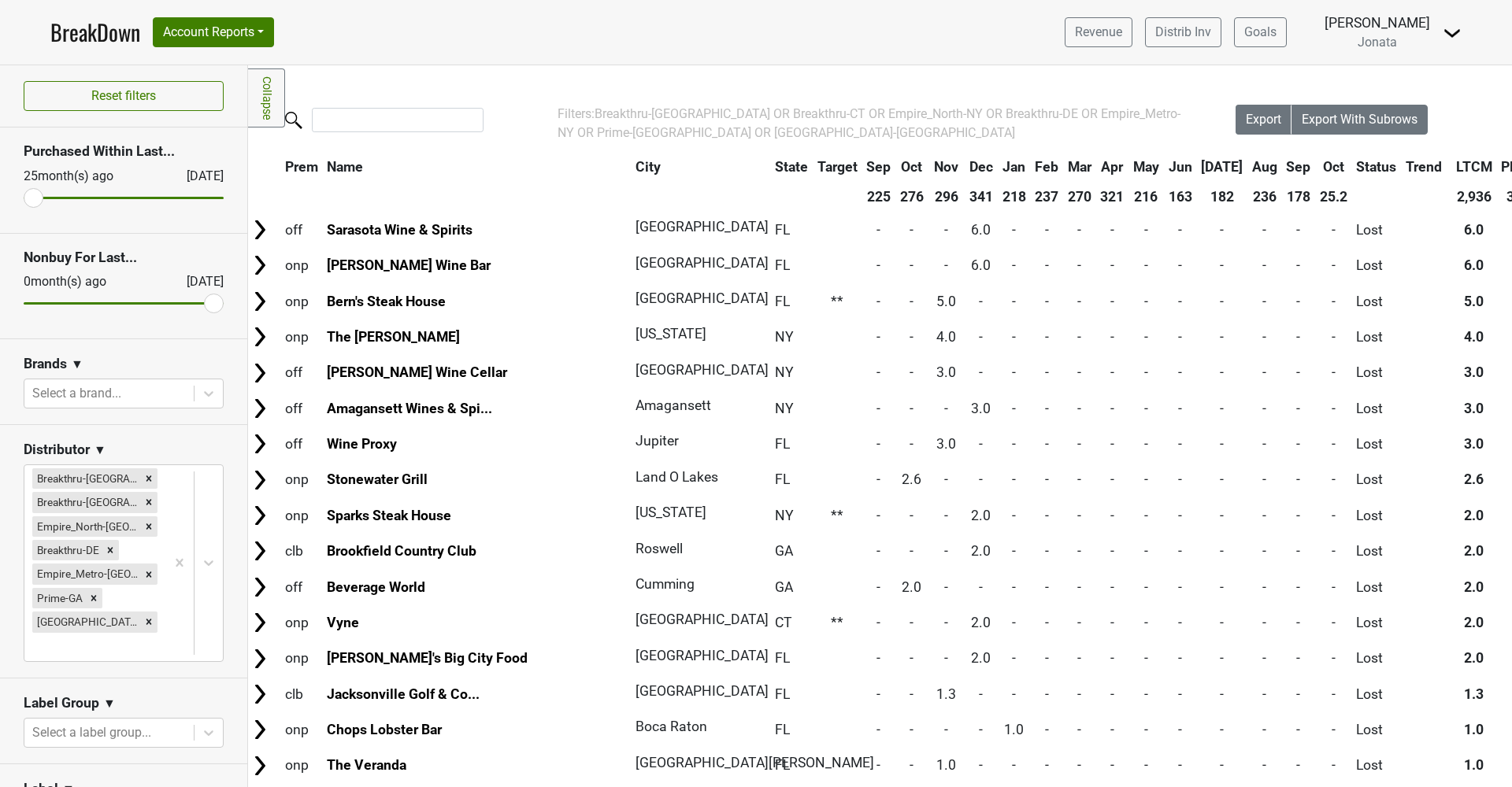
click at [1352, 166] on th "Status" at bounding box center [1376, 167] width 48 height 28
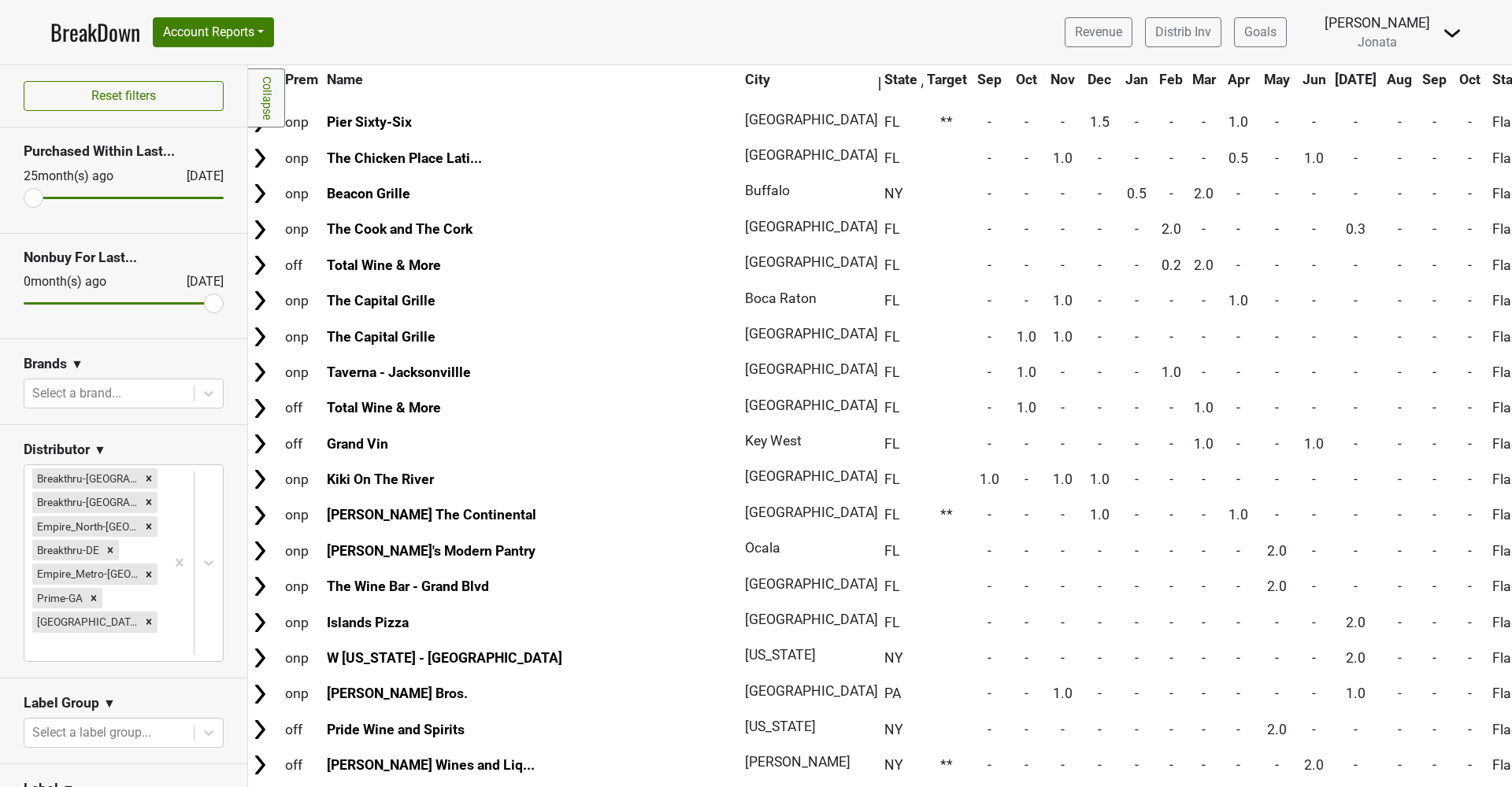
scroll to position [0, 0]
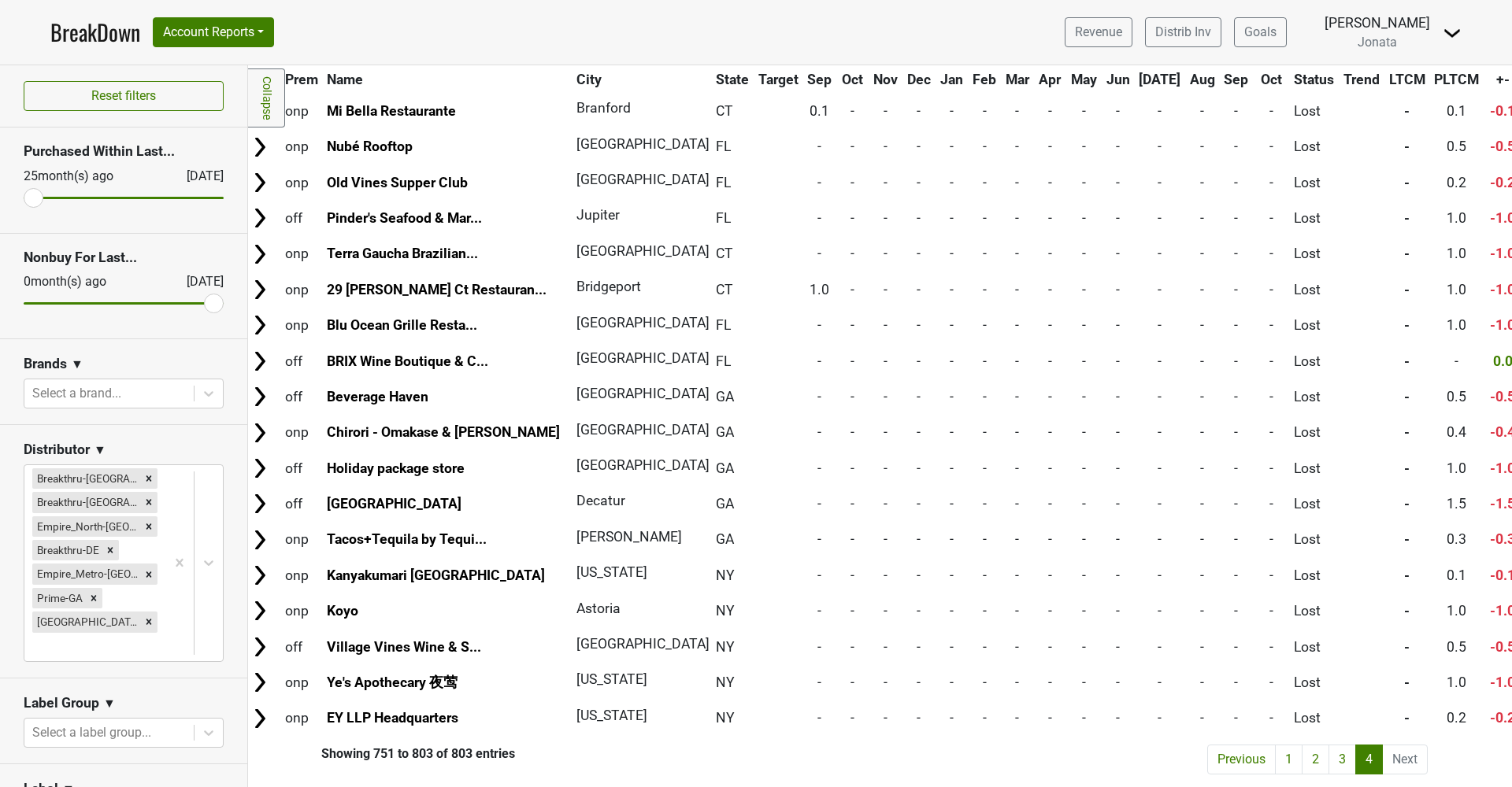
scroll to position [1336, 6]
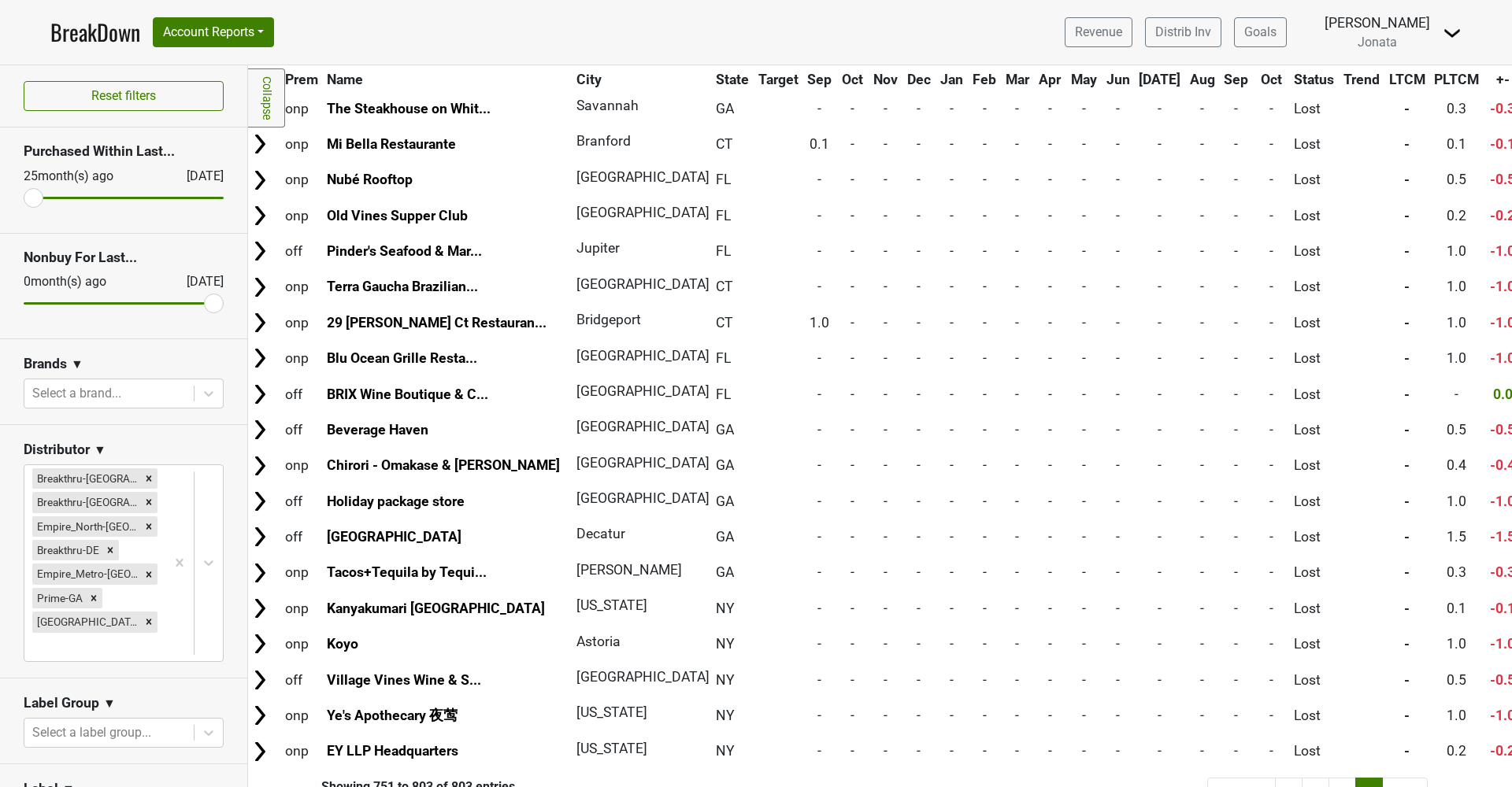
click at [1419, 778] on li "Next" at bounding box center [1404, 793] width 45 height 30
click at [1322, 778] on link "2" at bounding box center [1315, 793] width 28 height 30
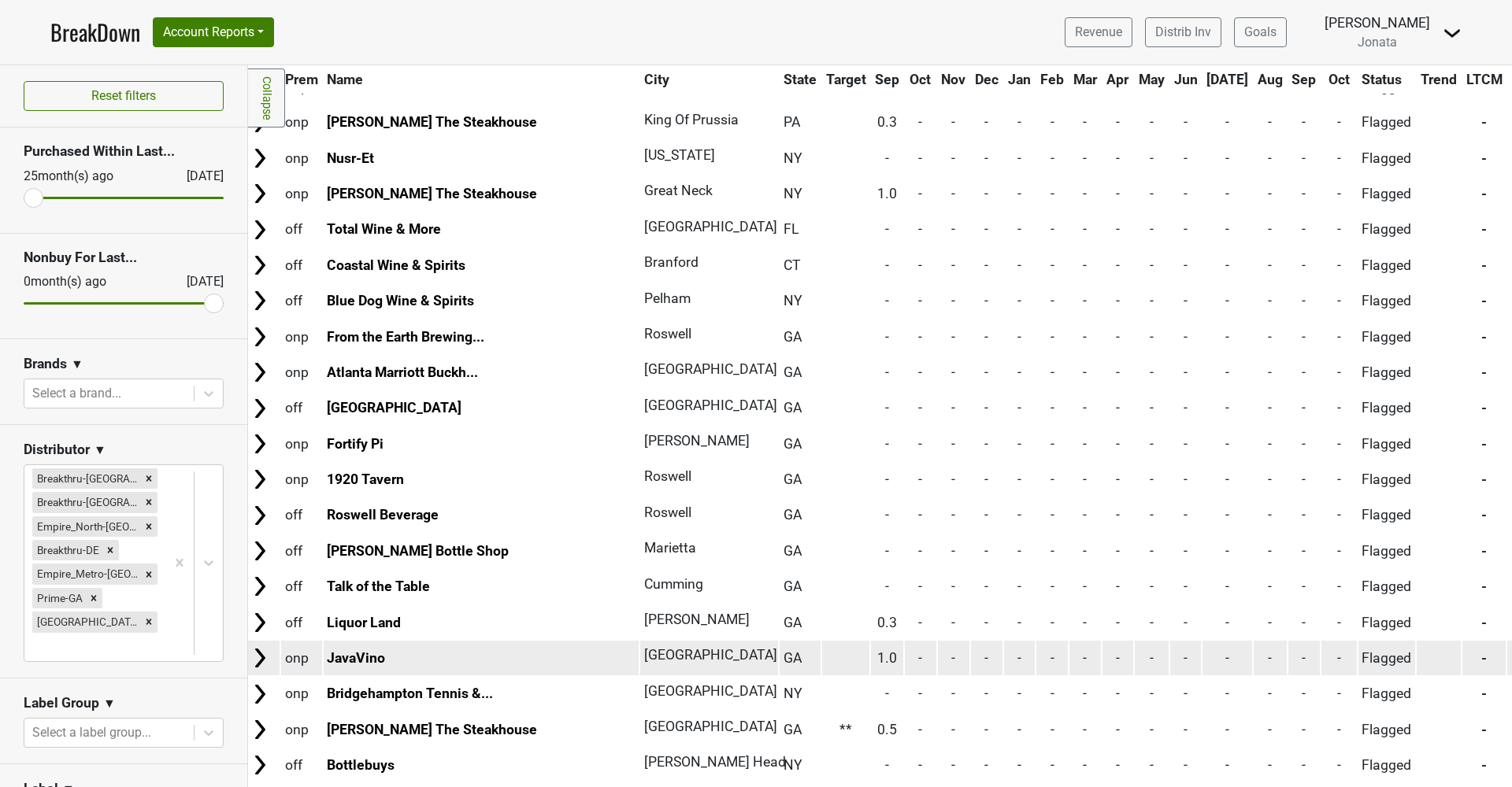
scroll to position [0, 0]
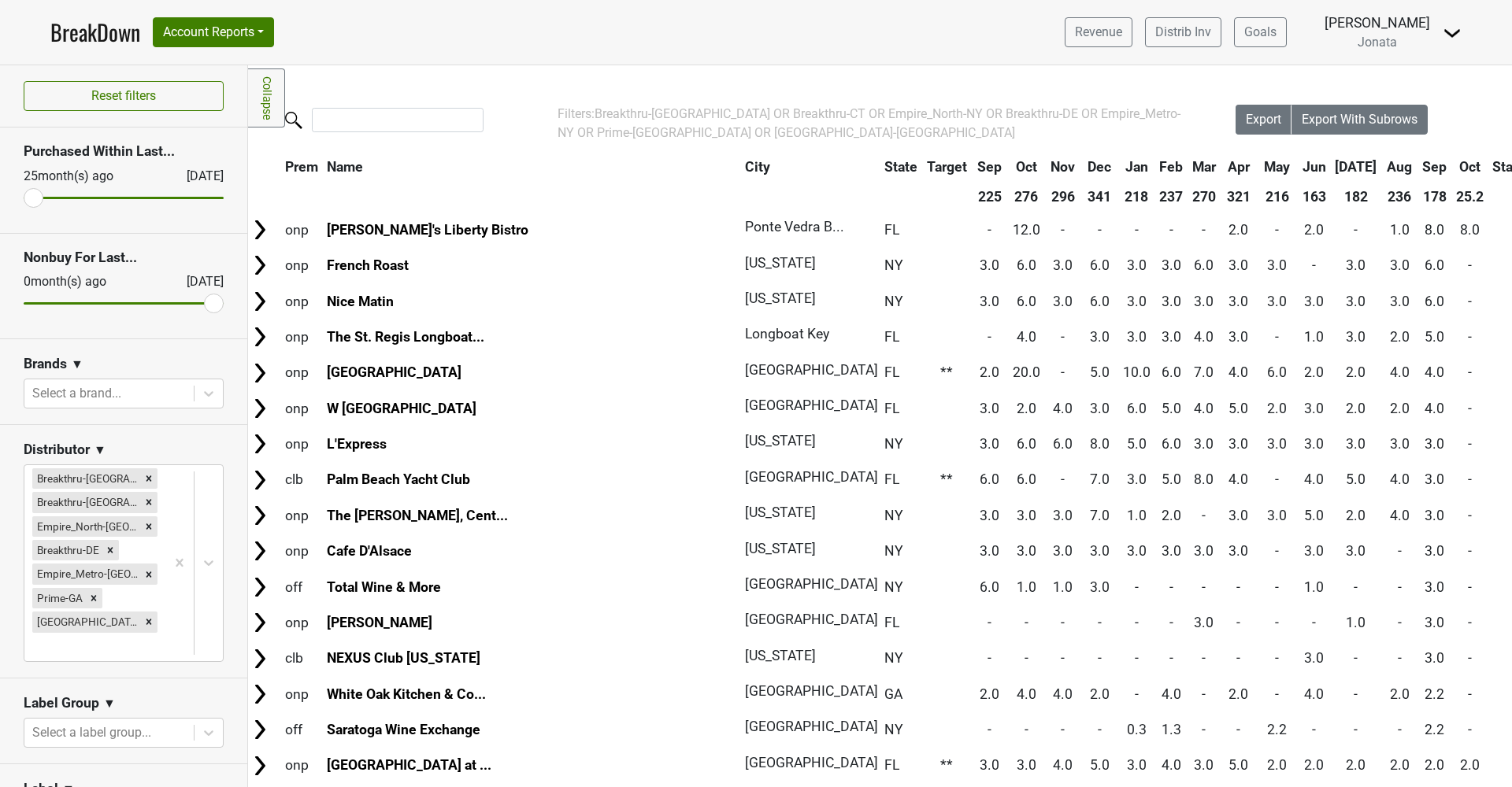
scroll to position [0, 6]
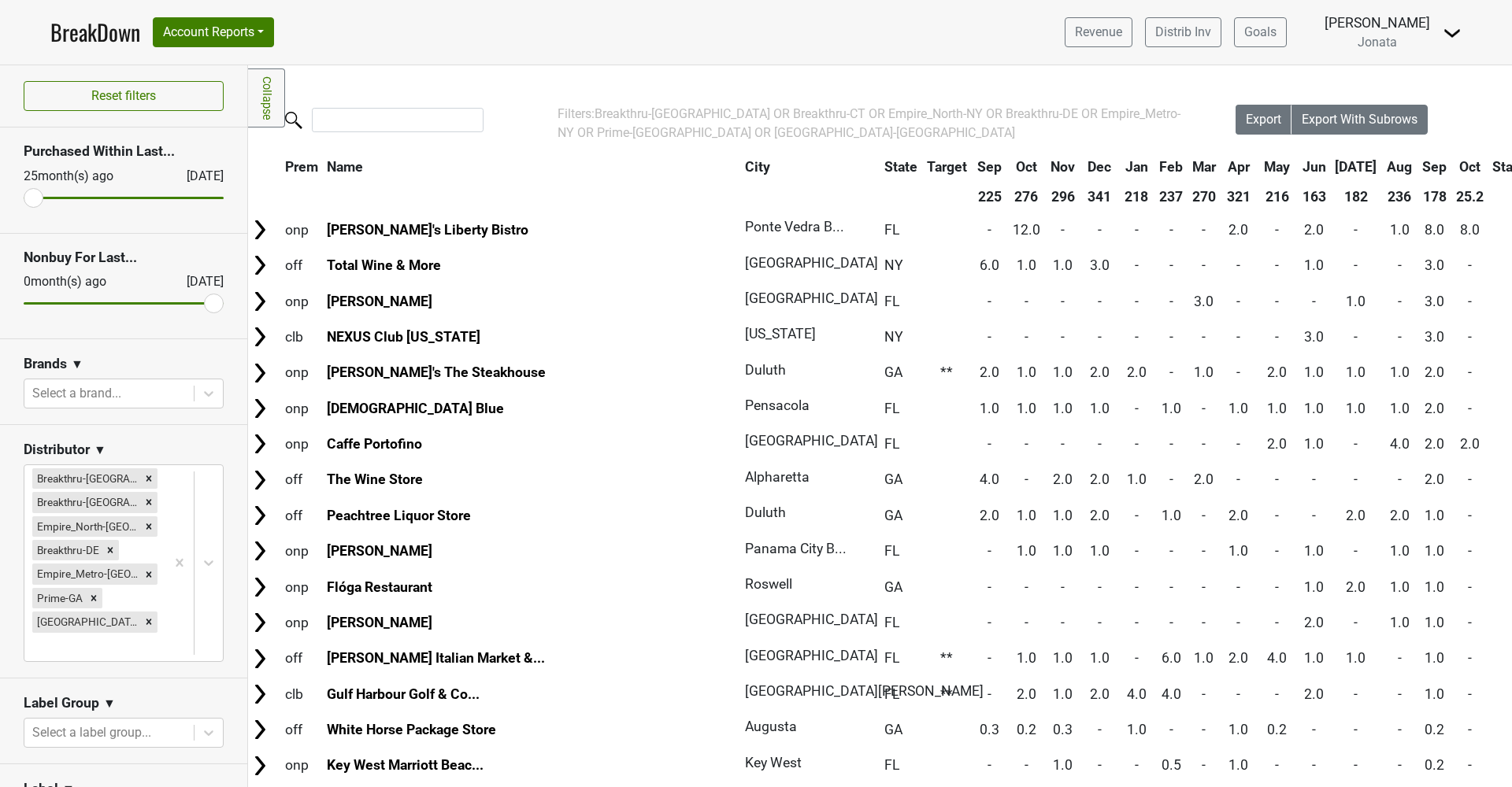
click at [1489, 164] on th "Status" at bounding box center [1517, 167] width 57 height 28
click at [1489, 166] on th "Status" at bounding box center [1517, 167] width 57 height 28
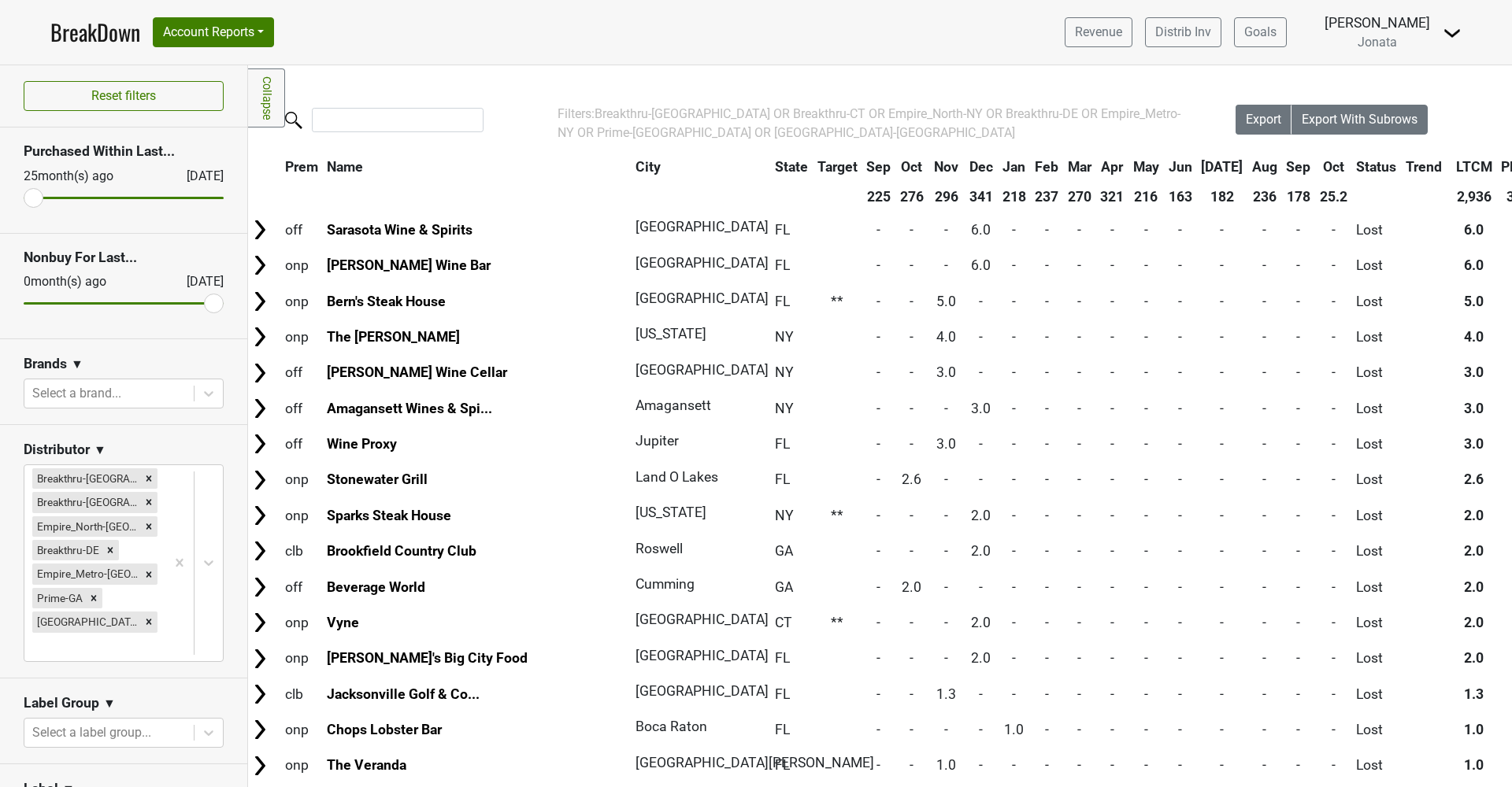
click at [1356, 166] on span "Status" at bounding box center [1376, 166] width 40 height 15
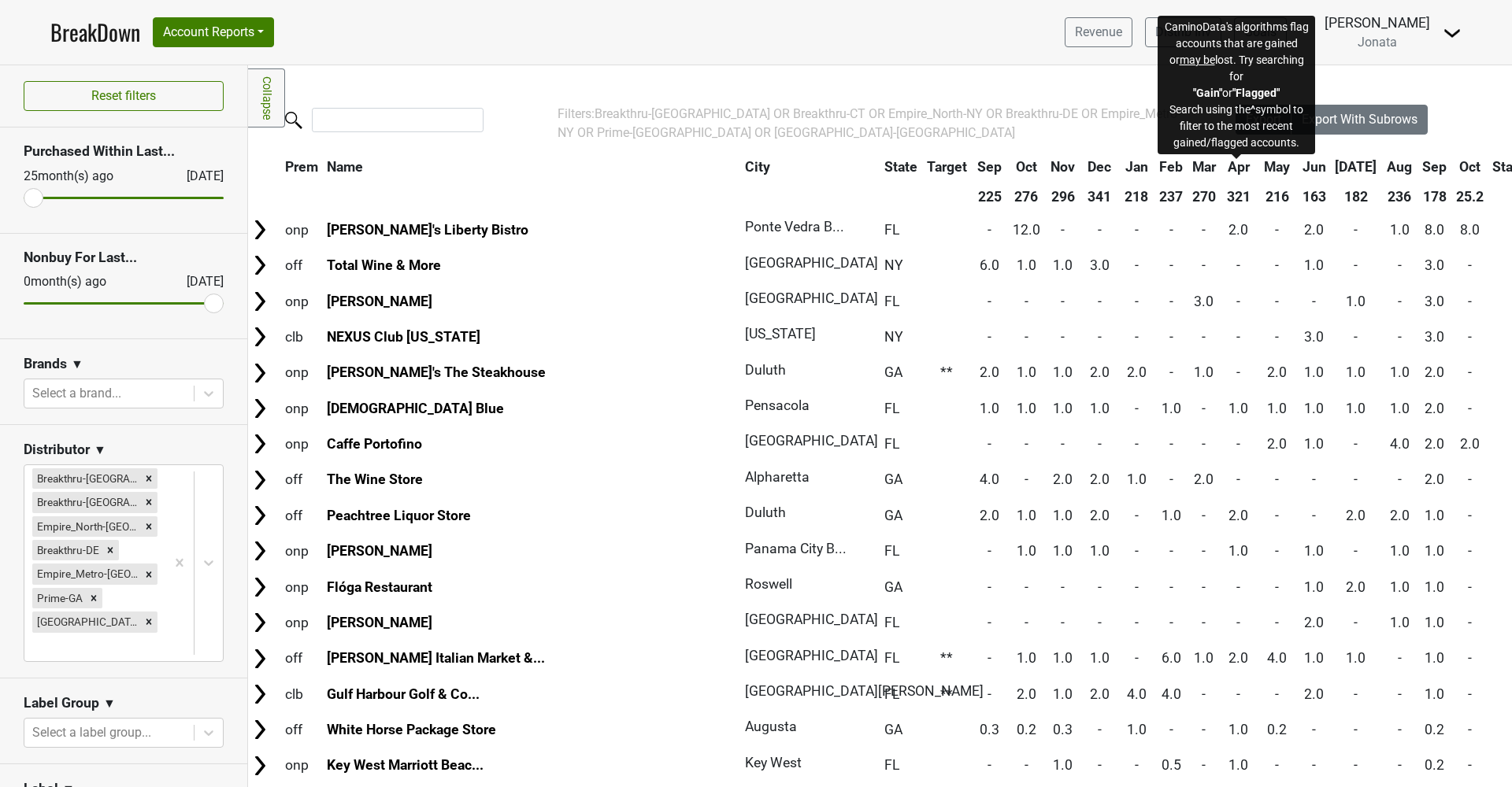
click at [1489, 166] on th "Status" at bounding box center [1517, 167] width 57 height 28
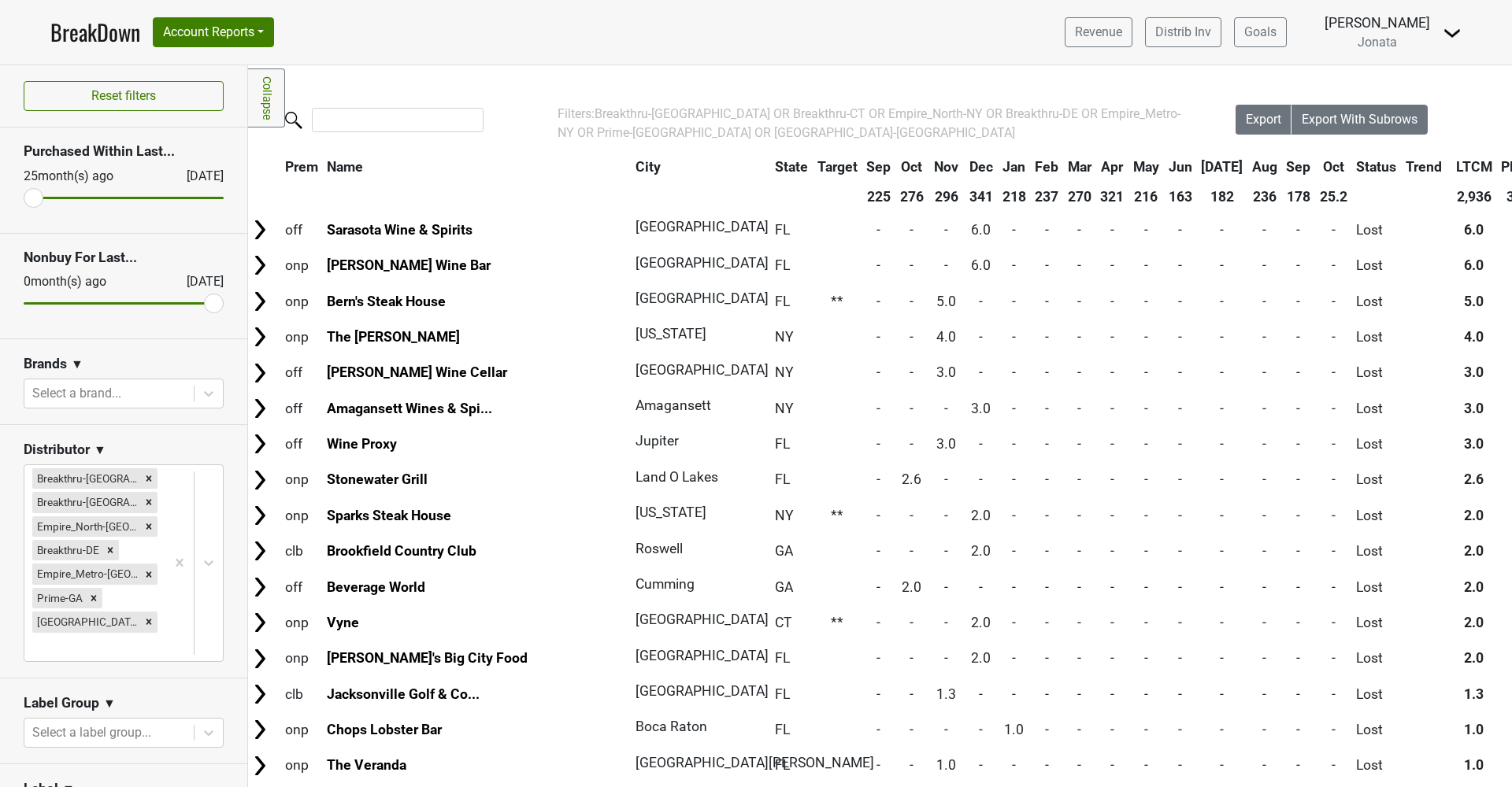
scroll to position [0, 0]
drag, startPoint x: 35, startPoint y: 194, endPoint x: 211, endPoint y: 201, distance: 176.1
click at [211, 199] on input "range" at bounding box center [123, 198] width 200 height 2
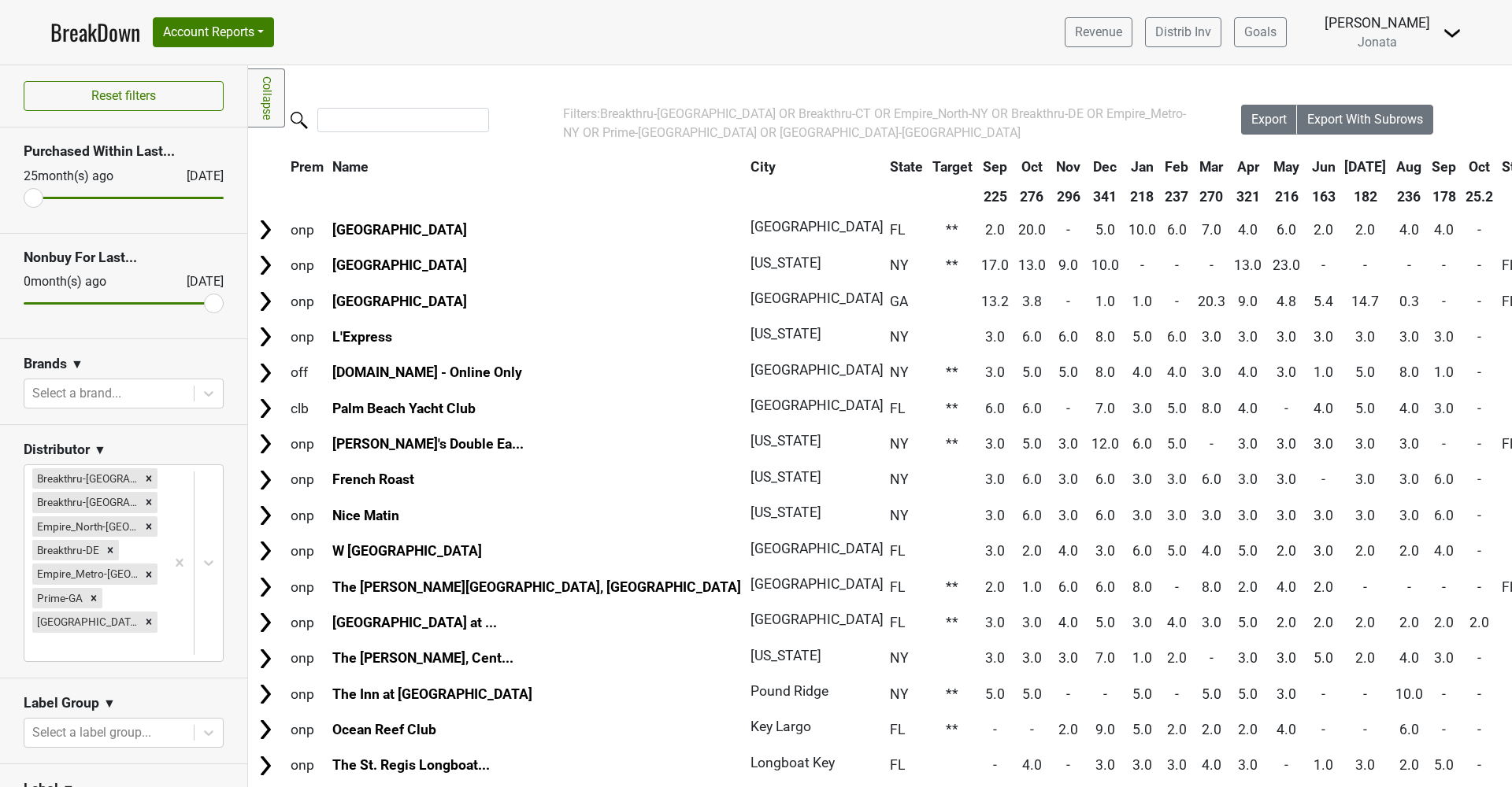
drag, startPoint x: 211, startPoint y: 201, endPoint x: -16, endPoint y: 211, distance: 227.2
type input "25"
click at [0, 211] on html "BreakDown Account Reports SuperRanker Map Award Progress Chain Compliance CRM N…" at bounding box center [756, 394] width 1512 height 787
click at [114, 96] on button "Reset filters" at bounding box center [123, 96] width 200 height 30
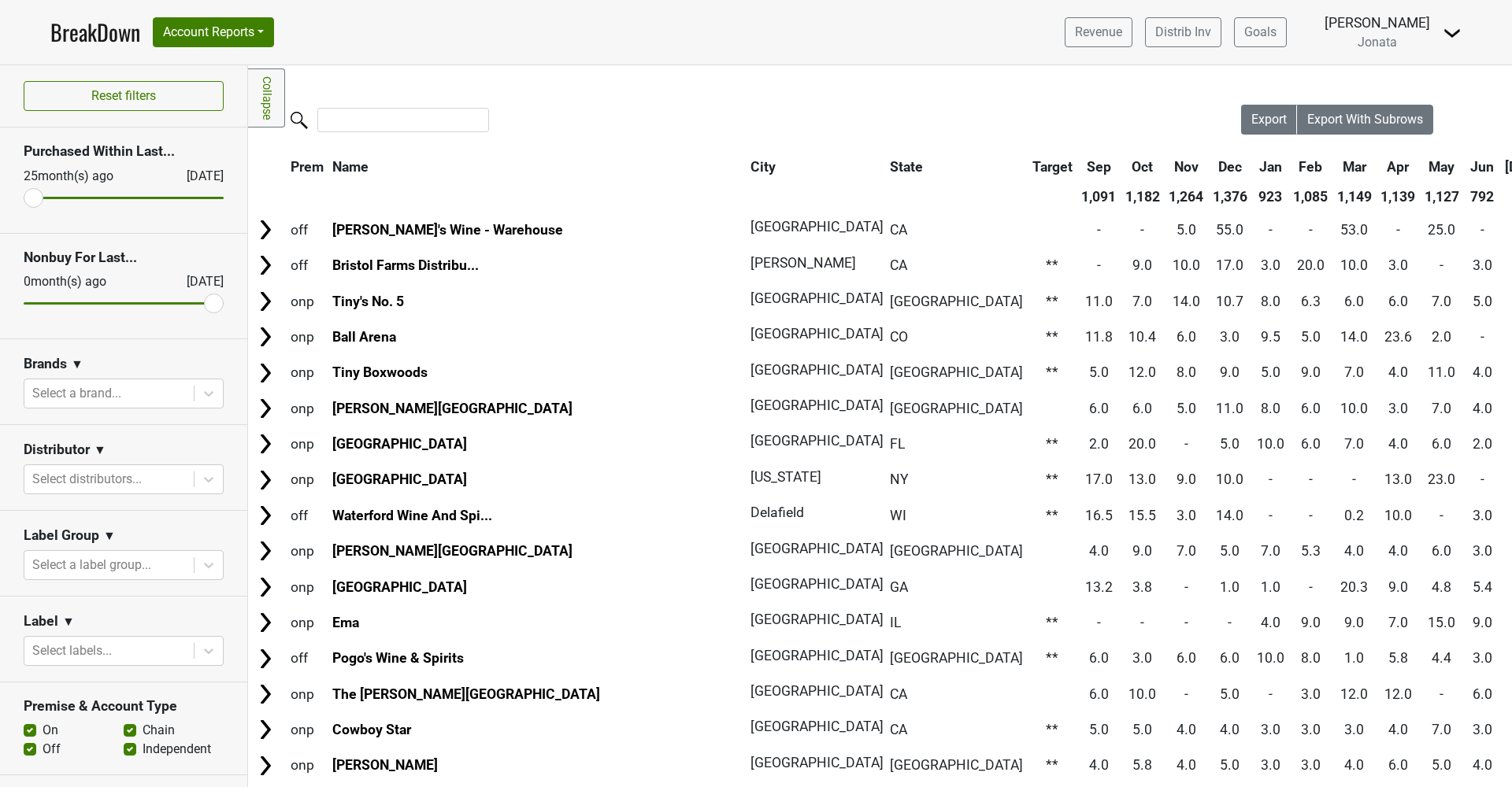
click at [1012, 121] on div at bounding box center [744, 121] width 993 height 34
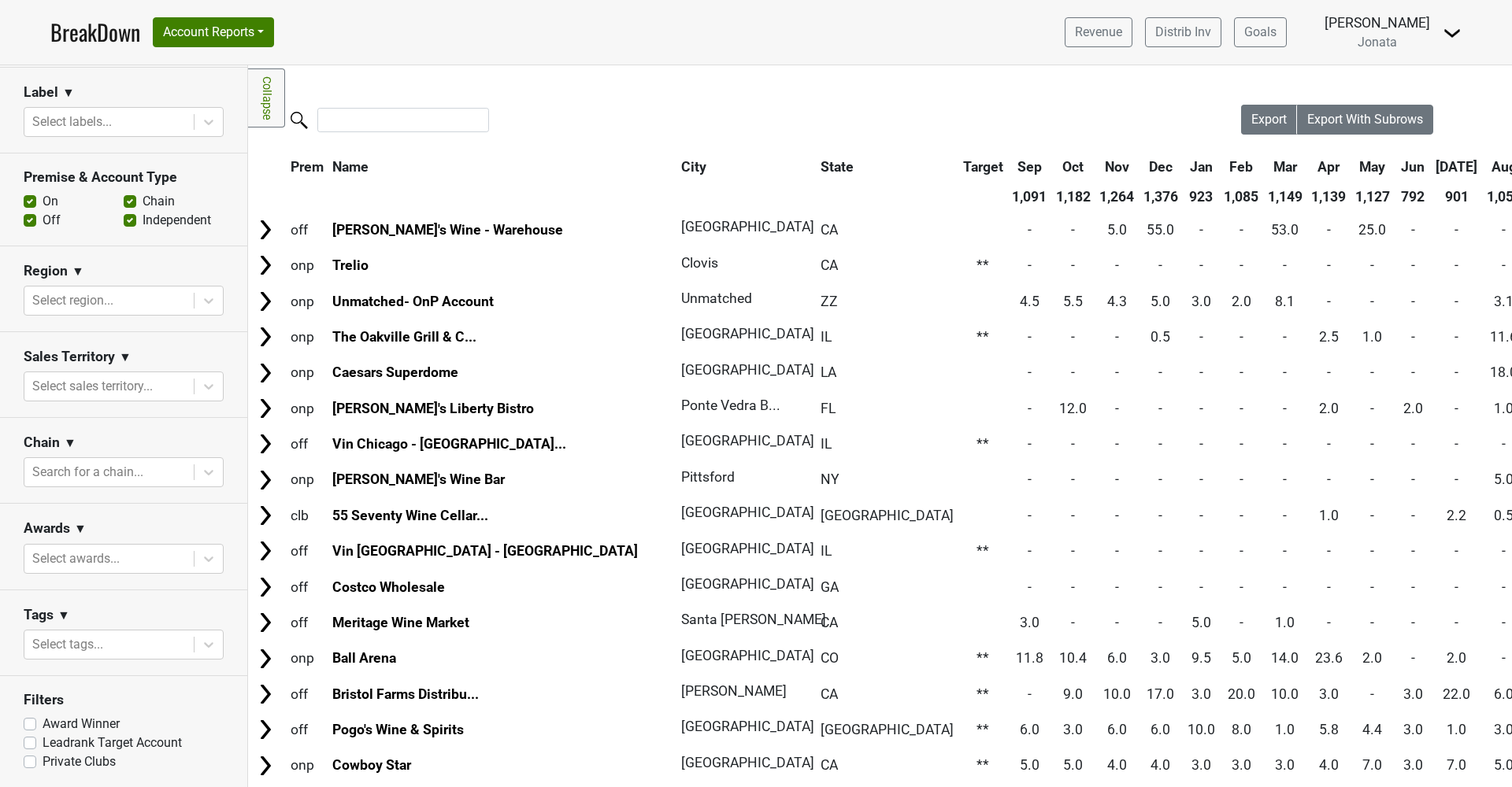
scroll to position [528, 0]
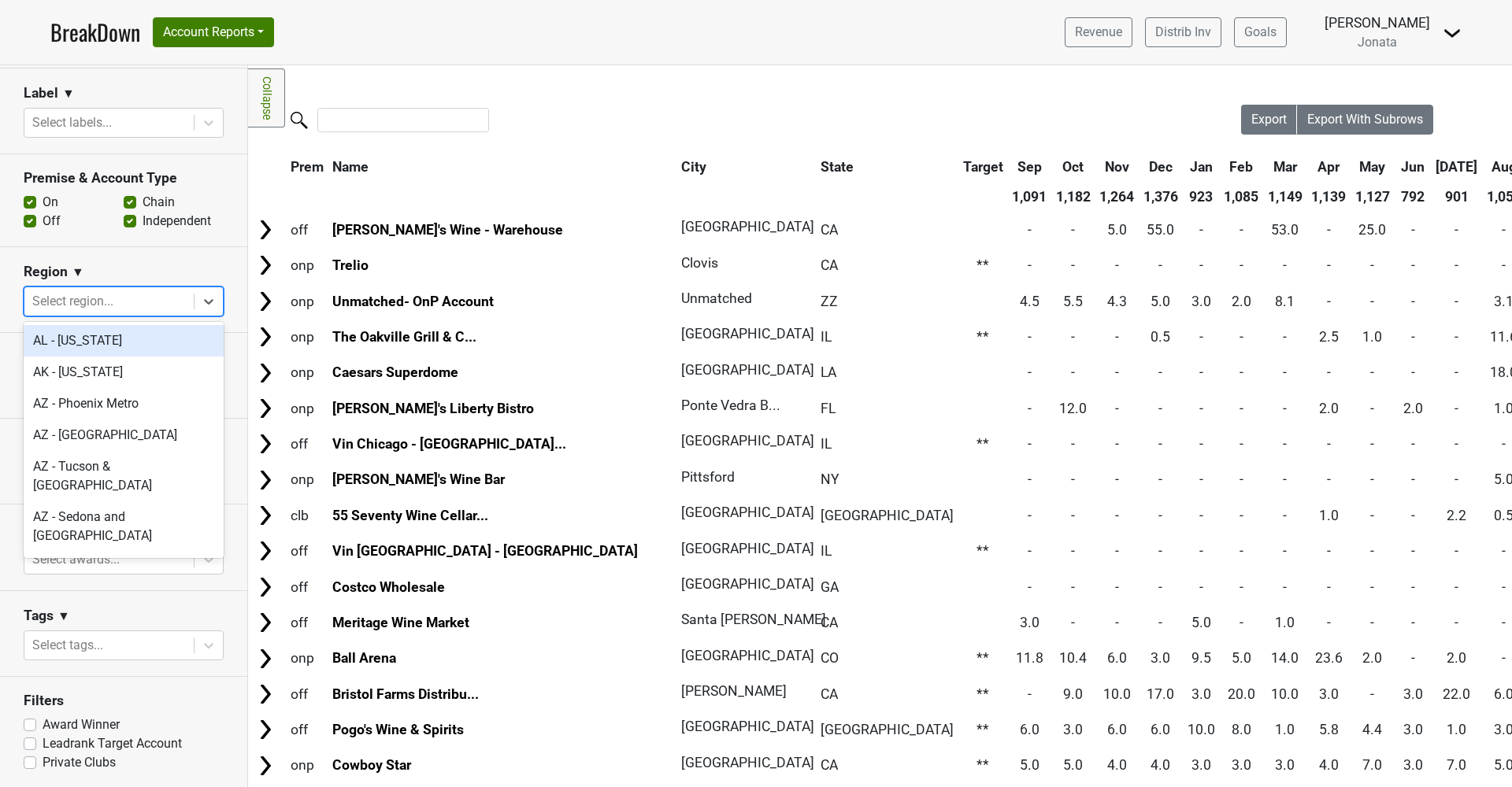
click at [112, 301] on div "Select region..." at bounding box center [109, 301] width 154 height 19
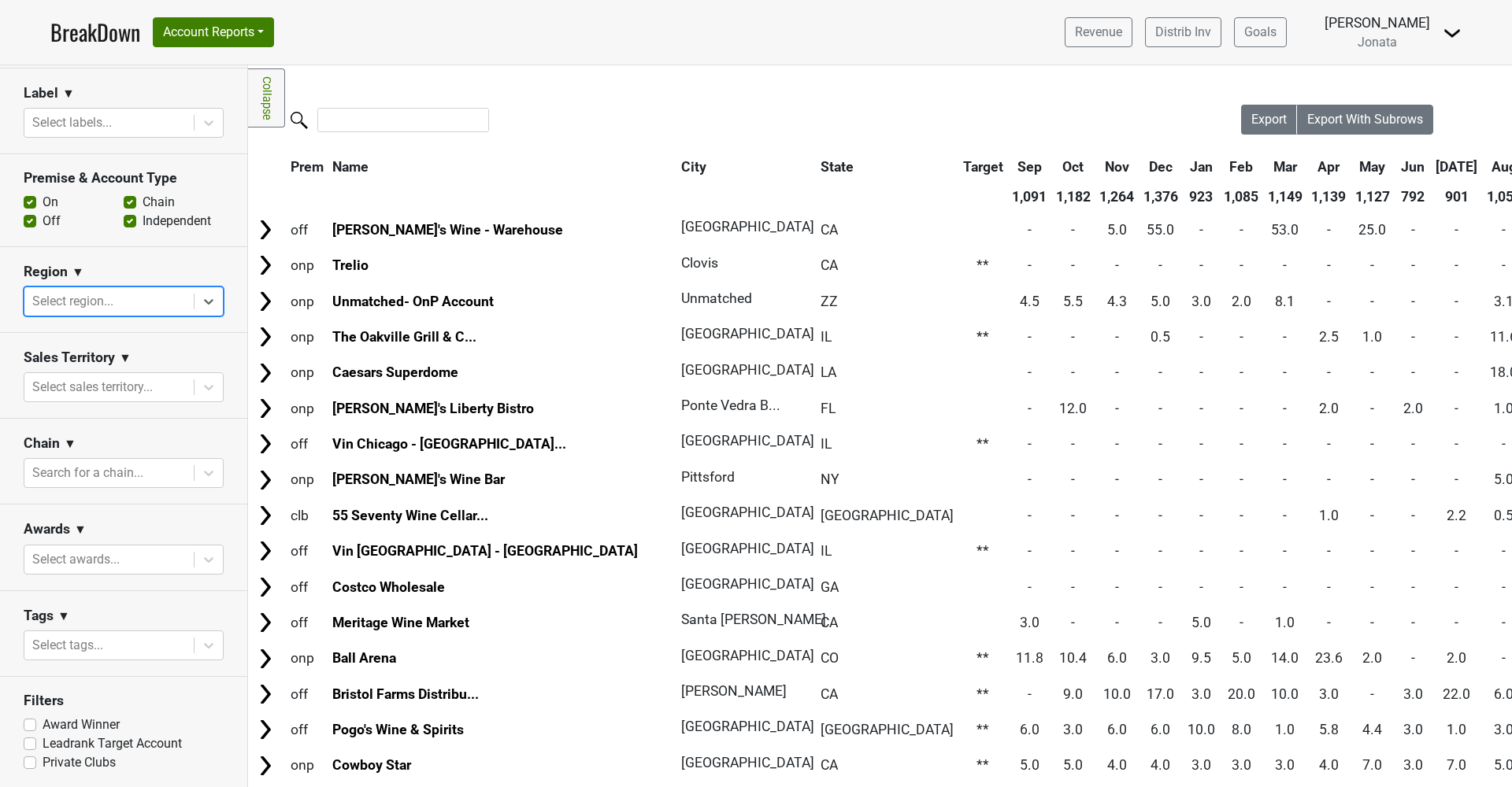
click at [97, 298] on div "Select region..." at bounding box center [109, 301] width 154 height 19
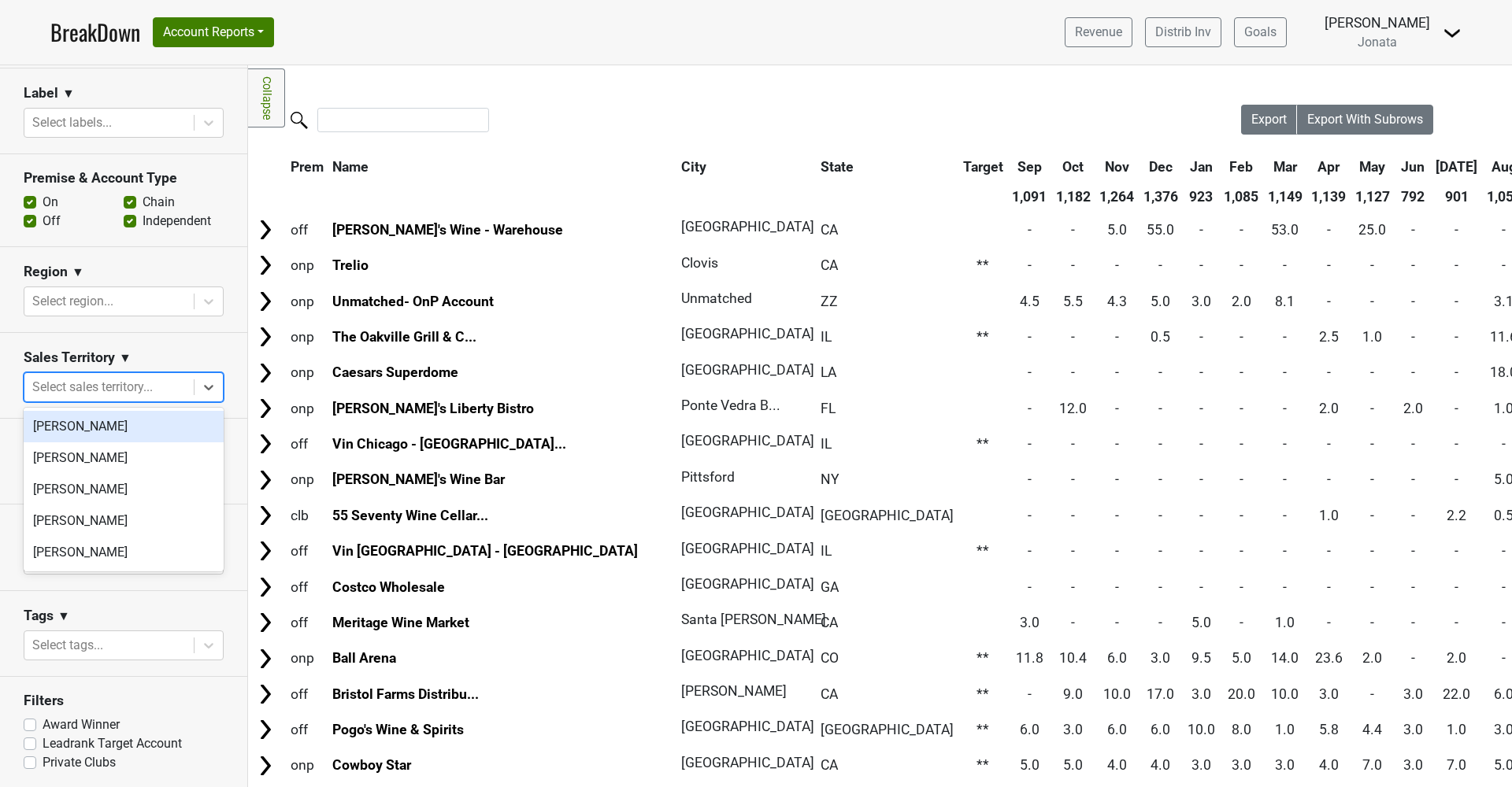
click at [88, 387] on div "Select sales territory..." at bounding box center [109, 387] width 154 height 19
click at [77, 517] on div "[PERSON_NAME]" at bounding box center [123, 521] width 200 height 32
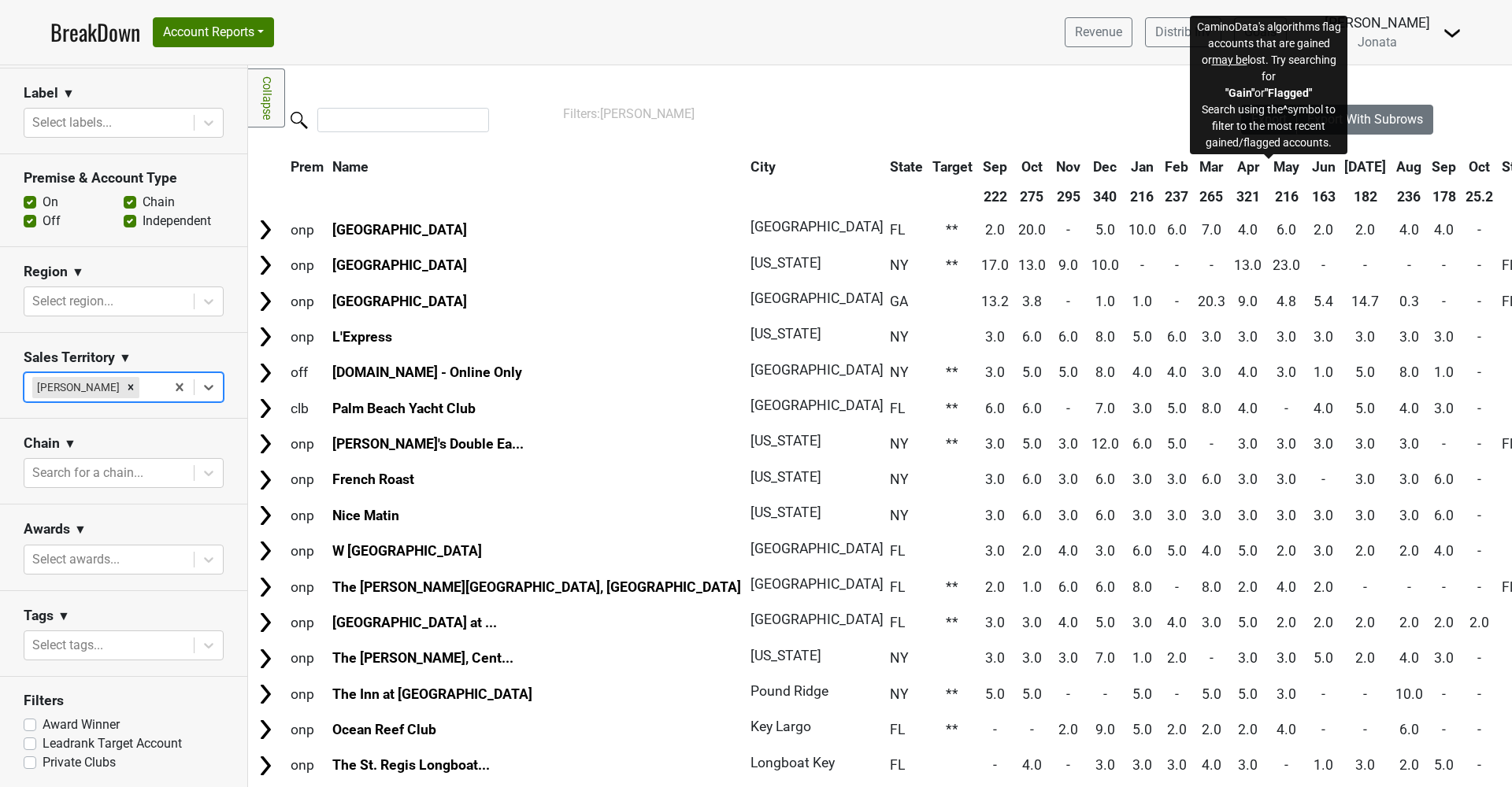
click at [1501, 165] on span "Status" at bounding box center [1522, 166] width 40 height 15
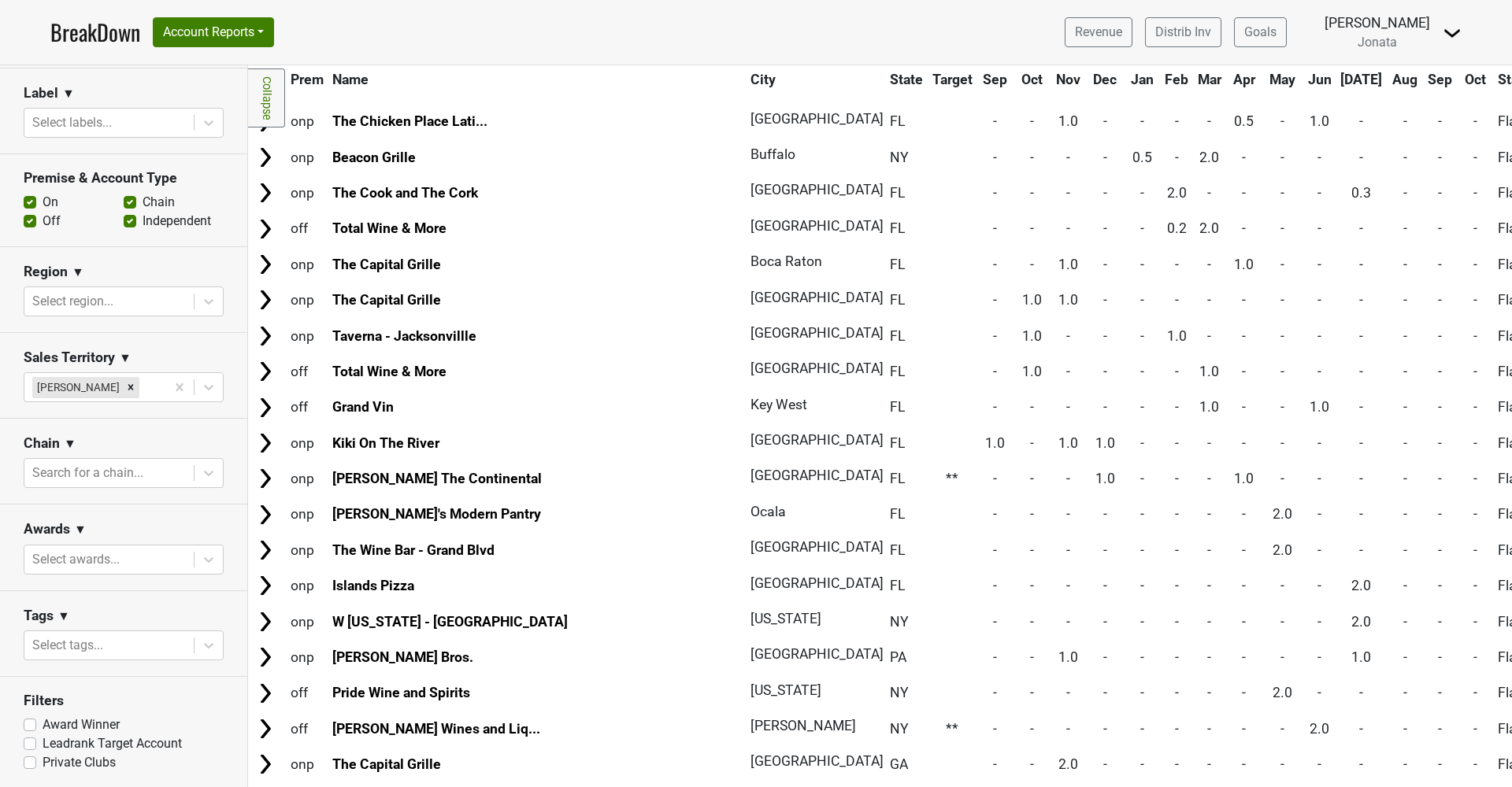
scroll to position [8251, 0]
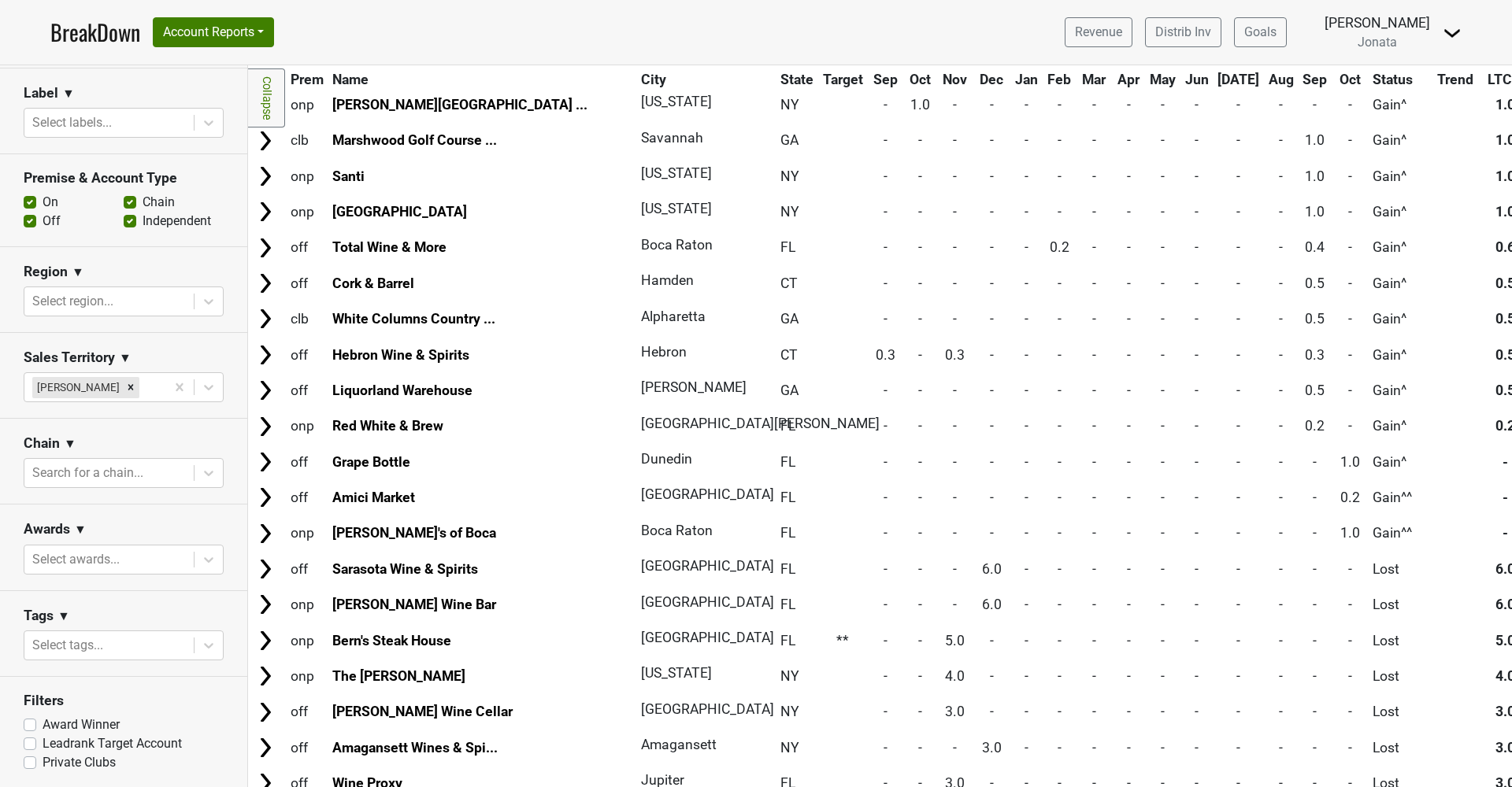
scroll to position [2805, 0]
click at [309, 77] on span "Prem" at bounding box center [307, 79] width 33 height 15
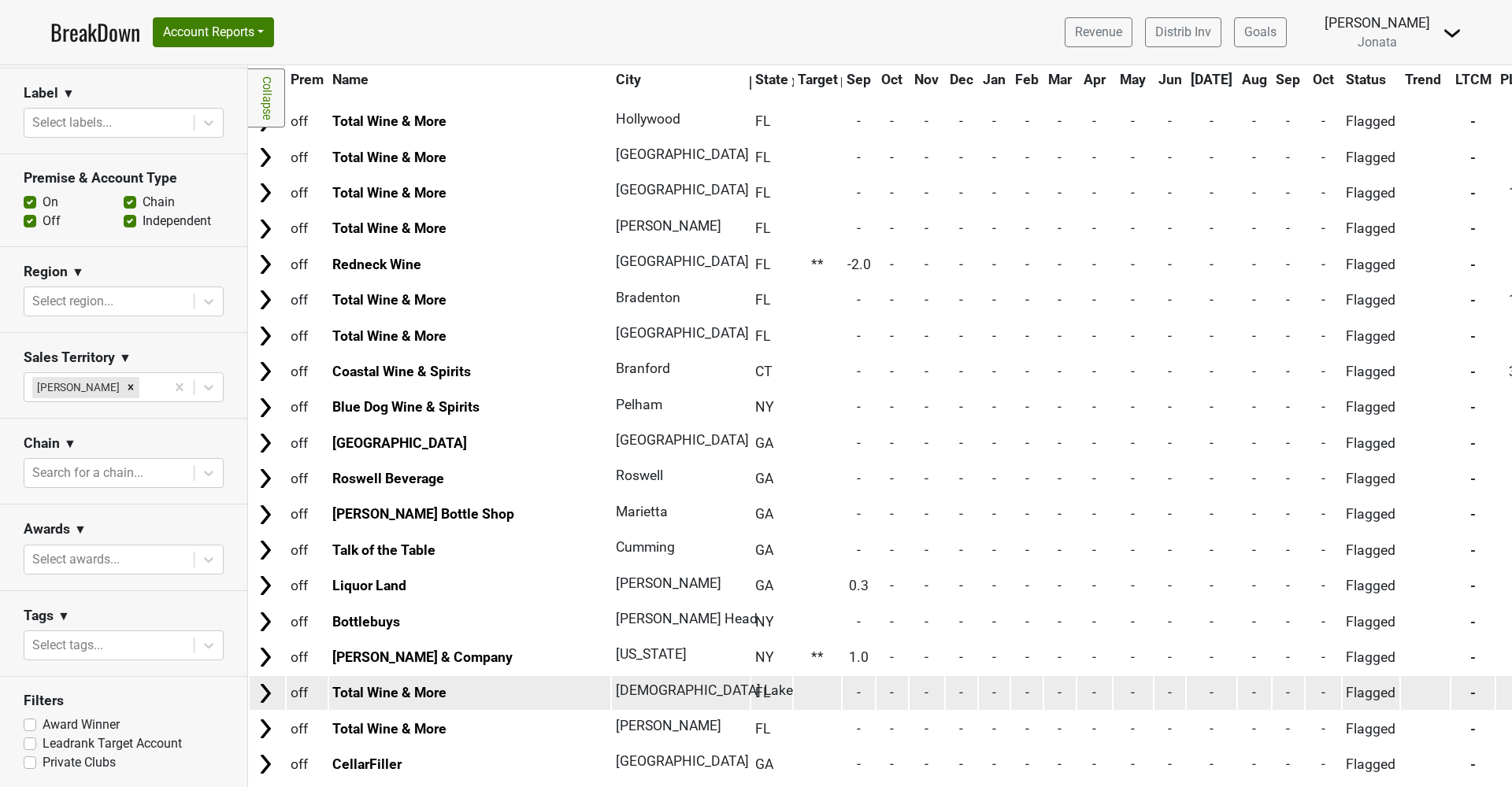
scroll to position [8251, 0]
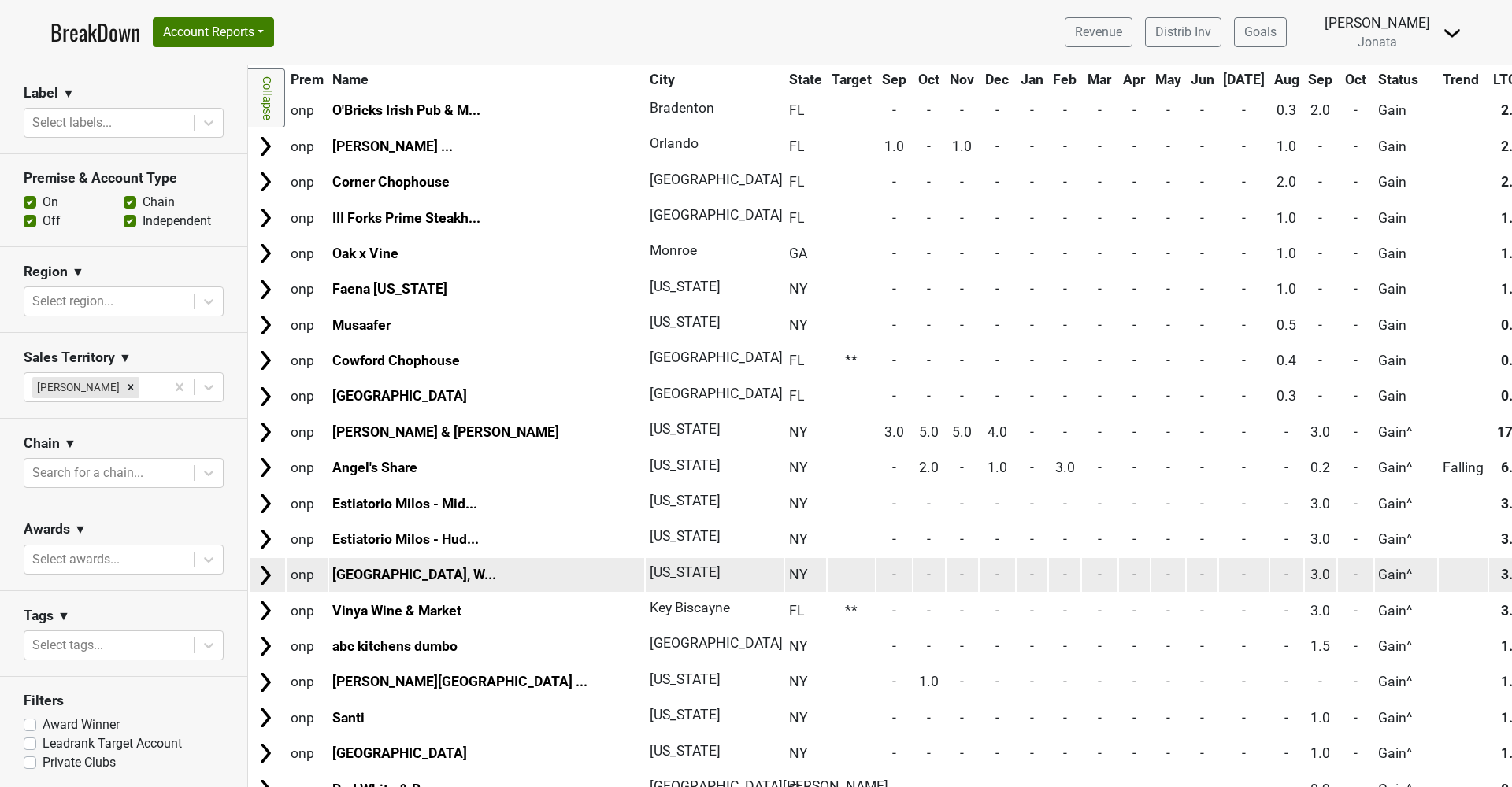
scroll to position [6387, 0]
